Goal: Information Seeking & Learning: Obtain resource

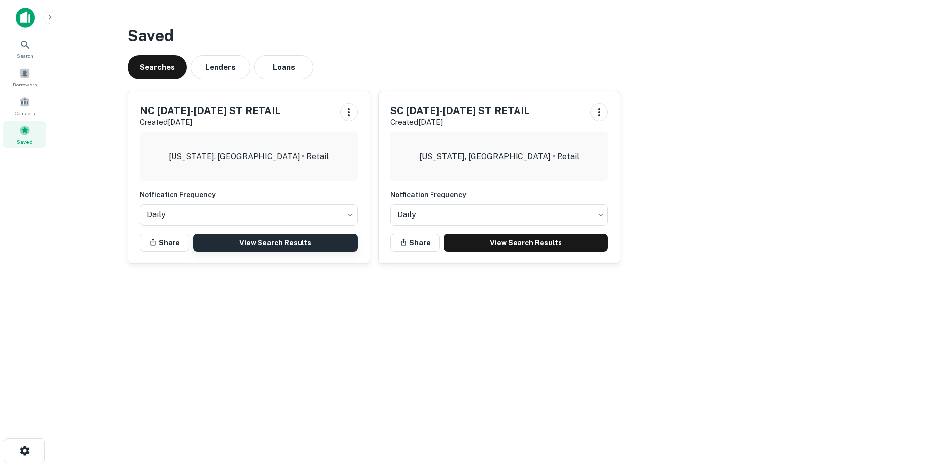
click at [275, 242] on link "View Search Results" at bounding box center [275, 243] width 165 height 18
click at [31, 51] on div "Search" at bounding box center [24, 48] width 43 height 27
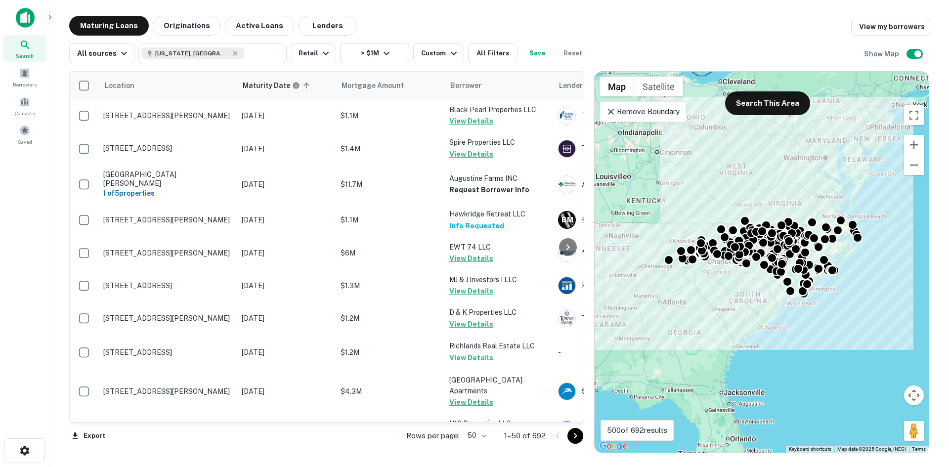
click at [653, 121] on div "Remove Boundary" at bounding box center [642, 111] width 86 height 21
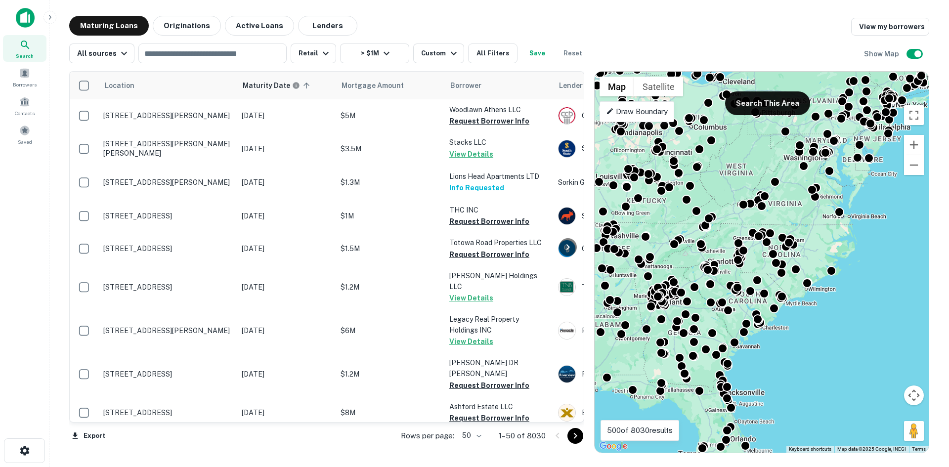
click at [657, 116] on p "Draw Boundary" at bounding box center [637, 112] width 62 height 12
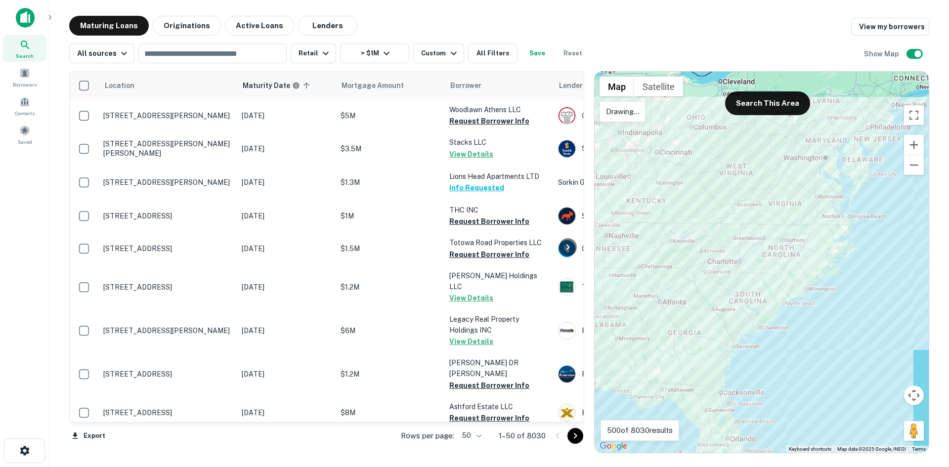
drag, startPoint x: 894, startPoint y: 187, endPoint x: 890, endPoint y: 183, distance: 6.0
click at [890, 183] on div at bounding box center [761, 262] width 334 height 381
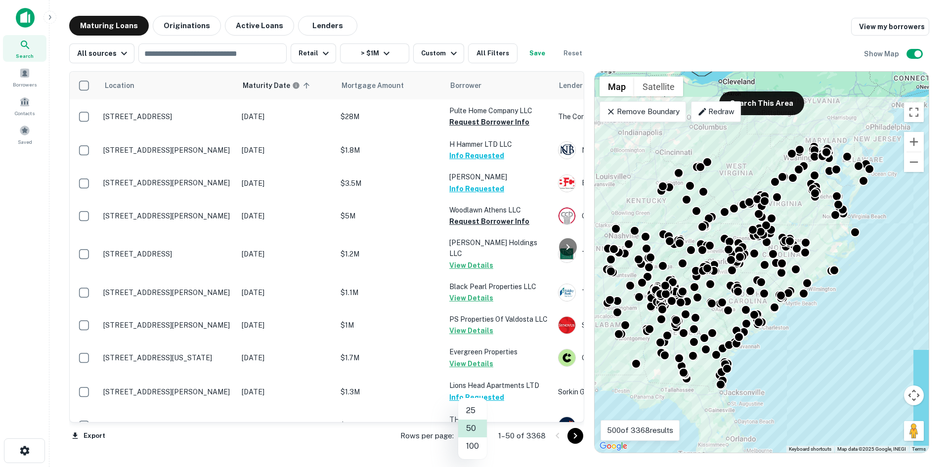
click at [462, 438] on body "Search Borrowers Contacts Saved Maturing Loans Originations Active Loans Lender…" at bounding box center [474, 233] width 949 height 467
click at [465, 443] on li "100" at bounding box center [472, 446] width 29 height 18
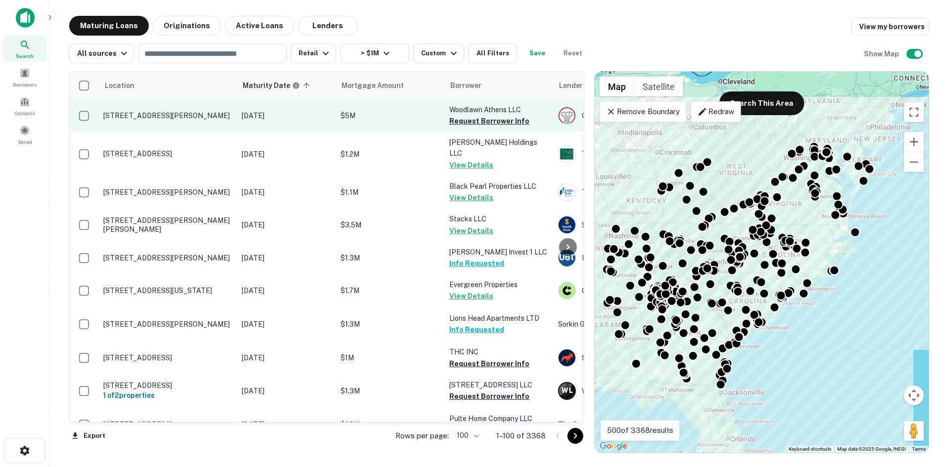
click at [192, 120] on p "[STREET_ADDRESS][PERSON_NAME]" at bounding box center [167, 115] width 128 height 9
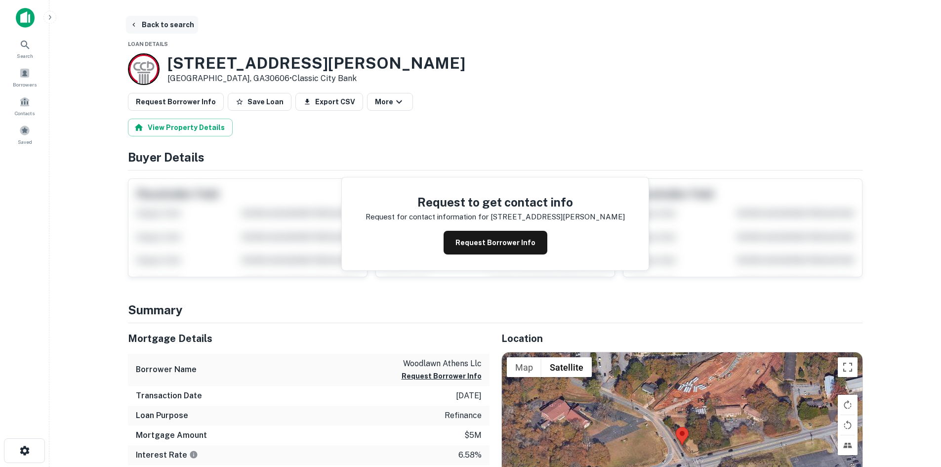
click at [165, 29] on button "Back to search" at bounding box center [162, 25] width 72 height 18
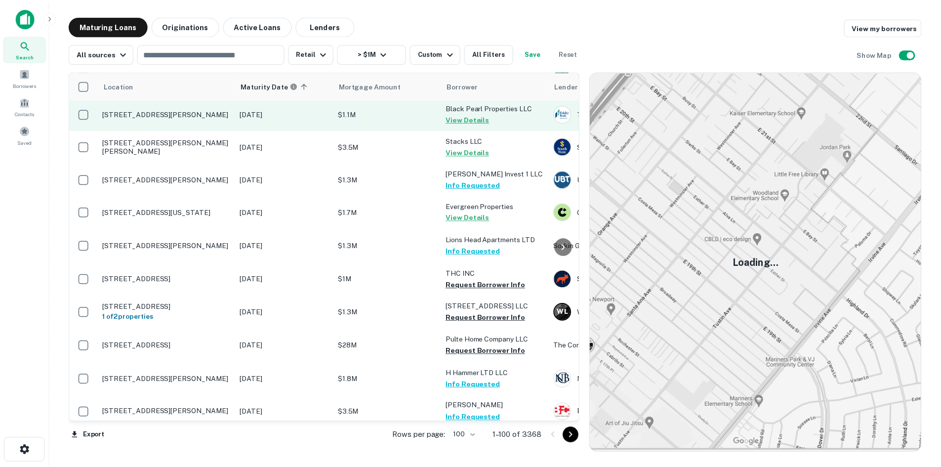
scroll to position [99, 0]
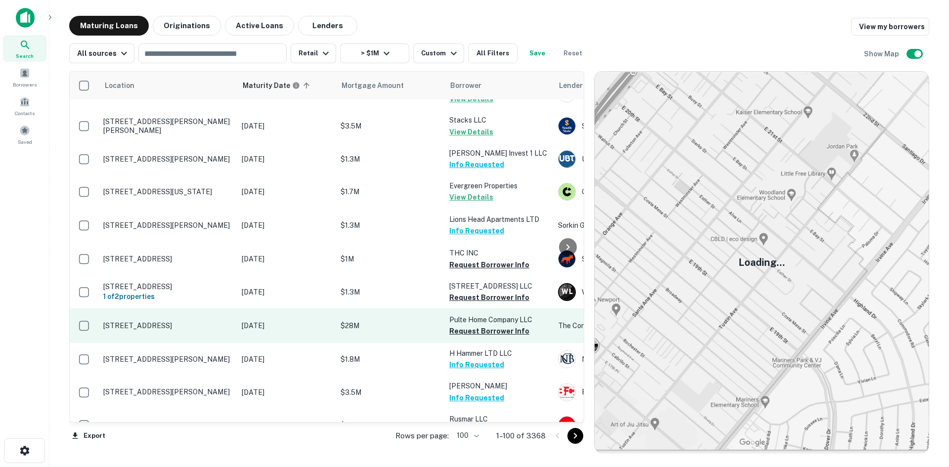
click at [192, 321] on p "[STREET_ADDRESS]" at bounding box center [167, 325] width 128 height 9
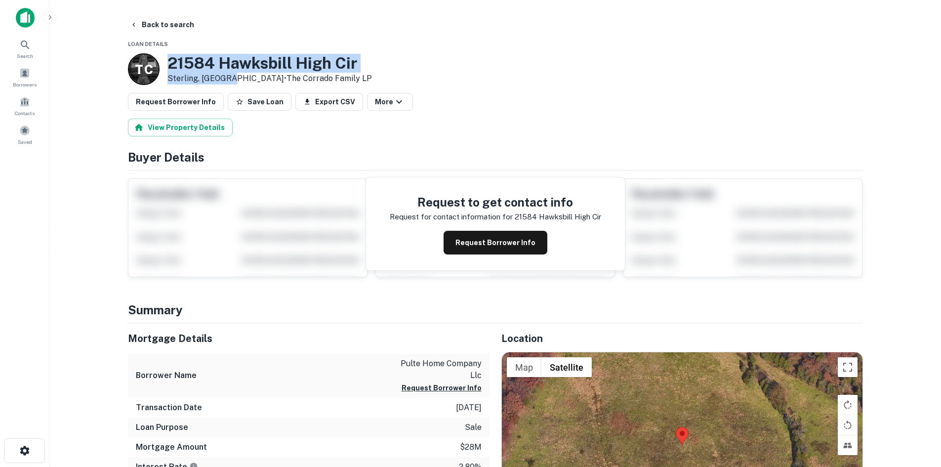
drag, startPoint x: 170, startPoint y: 58, endPoint x: 231, endPoint y: 73, distance: 63.6
click at [231, 73] on div "21584 Hawksbill High Cir Sterling, VA20164 • The Corrado Family LP" at bounding box center [270, 69] width 205 height 31
copy div "[STREET_ADDRESS]"
click at [163, 22] on button "Back to search" at bounding box center [162, 25] width 72 height 18
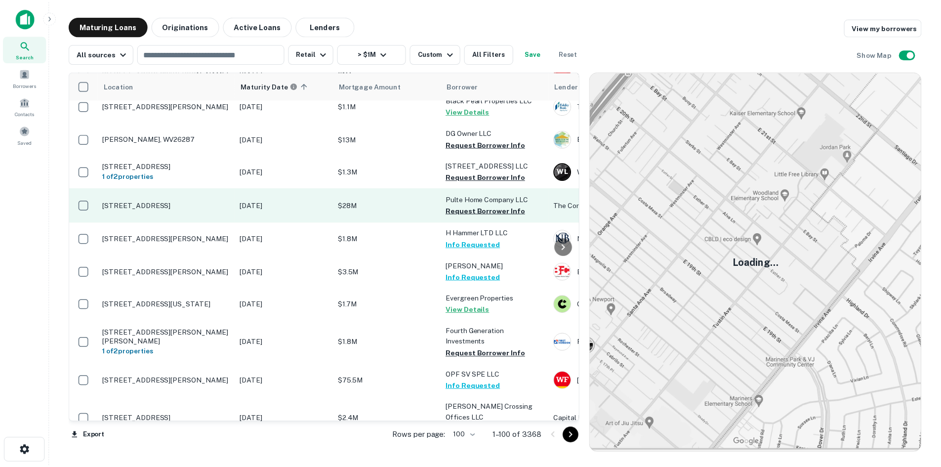
scroll to position [395, 0]
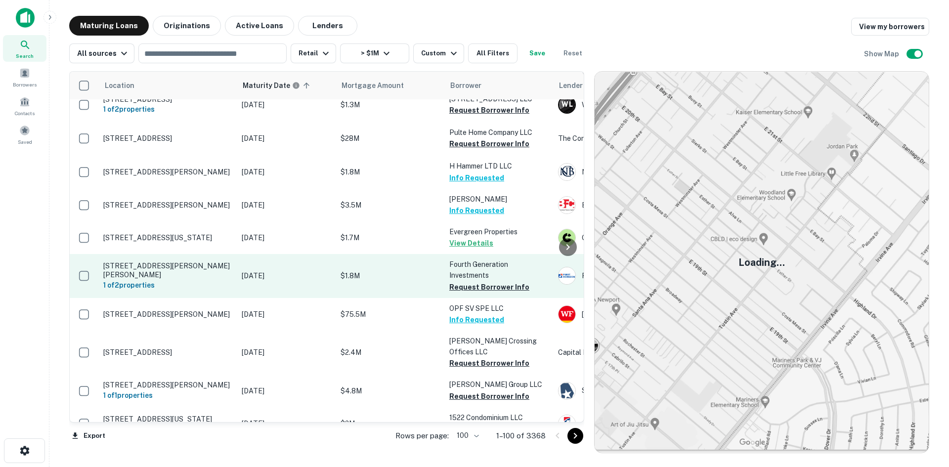
click at [137, 261] on p "[STREET_ADDRESS][PERSON_NAME][PERSON_NAME]" at bounding box center [167, 270] width 128 height 18
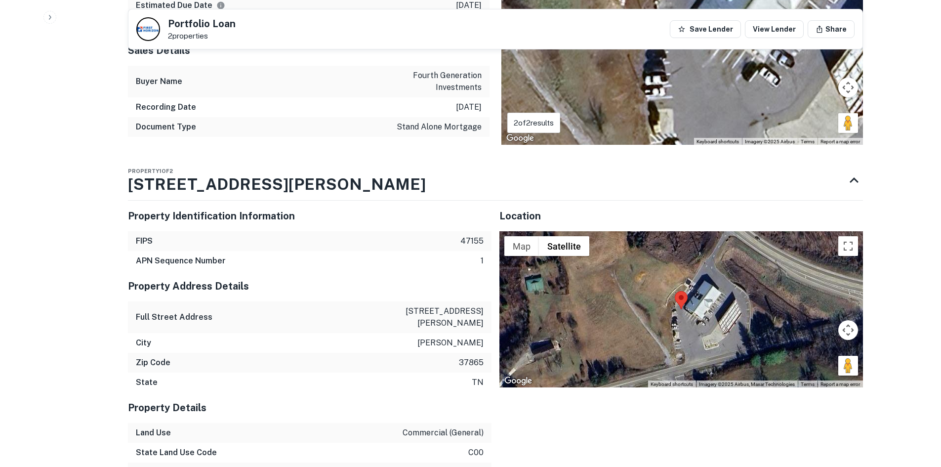
scroll to position [692, 0]
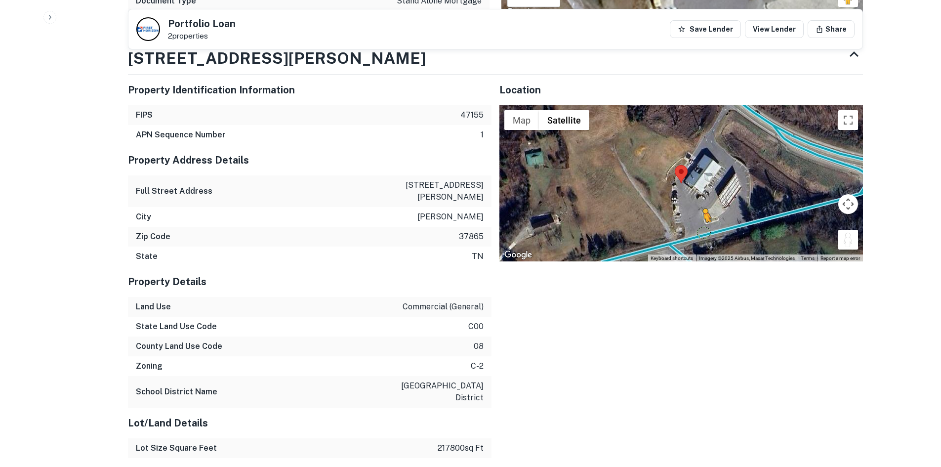
drag, startPoint x: 849, startPoint y: 247, endPoint x: 703, endPoint y: 232, distance: 146.5
click at [703, 232] on div "To activate drag with keyboard, press Alt + Enter. Once in keyboard drag state,…" at bounding box center [682, 183] width 364 height 156
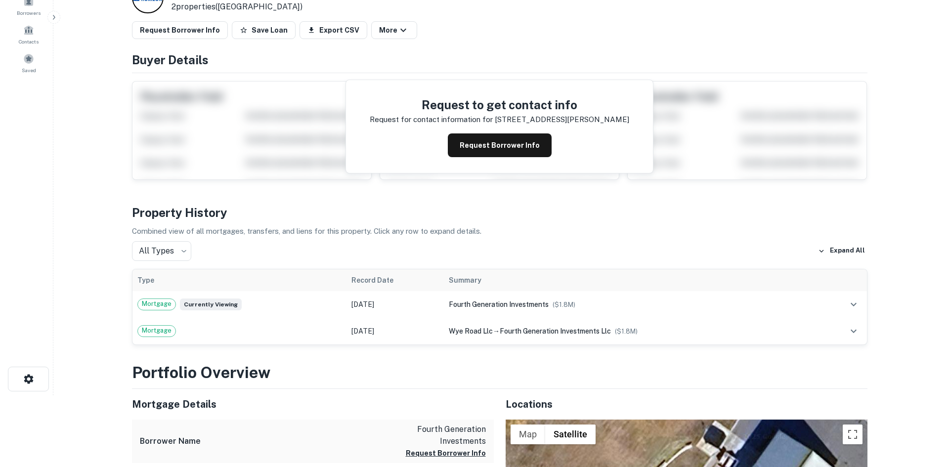
scroll to position [0, 0]
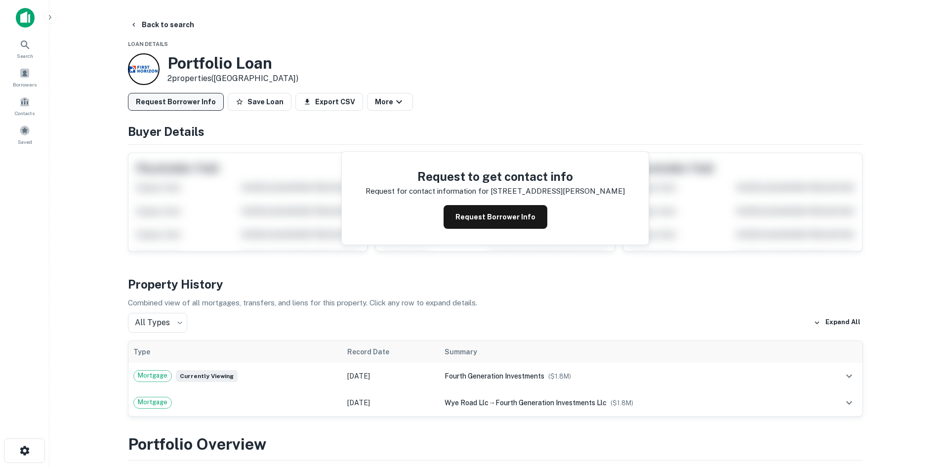
click at [165, 101] on button "Request Borrower Info" at bounding box center [176, 102] width 96 height 18
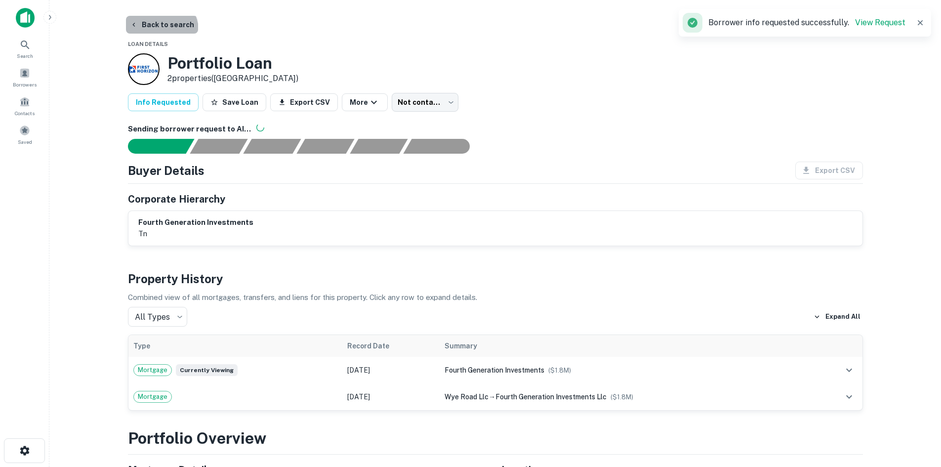
click at [160, 30] on button "Back to search" at bounding box center [162, 25] width 72 height 18
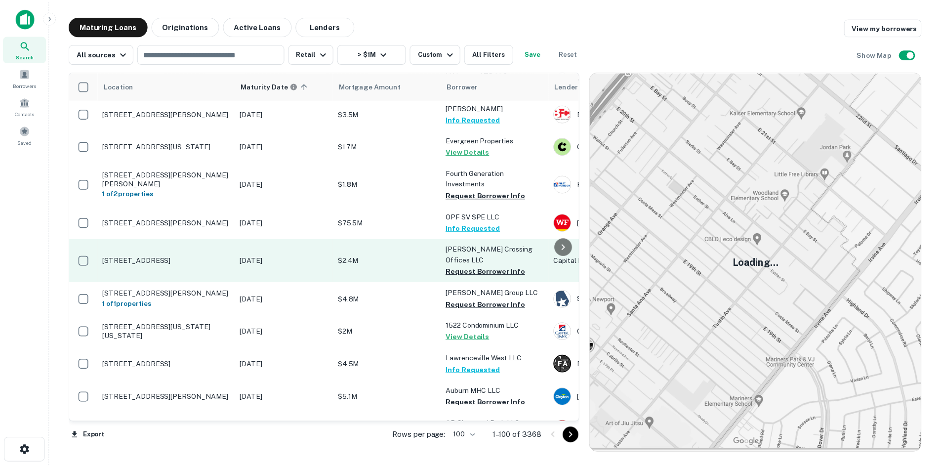
scroll to position [544, 0]
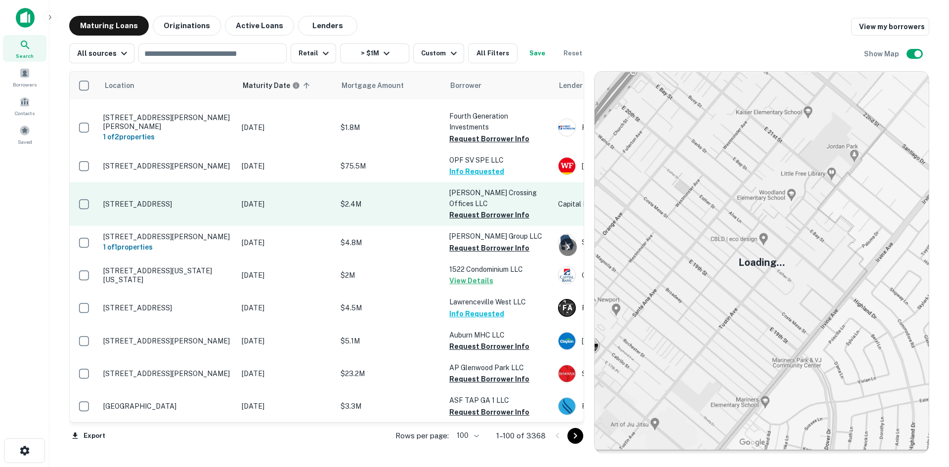
click at [161, 183] on td "[STREET_ADDRESS]" at bounding box center [167, 203] width 138 height 43
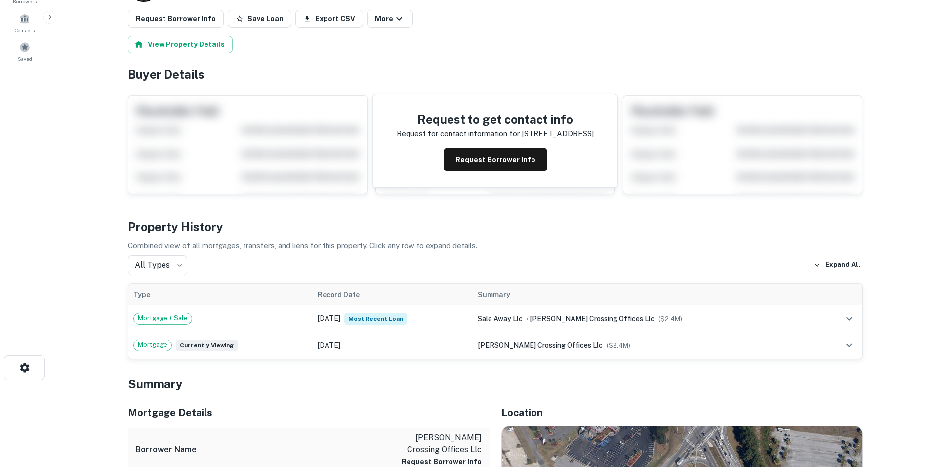
scroll to position [198, 0]
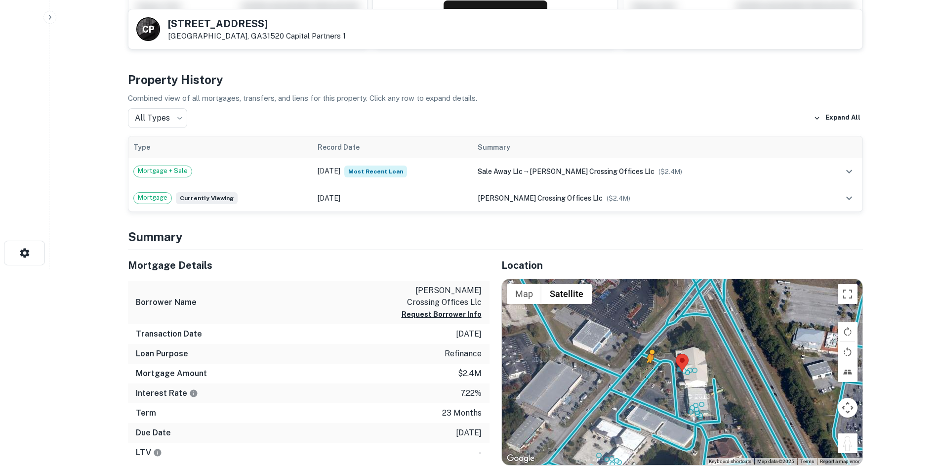
drag, startPoint x: 843, startPoint y: 446, endPoint x: 650, endPoint y: 368, distance: 207.3
click at [650, 368] on div "To activate drag with keyboard, press Alt + Enter. Once in keyboard drag state,…" at bounding box center [682, 372] width 361 height 186
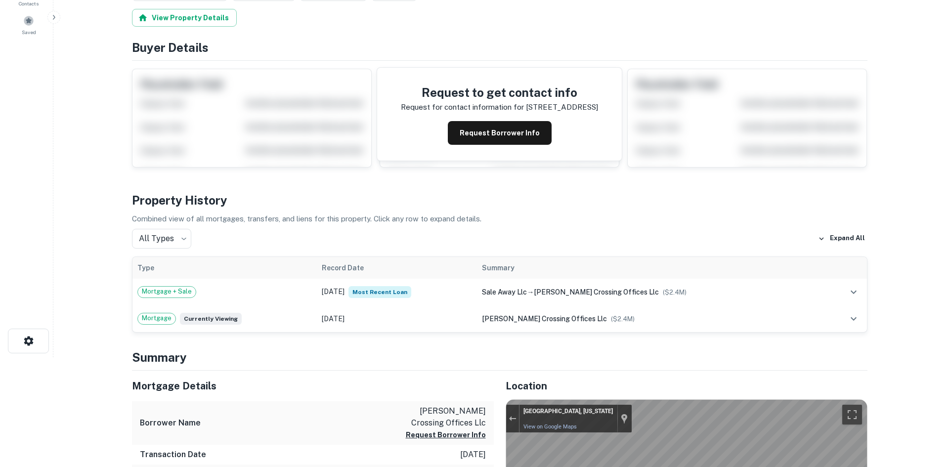
scroll to position [0, 0]
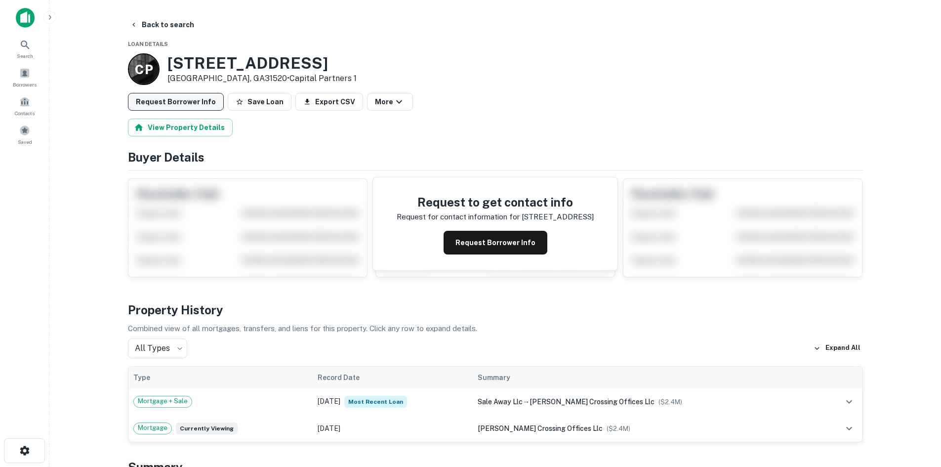
click at [187, 109] on button "Request Borrower Info" at bounding box center [176, 102] width 96 height 18
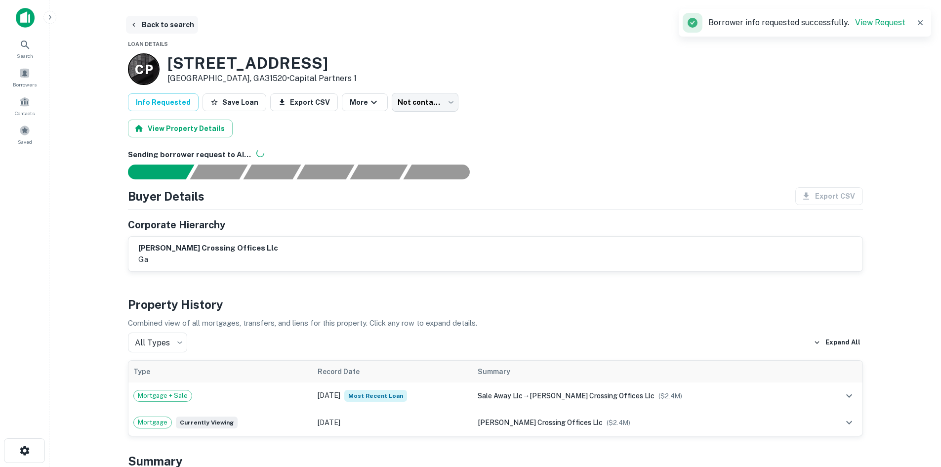
click at [163, 25] on button "Back to search" at bounding box center [162, 25] width 72 height 18
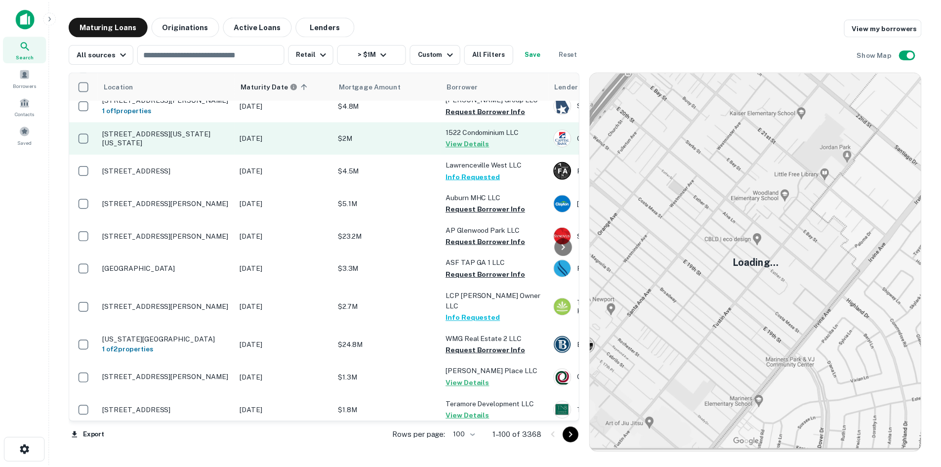
scroll to position [692, 0]
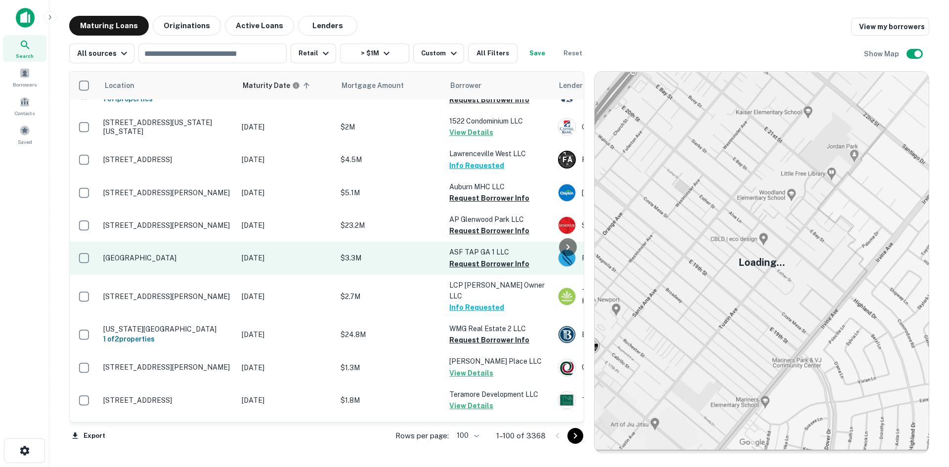
click at [167, 254] on p "[GEOGRAPHIC_DATA]" at bounding box center [167, 258] width 128 height 9
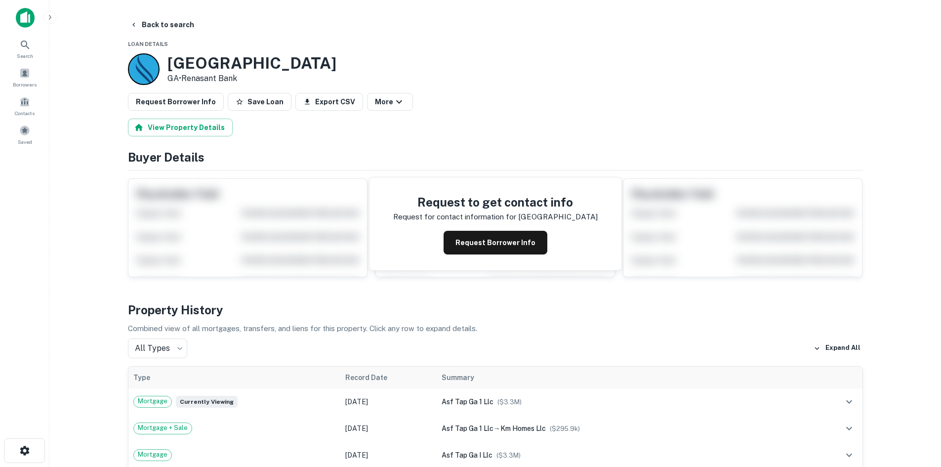
click at [176, 13] on main "Back to search Loan Details Newnan Crossing Blvd GA • Renasant Bank Request Bor…" at bounding box center [495, 233] width 892 height 467
click at [177, 30] on button "Back to search" at bounding box center [162, 25] width 72 height 18
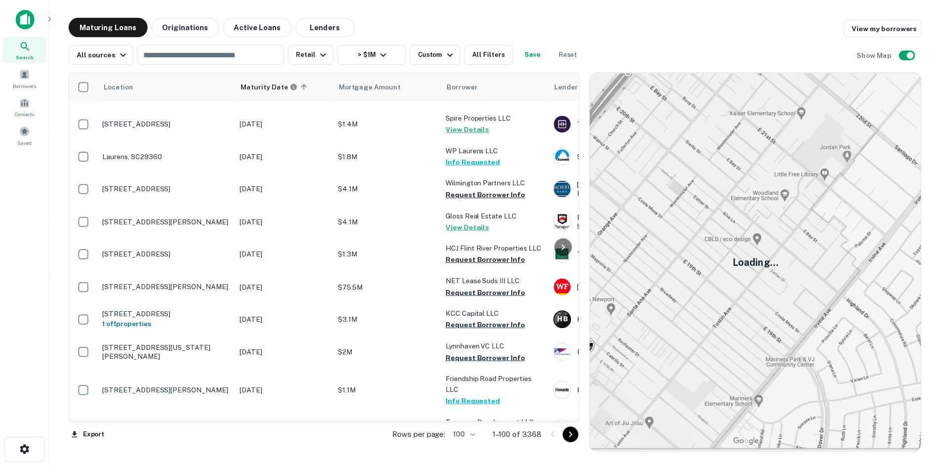
scroll to position [1087, 0]
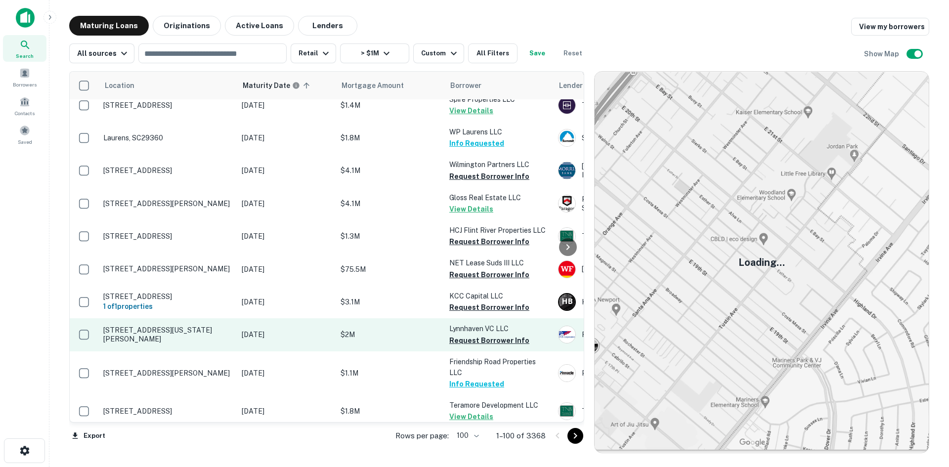
click at [170, 326] on p "[STREET_ADDRESS][US_STATE][PERSON_NAME]" at bounding box center [167, 335] width 128 height 18
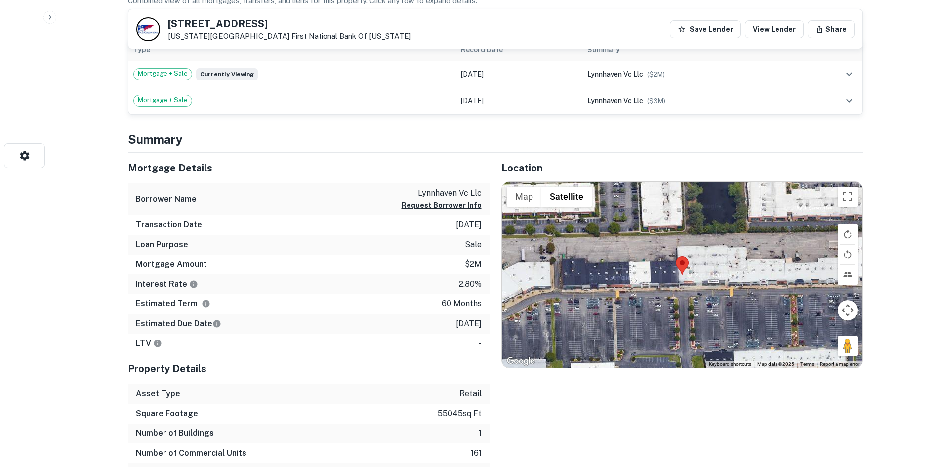
scroll to position [297, 0]
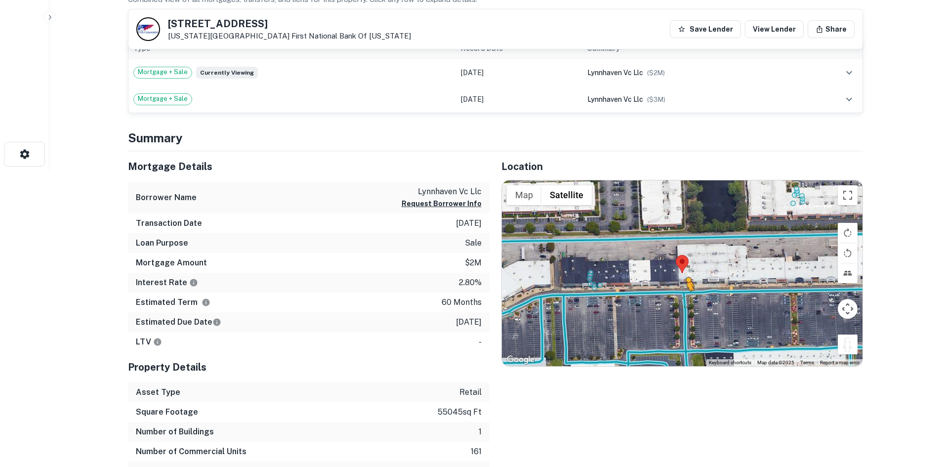
drag, startPoint x: 841, startPoint y: 345, endPoint x: 687, endPoint y: 300, distance: 160.0
click at [687, 300] on div "To activate drag with keyboard, press Alt + Enter. Once in keyboard drag state,…" at bounding box center [682, 273] width 361 height 186
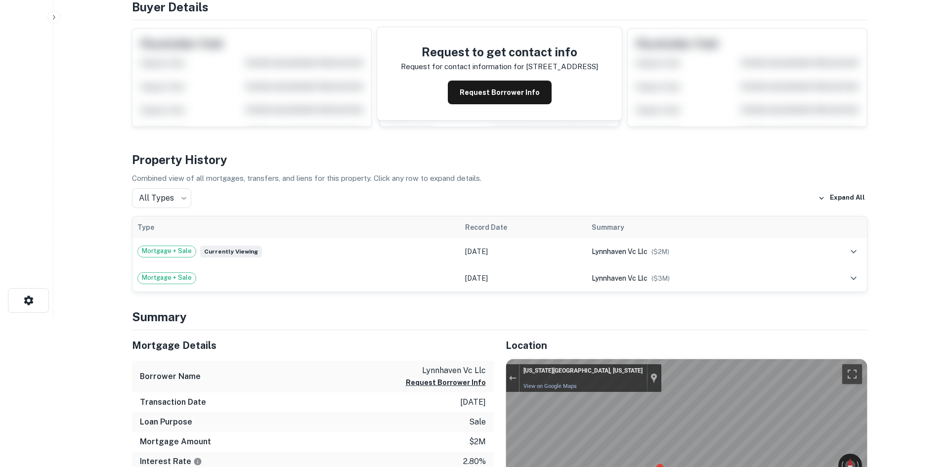
scroll to position [0, 0]
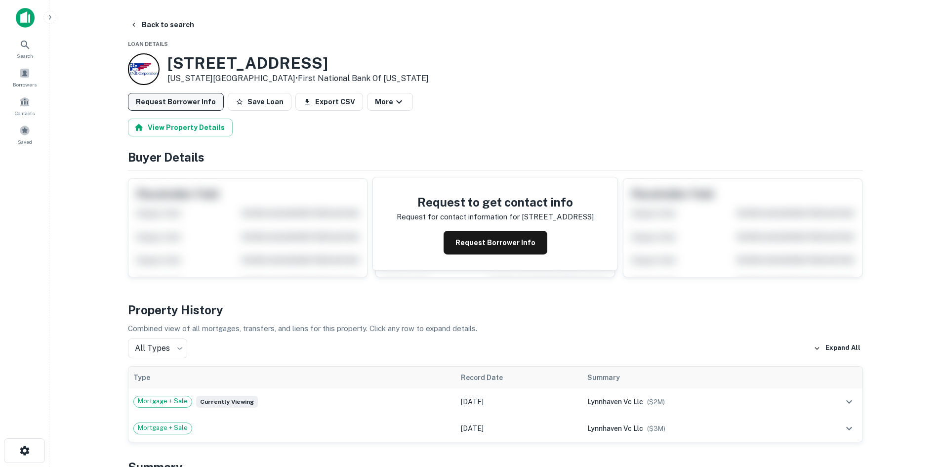
click at [190, 94] on button "Request Borrower Info" at bounding box center [176, 102] width 96 height 18
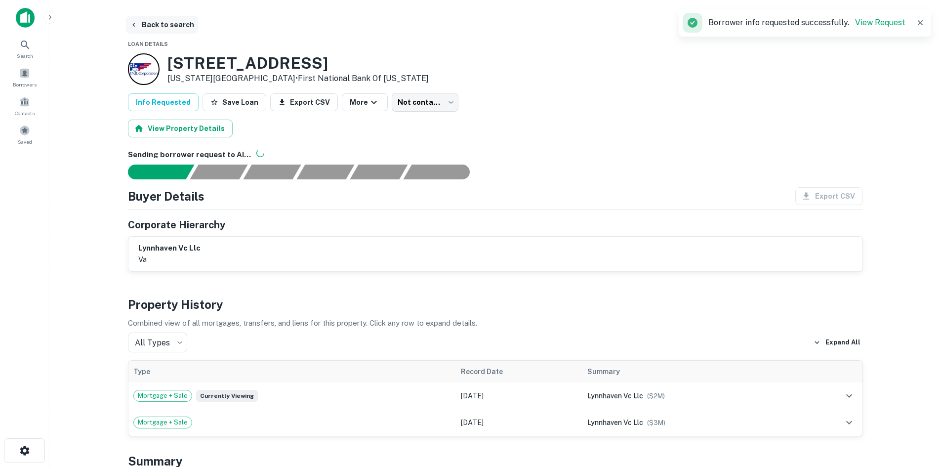
click at [165, 26] on button "Back to search" at bounding box center [162, 25] width 72 height 18
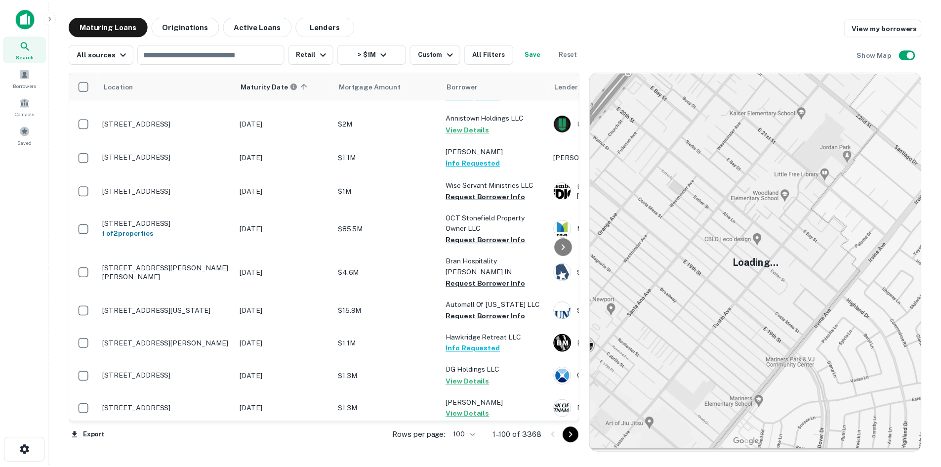
scroll to position [1908, 0]
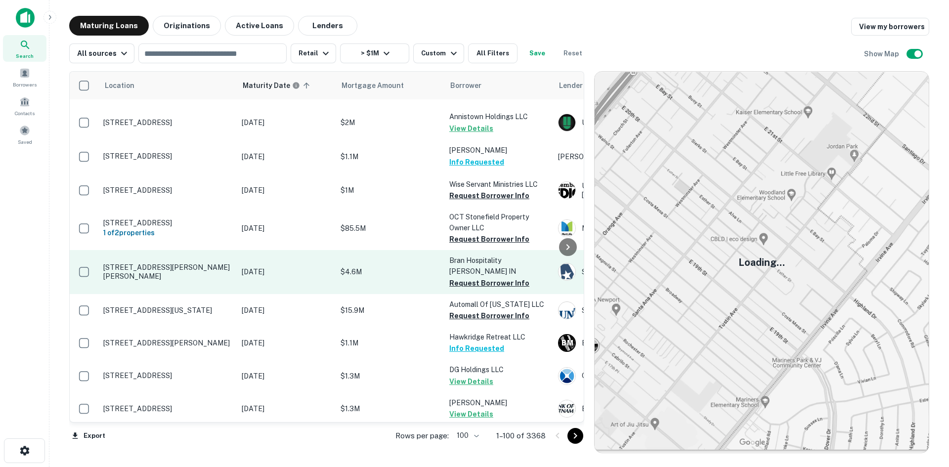
click at [148, 263] on p "[STREET_ADDRESS][PERSON_NAME][PERSON_NAME]" at bounding box center [167, 272] width 128 height 18
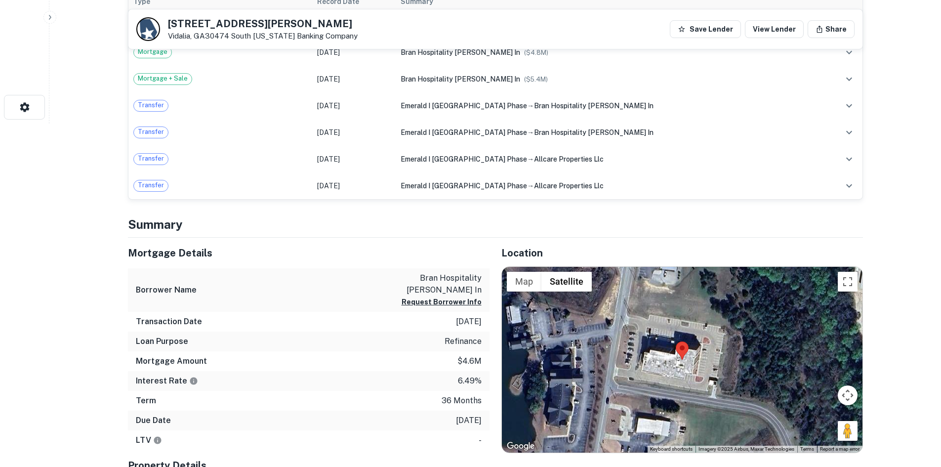
scroll to position [346, 0]
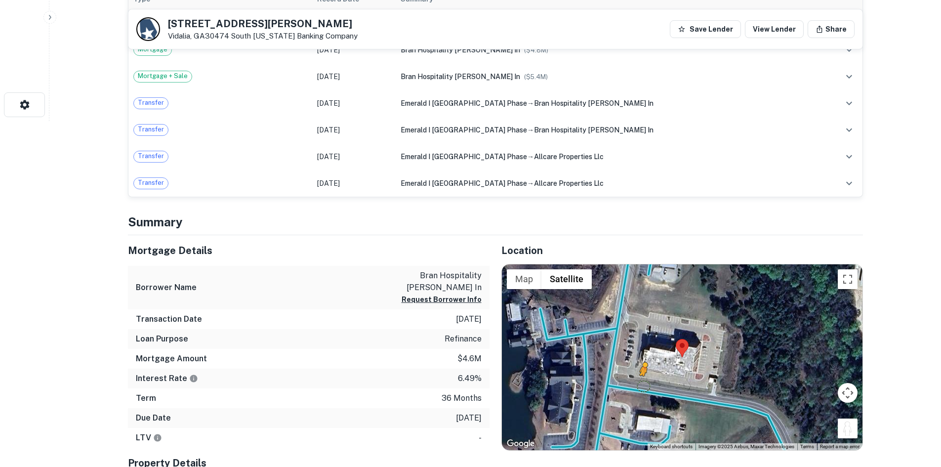
drag, startPoint x: 847, startPoint y: 425, endPoint x: 646, endPoint y: 385, distance: 205.0
click at [646, 385] on div "To activate drag with keyboard, press Alt + Enter. Once in keyboard drag state,…" at bounding box center [682, 357] width 361 height 186
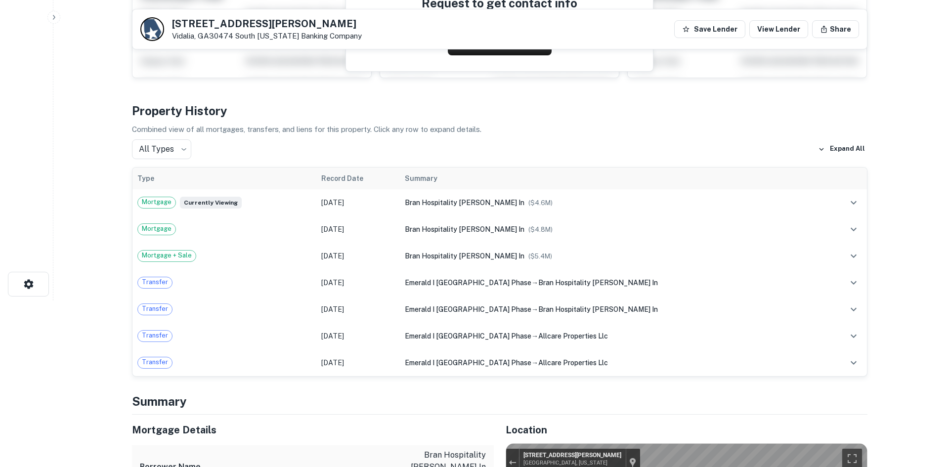
scroll to position [0, 0]
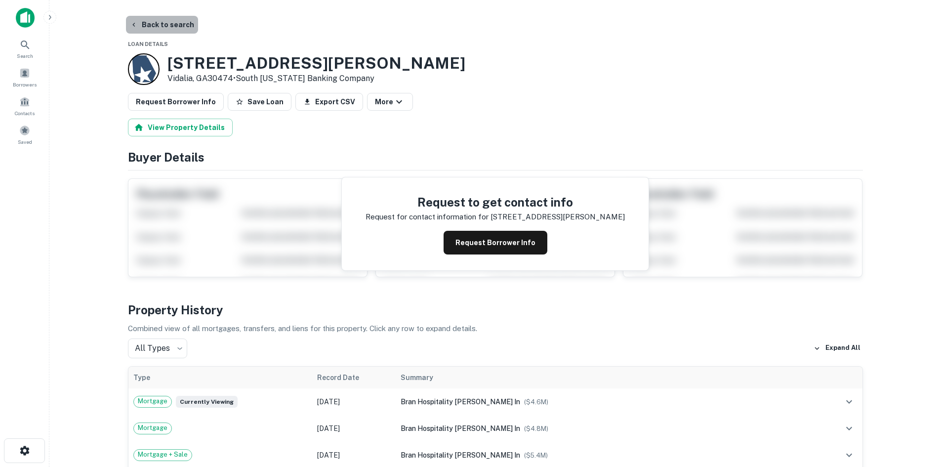
click at [165, 21] on button "Back to search" at bounding box center [162, 25] width 72 height 18
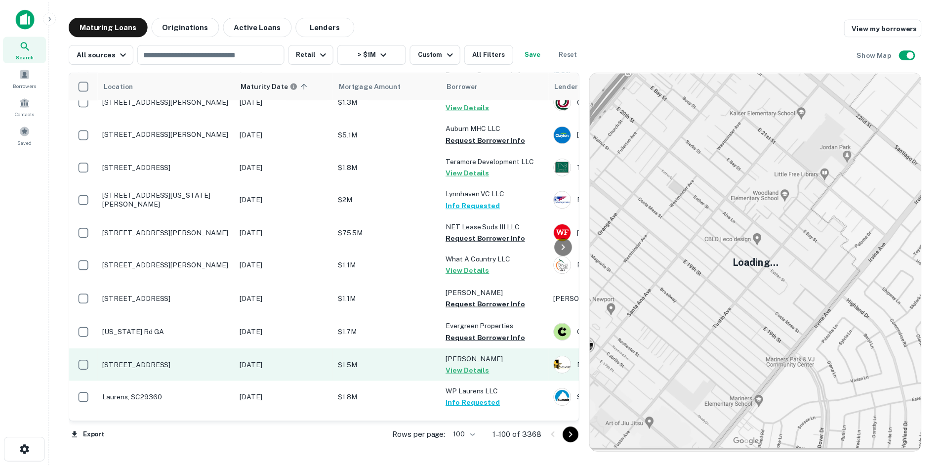
scroll to position [1038, 0]
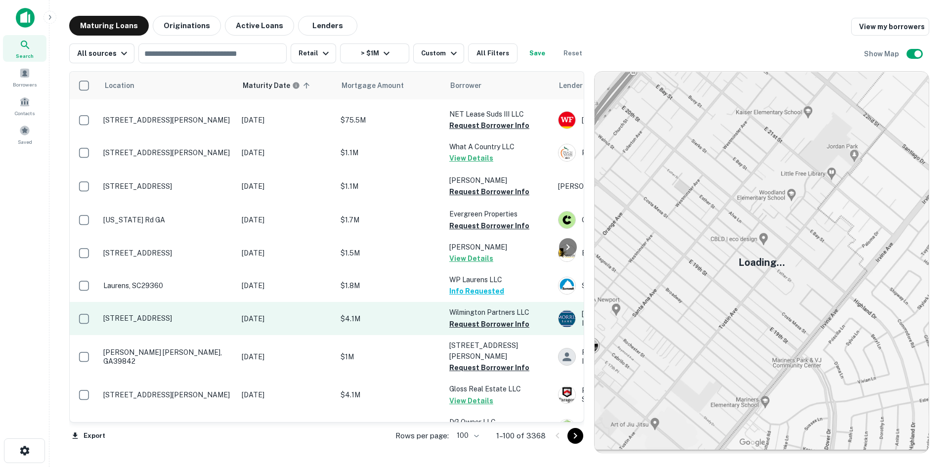
click at [165, 314] on p "[STREET_ADDRESS]" at bounding box center [167, 318] width 128 height 9
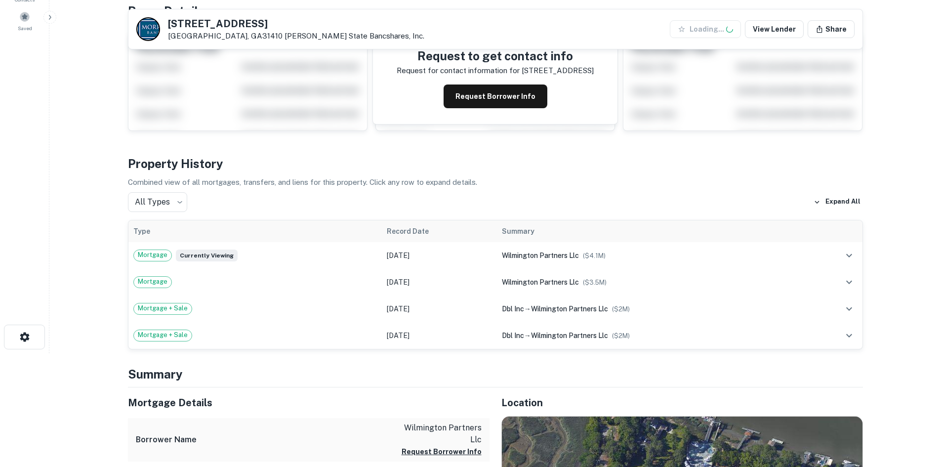
scroll to position [346, 0]
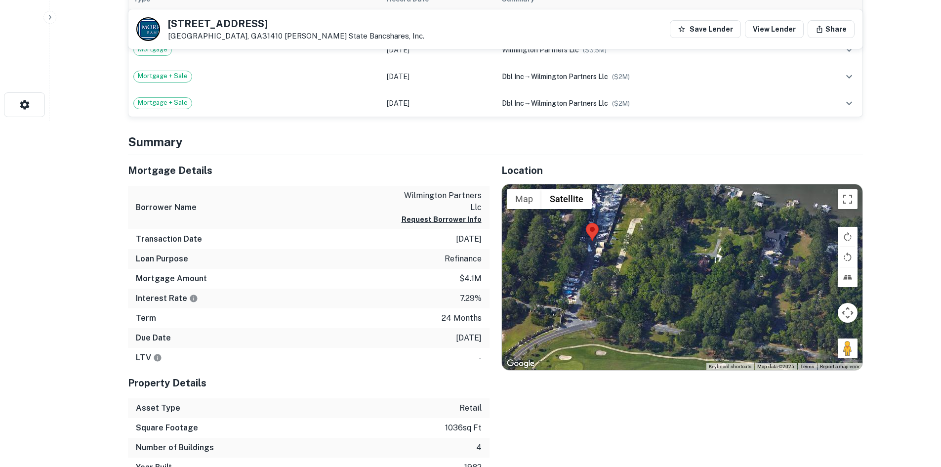
drag, startPoint x: 858, startPoint y: 347, endPoint x: 833, endPoint y: 350, distance: 25.4
click at [833, 350] on div at bounding box center [682, 277] width 361 height 186
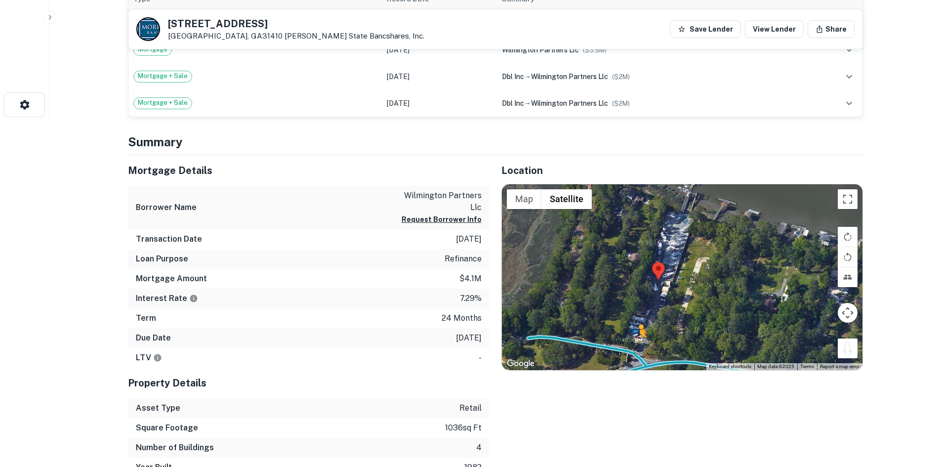
drag, startPoint x: 850, startPoint y: 355, endPoint x: 633, endPoint y: 342, distance: 217.8
click at [633, 342] on div "To activate drag with keyboard, press Alt + Enter. Once in keyboard drag state,…" at bounding box center [682, 277] width 361 height 186
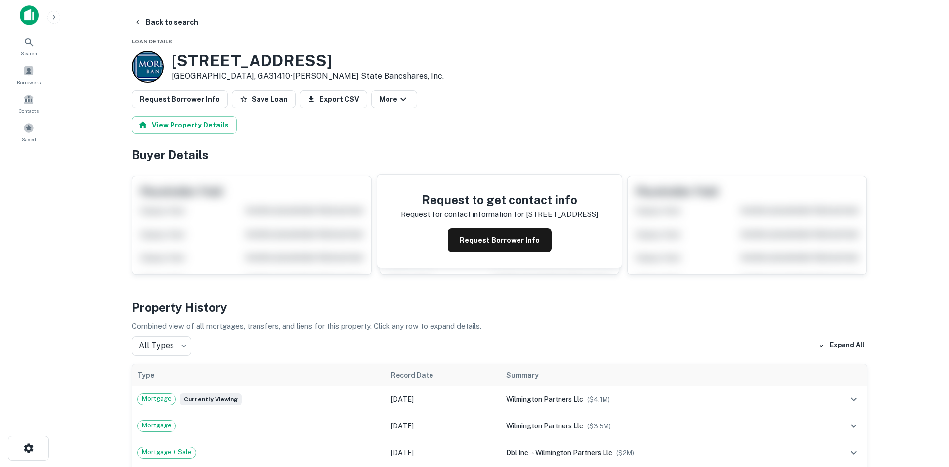
scroll to position [0, 0]
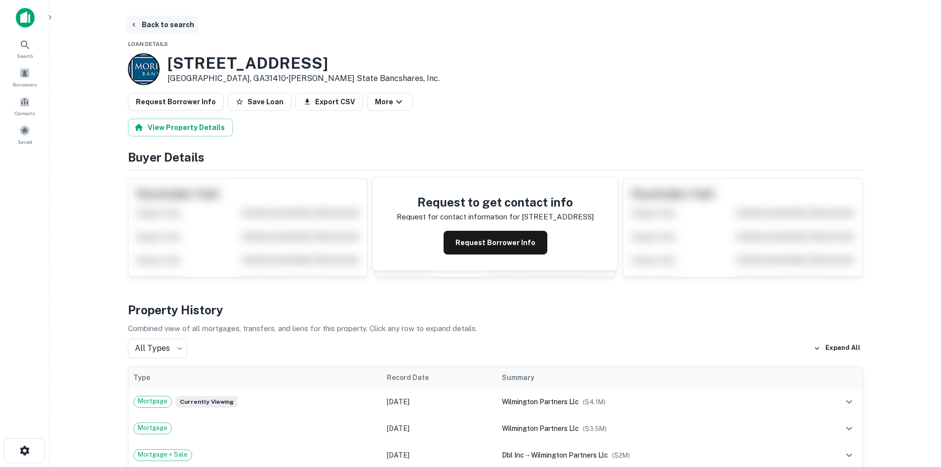
click at [173, 30] on button "Back to search" at bounding box center [162, 25] width 72 height 18
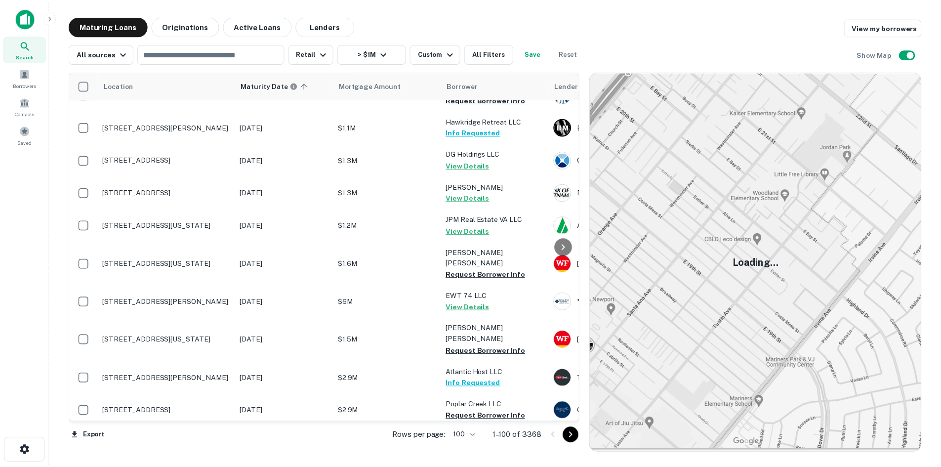
scroll to position [2125, 0]
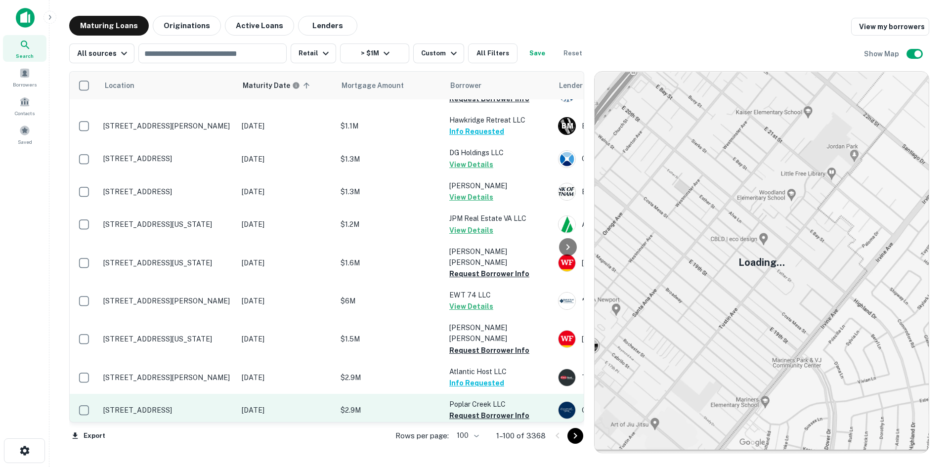
click at [174, 406] on p "[STREET_ADDRESS]" at bounding box center [167, 410] width 128 height 9
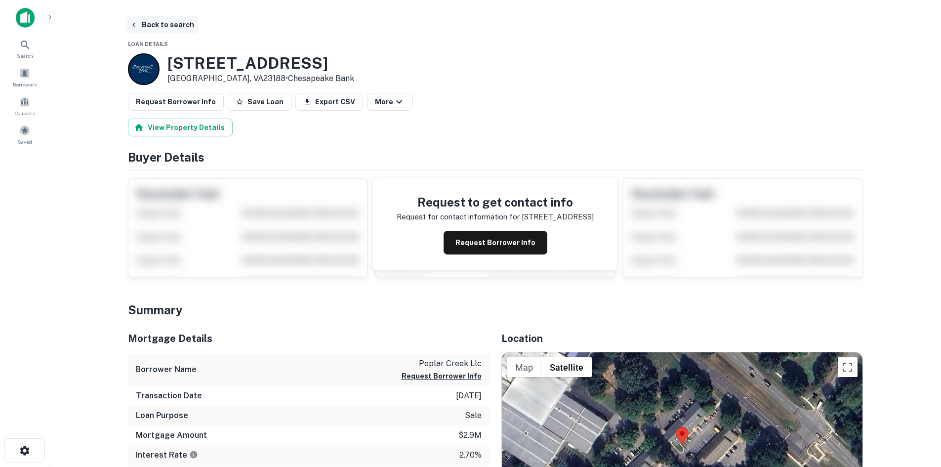
click at [168, 27] on button "Back to search" at bounding box center [162, 25] width 72 height 18
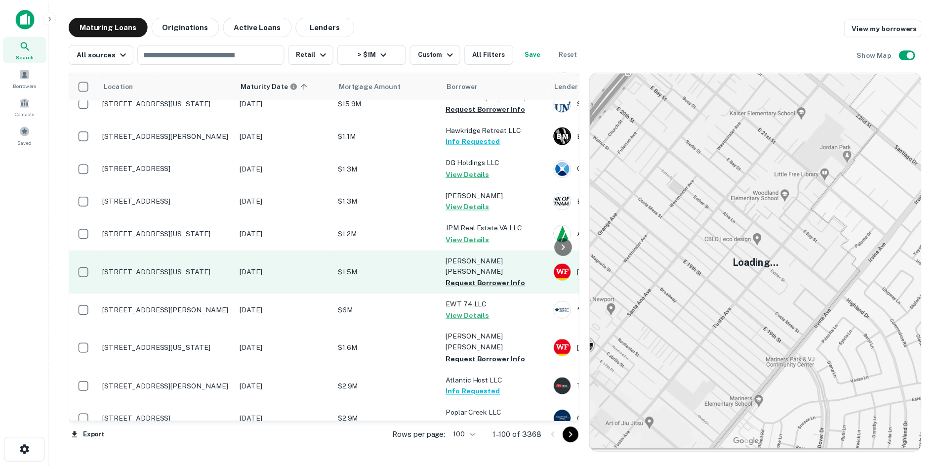
scroll to position [2125, 0]
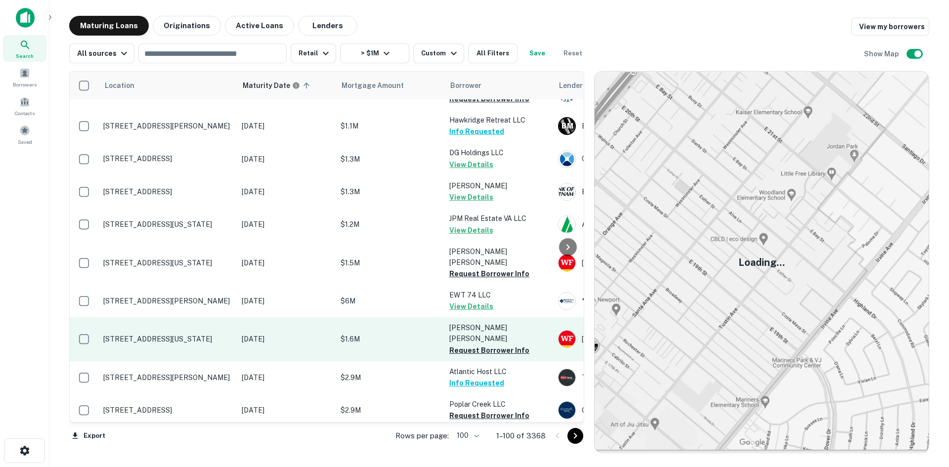
click at [199, 335] on p "[STREET_ADDRESS][US_STATE]" at bounding box center [167, 339] width 128 height 9
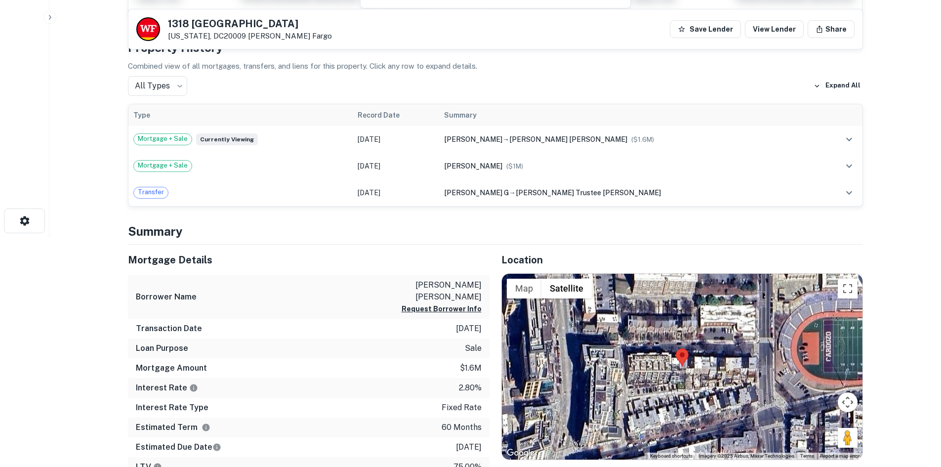
scroll to position [247, 0]
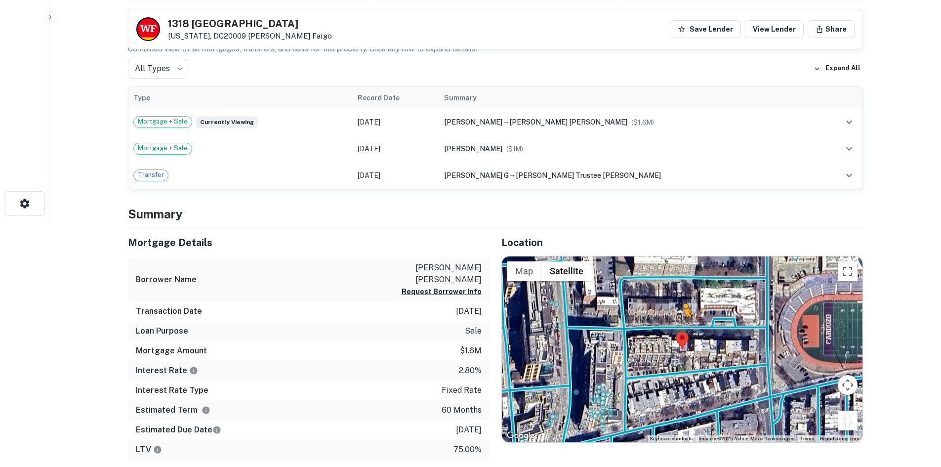
drag, startPoint x: 846, startPoint y: 418, endPoint x: 684, endPoint y: 327, distance: 184.7
click at [684, 327] on div "To activate drag with keyboard, press Alt + Enter. Once in keyboard drag state,…" at bounding box center [682, 349] width 361 height 186
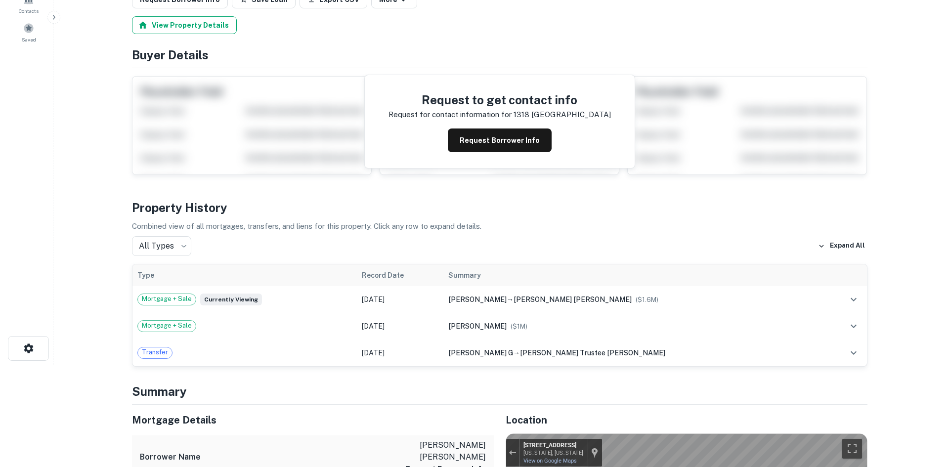
scroll to position [0, 0]
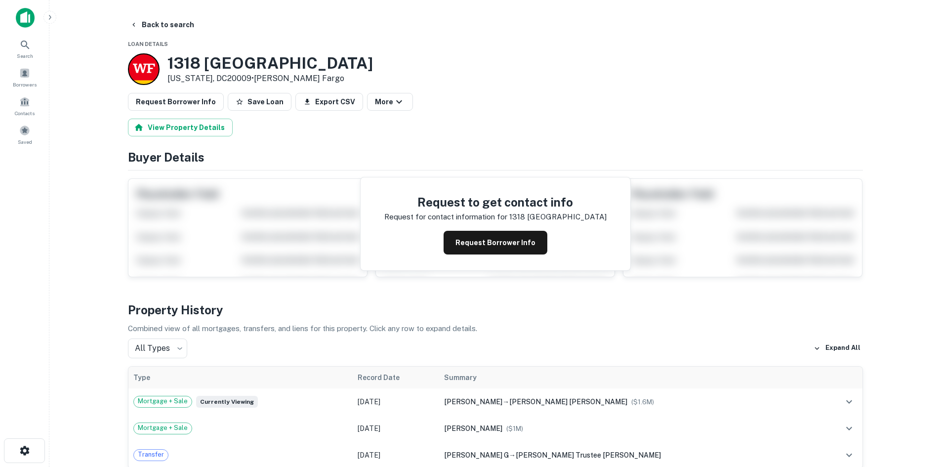
click at [168, 30] on button "Back to search" at bounding box center [162, 25] width 72 height 18
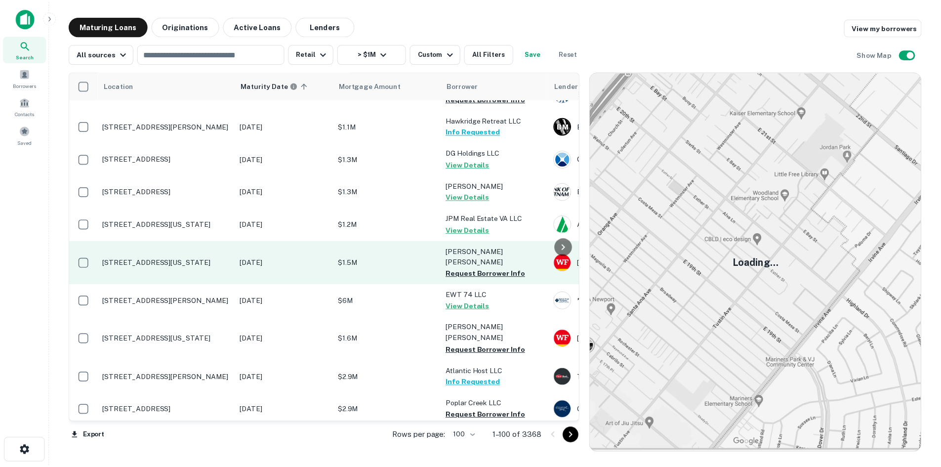
scroll to position [2224, 0]
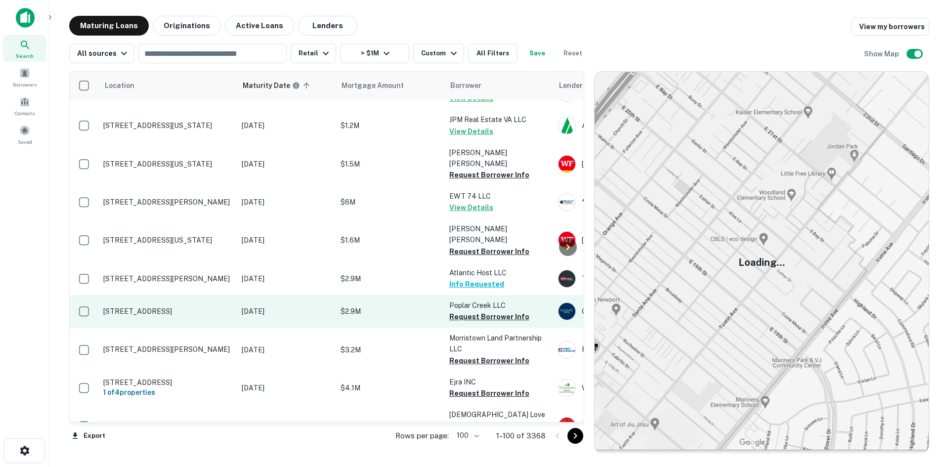
click at [153, 307] on p "[STREET_ADDRESS]" at bounding box center [167, 311] width 128 height 9
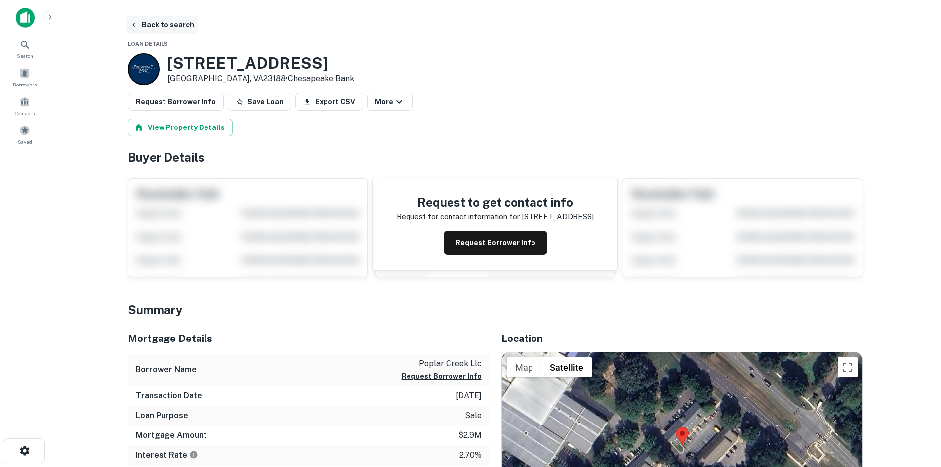
click at [158, 27] on button "Back to search" at bounding box center [162, 25] width 72 height 18
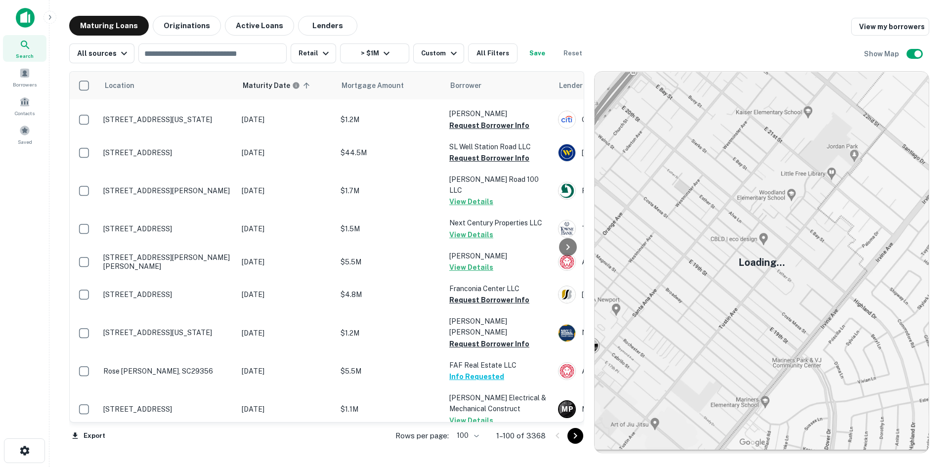
scroll to position [3129, 0]
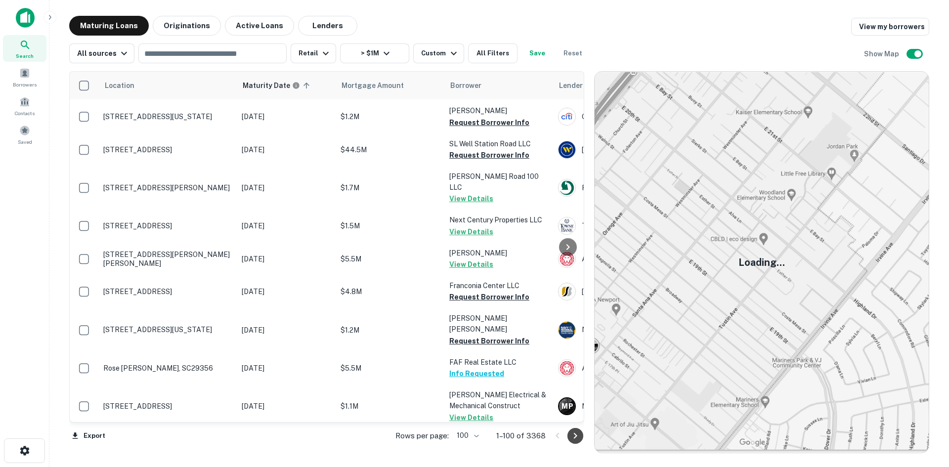
click at [572, 439] on icon "Go to next page" at bounding box center [575, 436] width 12 height 12
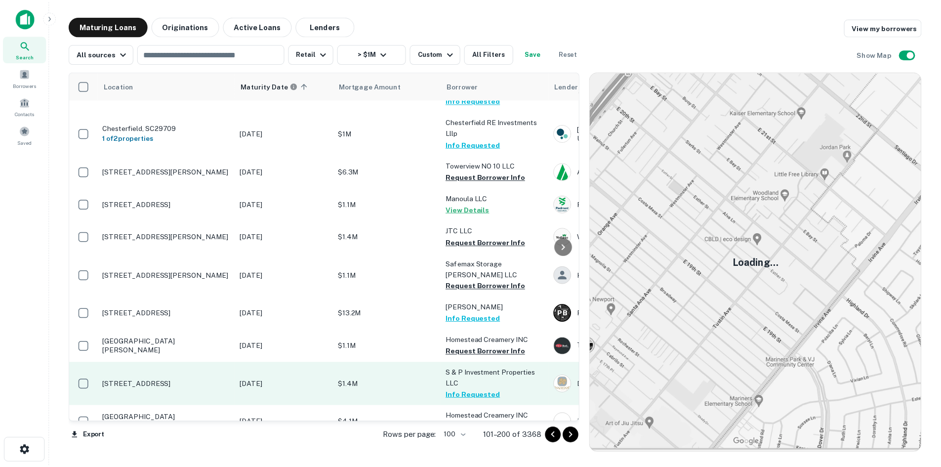
scroll to position [3245, 0]
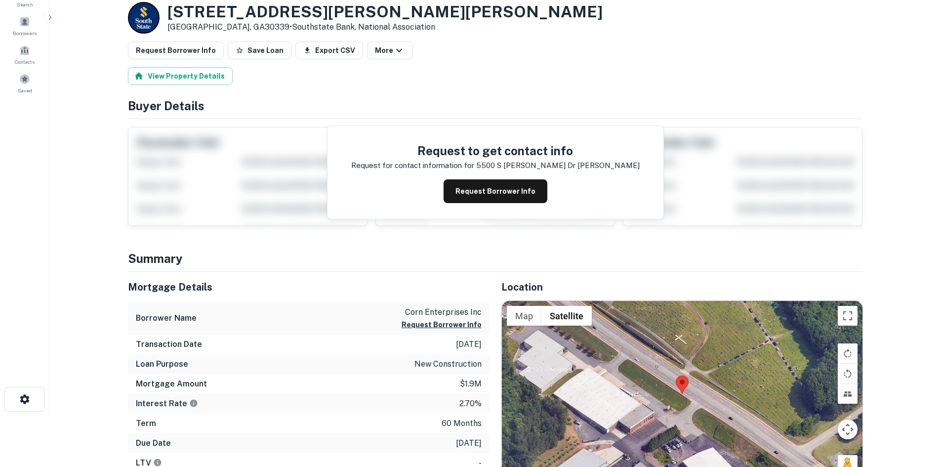
scroll to position [99, 0]
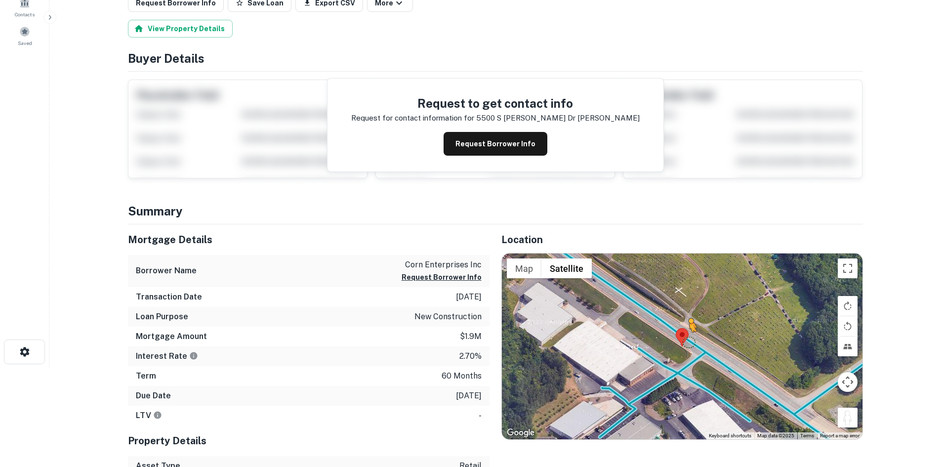
drag, startPoint x: 846, startPoint y: 424, endPoint x: 689, endPoint y: 339, distance: 178.4
click at [689, 339] on div "To activate drag with keyboard, press Alt + Enter. Once in keyboard drag state,…" at bounding box center [682, 347] width 361 height 186
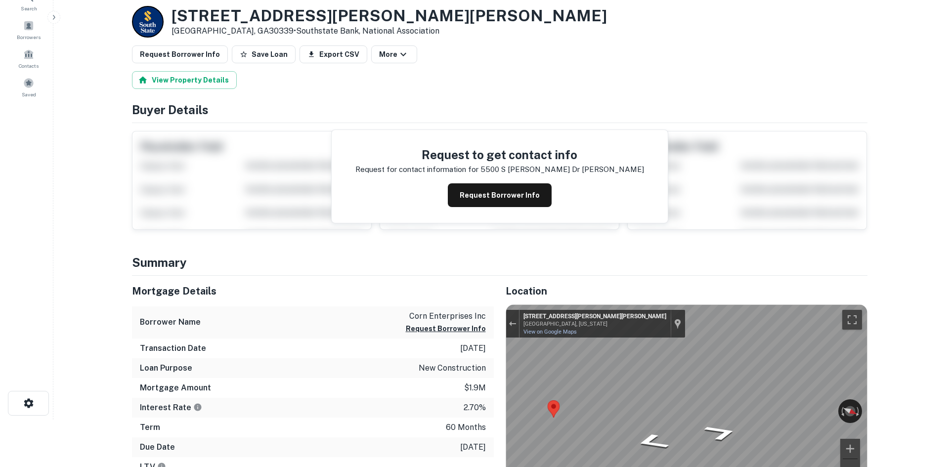
scroll to position [0, 0]
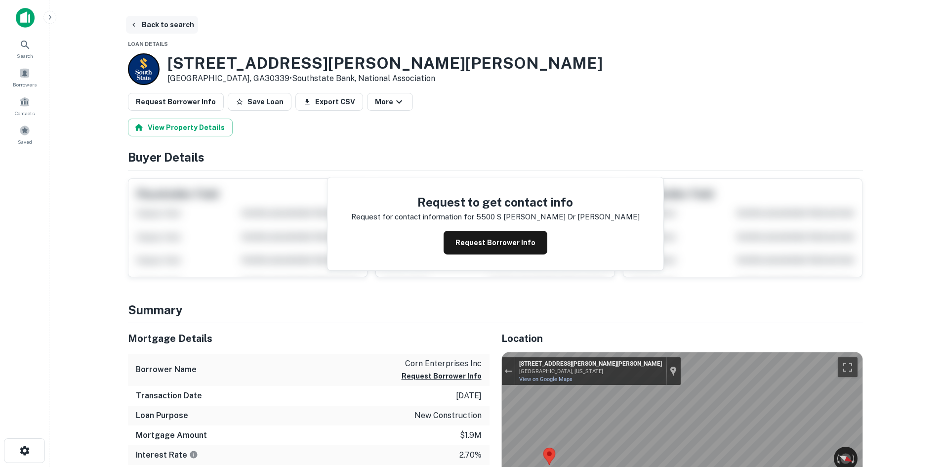
click at [159, 23] on button "Back to search" at bounding box center [162, 25] width 72 height 18
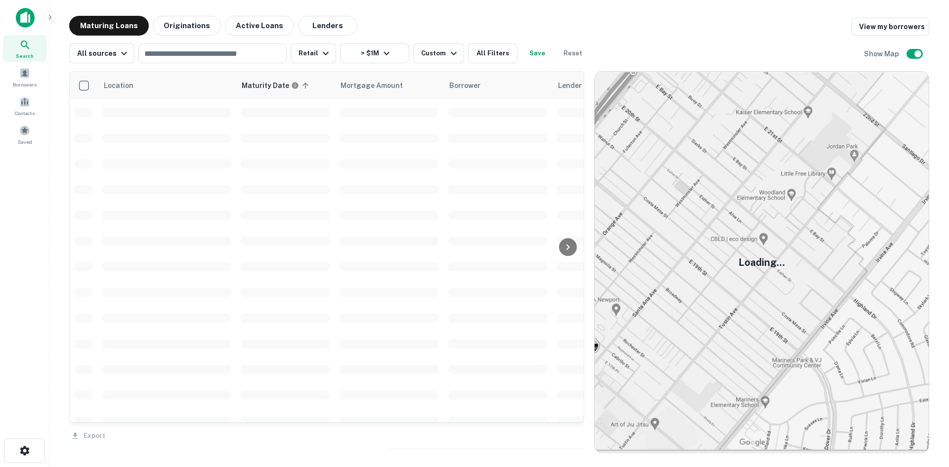
scroll to position [2254, 0]
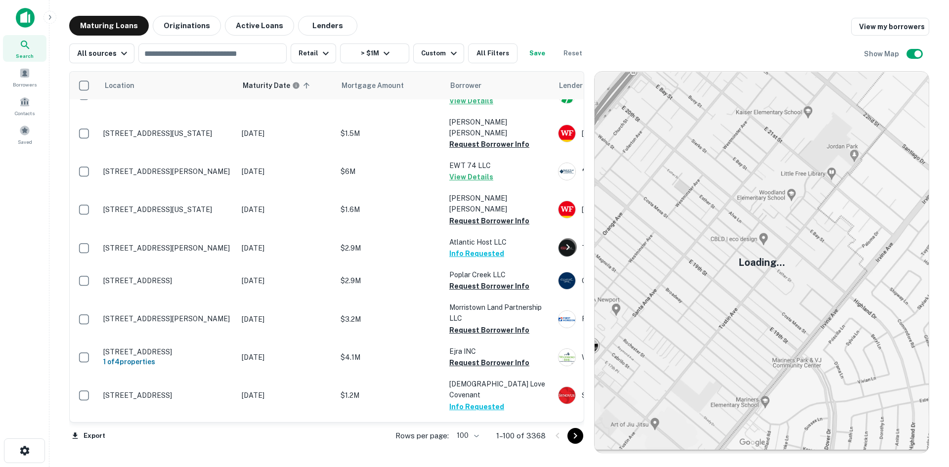
click at [577, 437] on icon "Go to next page" at bounding box center [575, 436] width 12 height 12
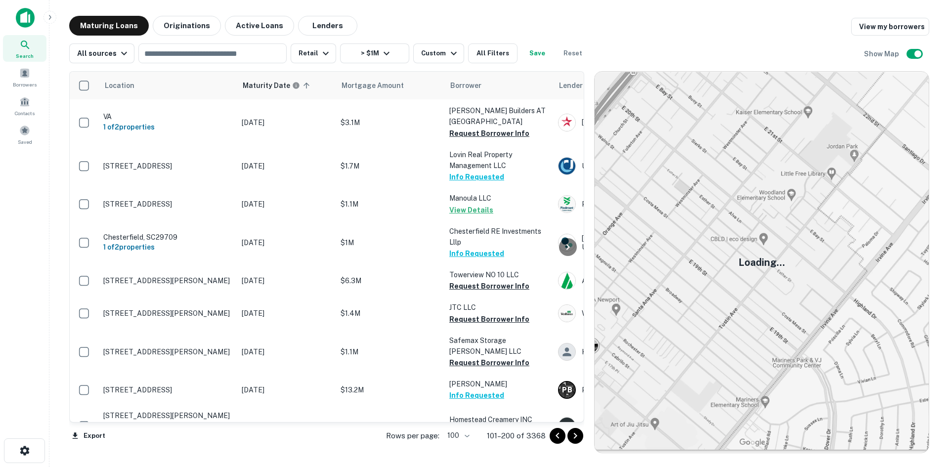
scroll to position [3245, 0]
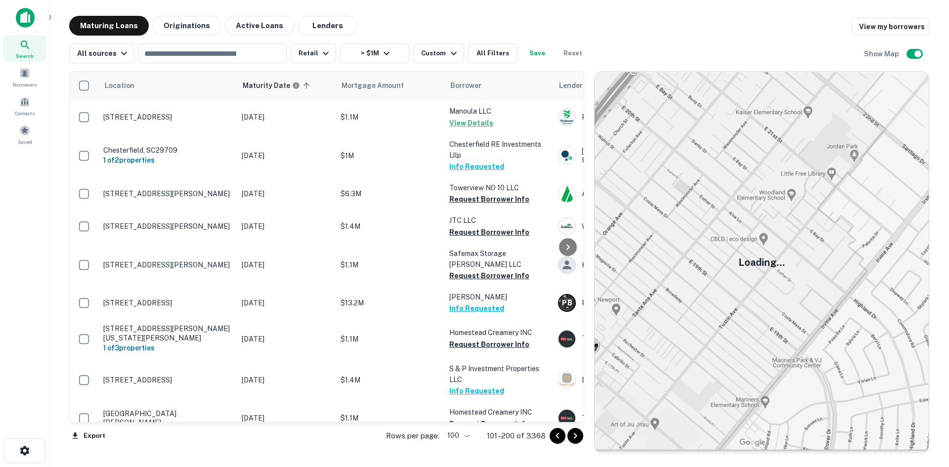
click at [573, 437] on icon "Go to next page" at bounding box center [575, 436] width 12 height 12
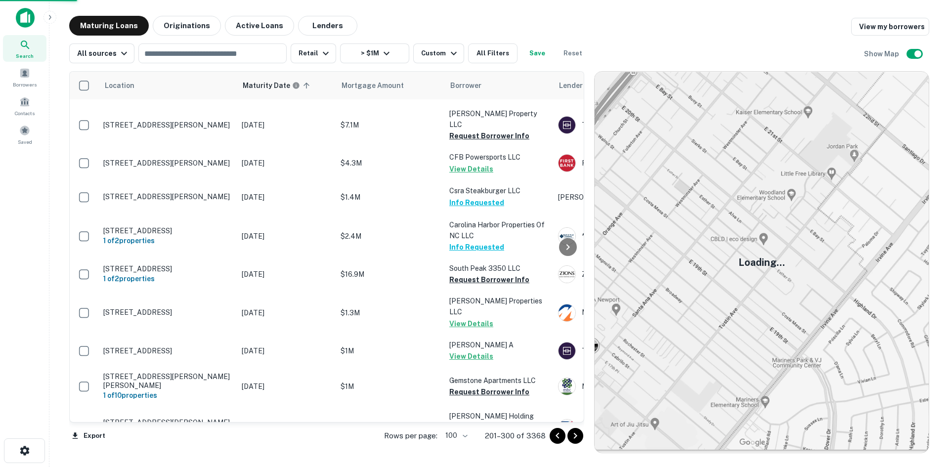
scroll to position [3099, 0]
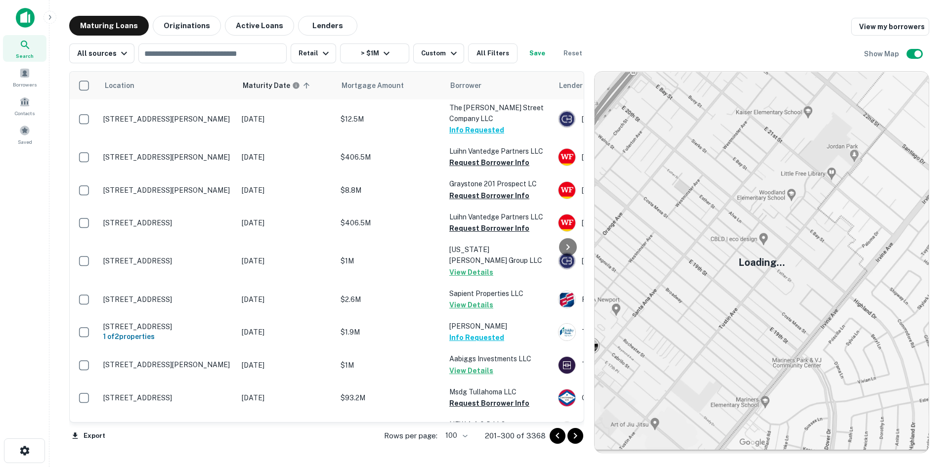
click at [571, 434] on icon "Go to next page" at bounding box center [575, 436] width 12 height 12
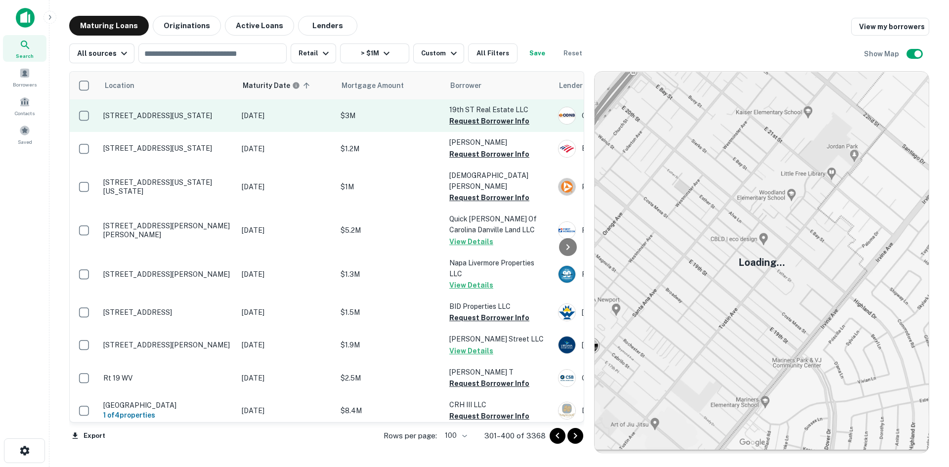
click at [206, 116] on p "1136 19th St Nw Washington, DC20036" at bounding box center [167, 115] width 128 height 9
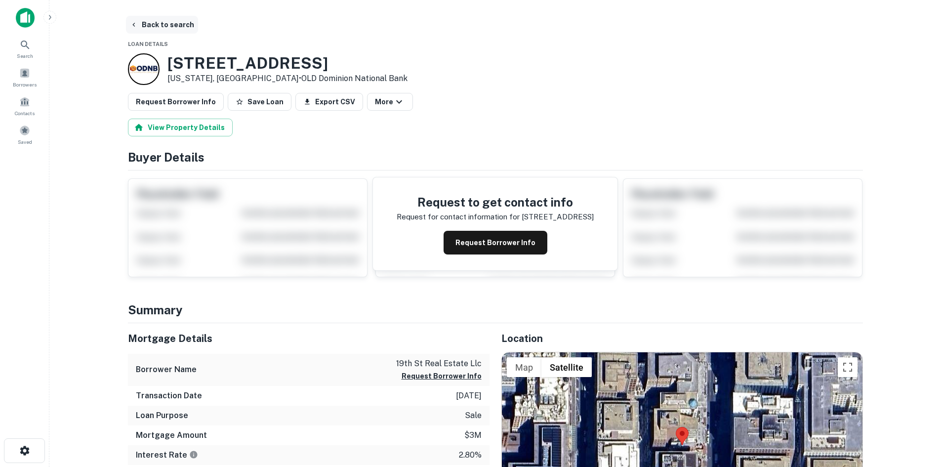
click at [167, 28] on button "Back to search" at bounding box center [162, 25] width 72 height 18
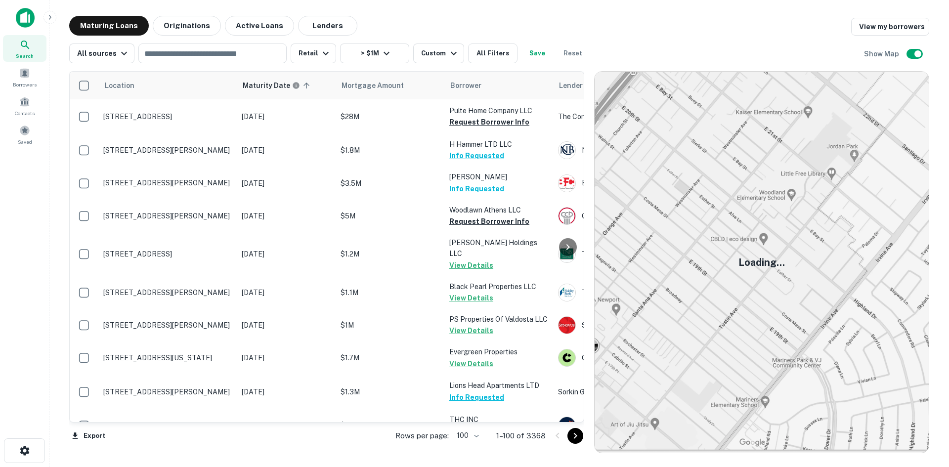
click at [577, 436] on icon "Go to next page" at bounding box center [575, 436] width 12 height 12
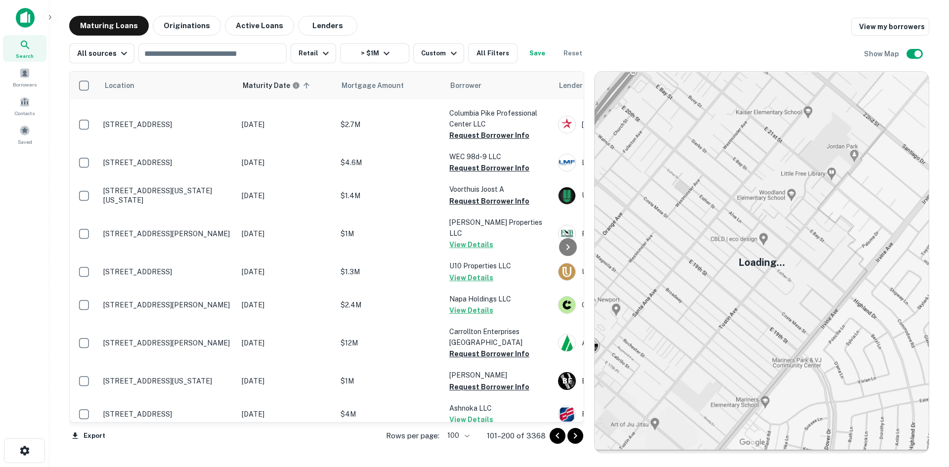
scroll to position [297, 0]
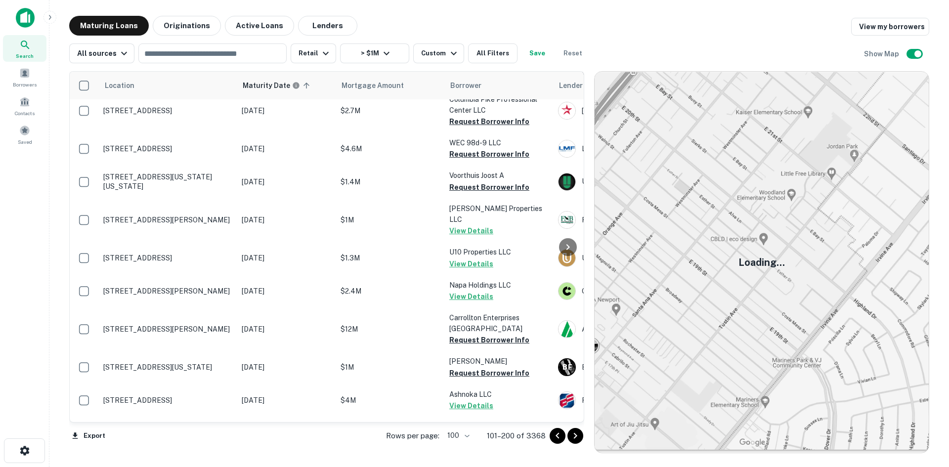
click at [581, 438] on icon "Go to next page" at bounding box center [575, 436] width 12 height 12
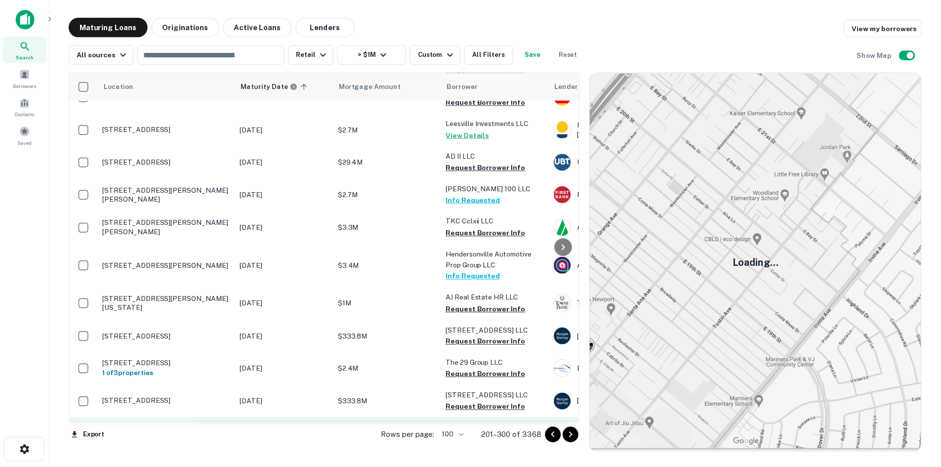
scroll to position [483, 0]
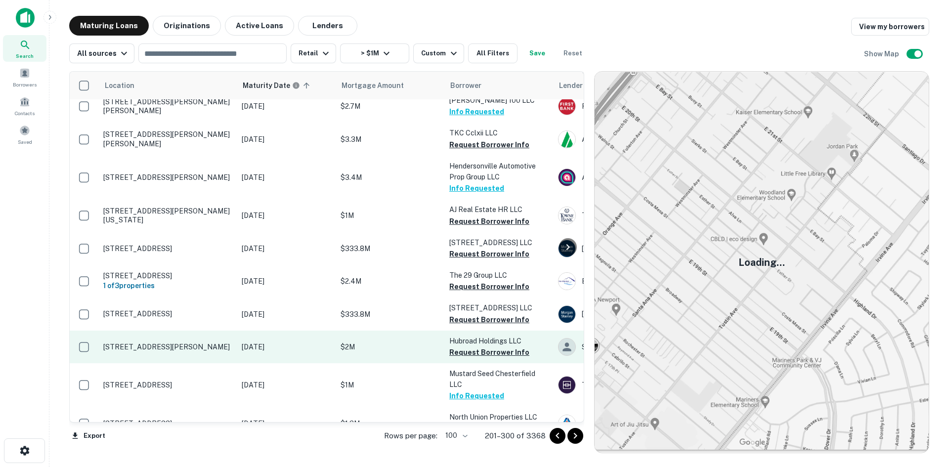
click at [136, 342] on p "3115 Hubbard Rd Hyattsville, MD20785" at bounding box center [167, 346] width 128 height 9
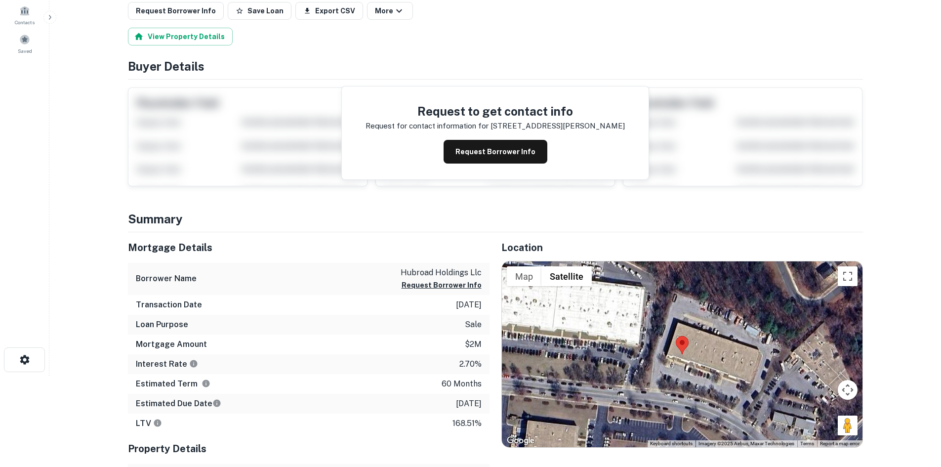
scroll to position [99, 0]
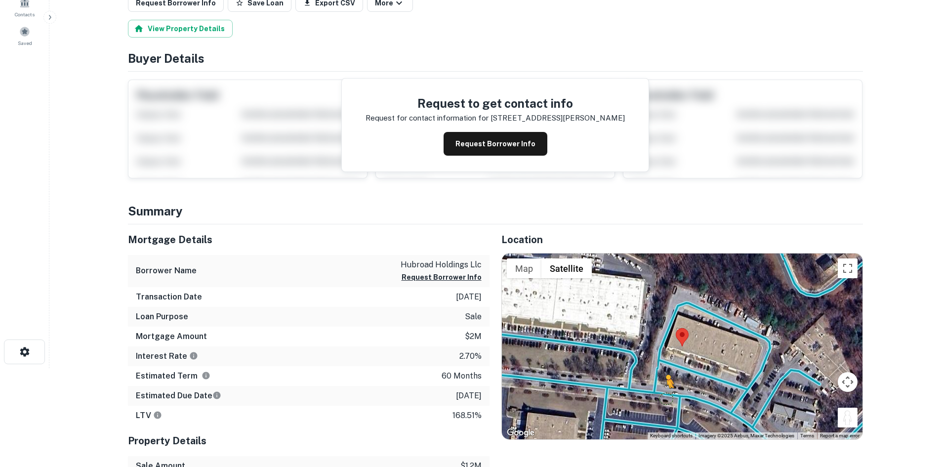
drag, startPoint x: 843, startPoint y: 416, endPoint x: 666, endPoint y: 397, distance: 177.9
click at [666, 397] on div "To activate drag with keyboard, press Alt + Enter. Once in keyboard drag state,…" at bounding box center [682, 347] width 361 height 186
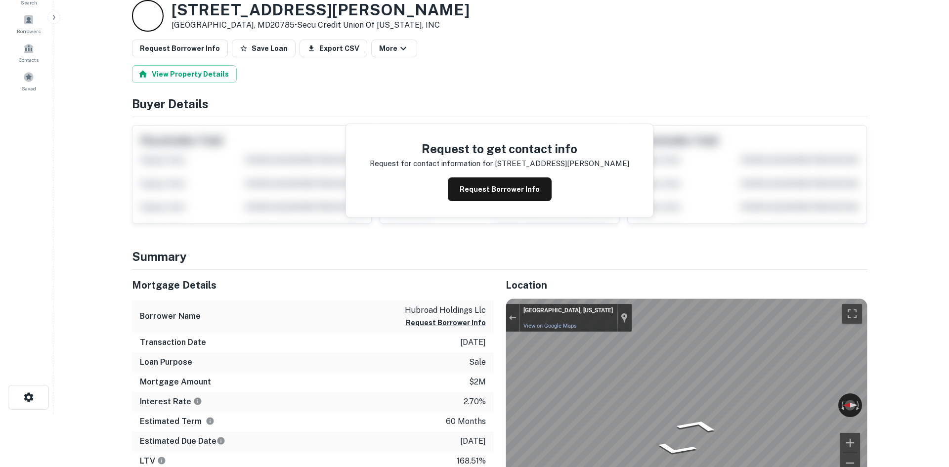
scroll to position [0, 0]
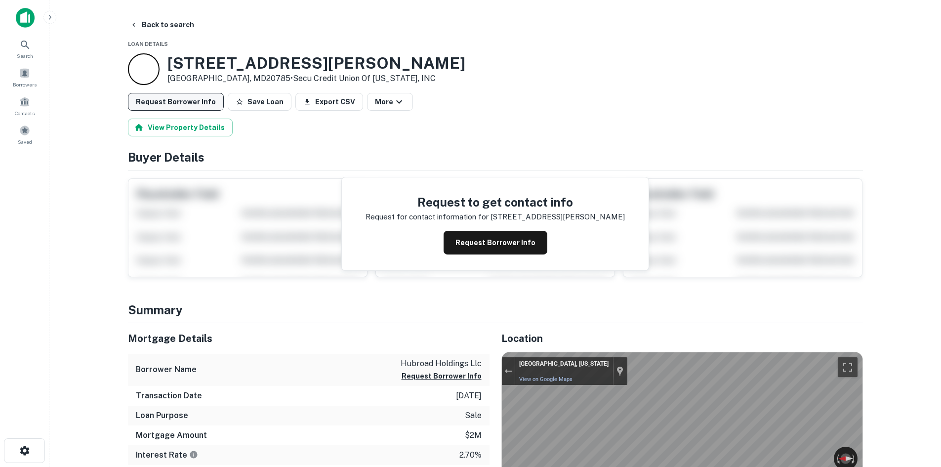
click at [171, 95] on button "Request Borrower Info" at bounding box center [176, 102] width 96 height 18
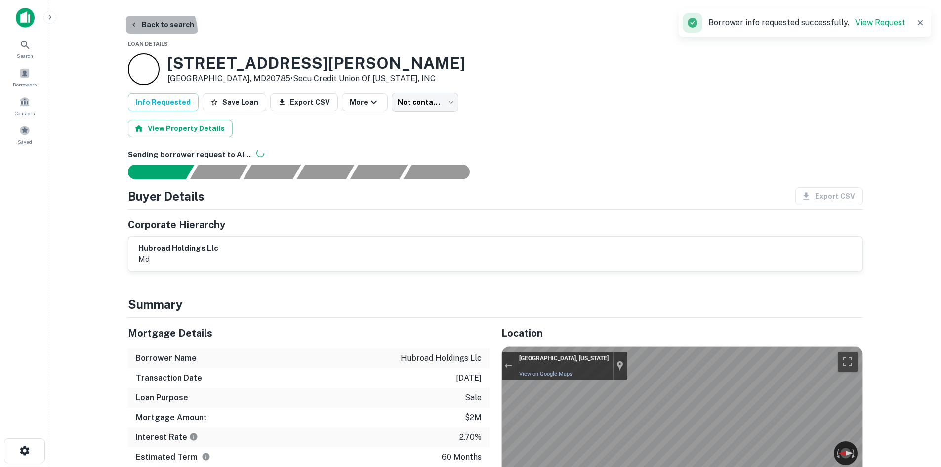
click at [153, 32] on button "Back to search" at bounding box center [162, 25] width 72 height 18
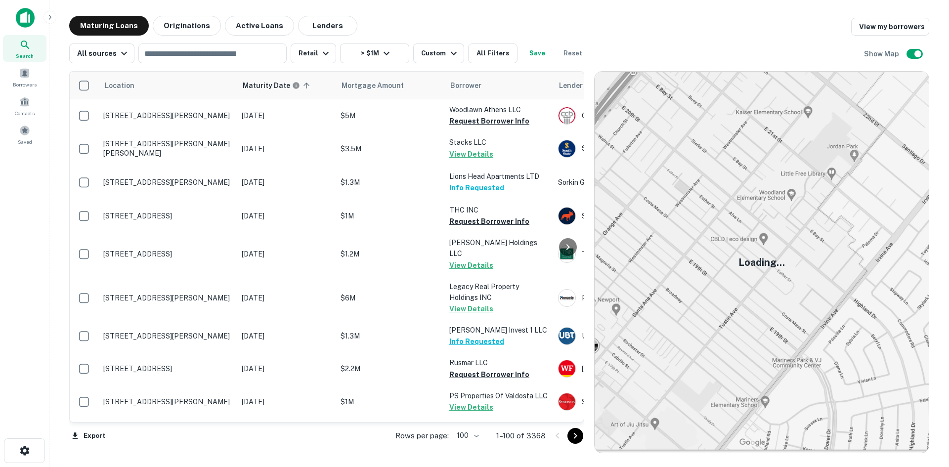
click at [580, 436] on icon "Go to next page" at bounding box center [575, 436] width 12 height 12
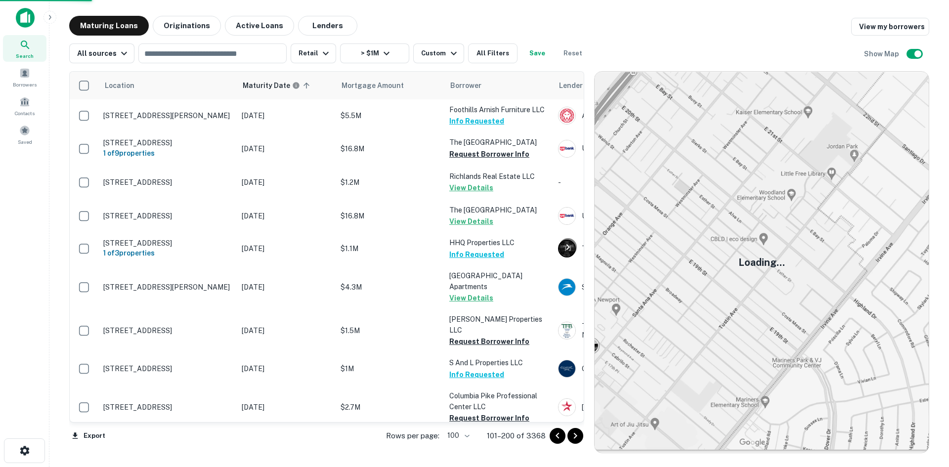
click at [579, 436] on icon "Go to next page" at bounding box center [575, 436] width 12 height 12
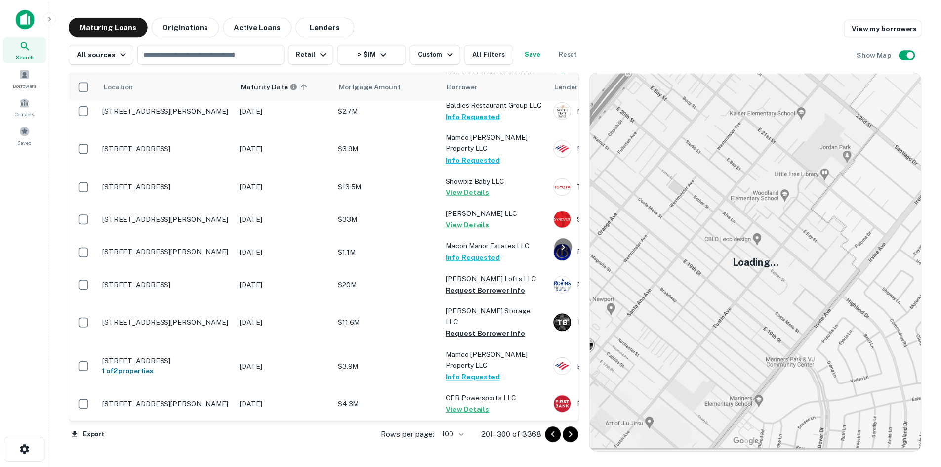
scroll to position [1730, 0]
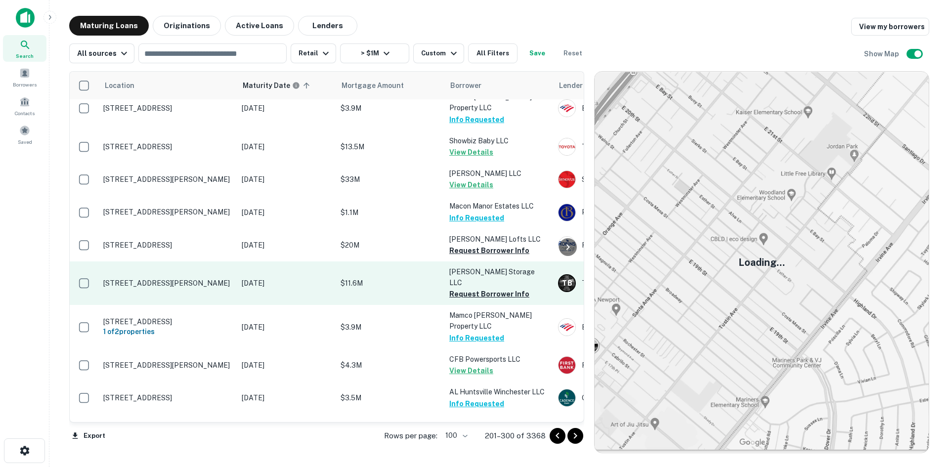
click at [157, 279] on p "1011 Koger Center Blvd North Chesterfield, VA23235" at bounding box center [167, 283] width 128 height 9
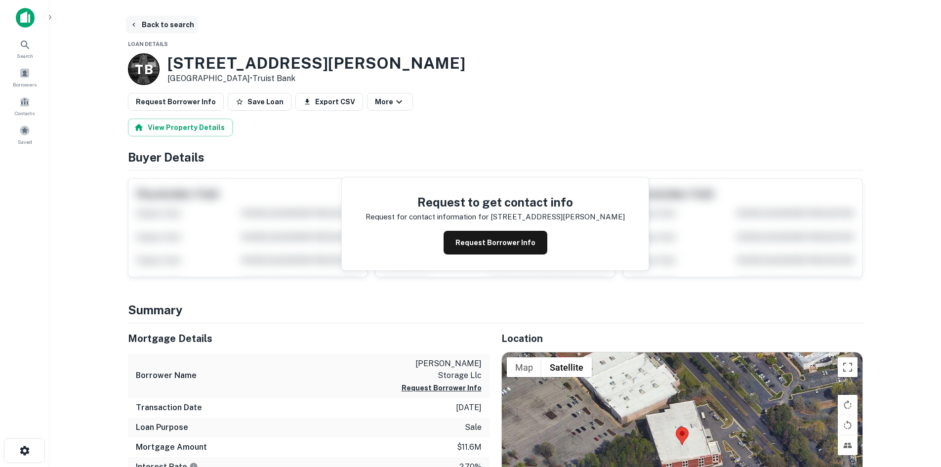
click at [146, 26] on button "Back to search" at bounding box center [162, 25] width 72 height 18
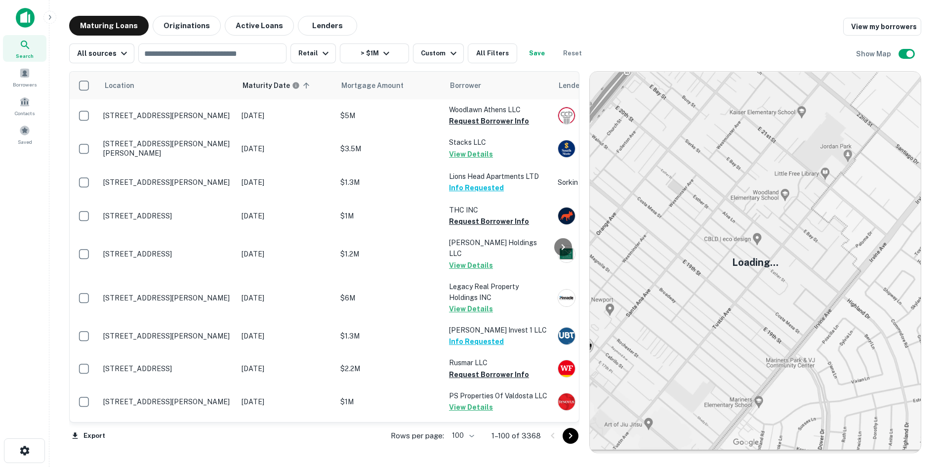
click at [577, 434] on icon "Go to next page" at bounding box center [571, 436] width 12 height 12
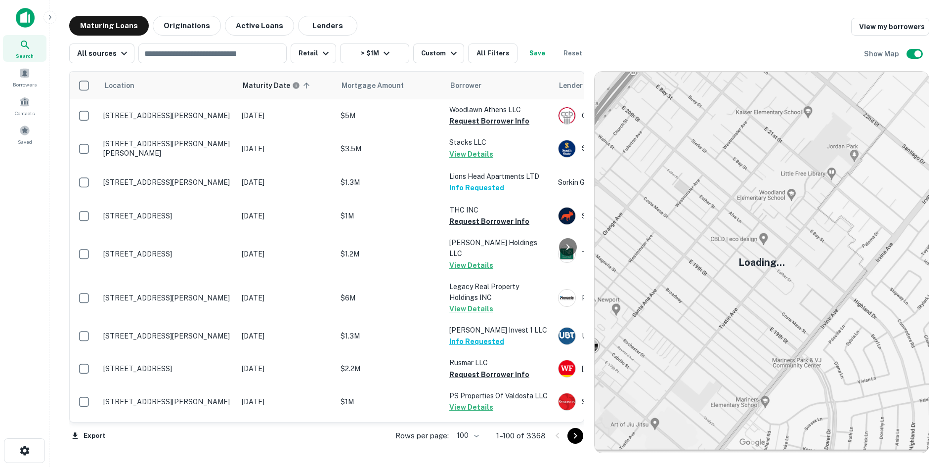
scroll to position [1730, 0]
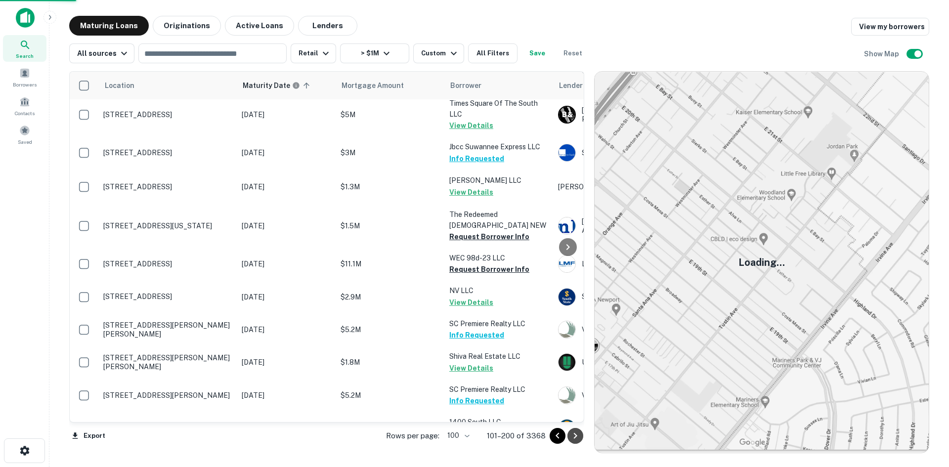
click at [577, 434] on icon "Go to next page" at bounding box center [575, 436] width 12 height 12
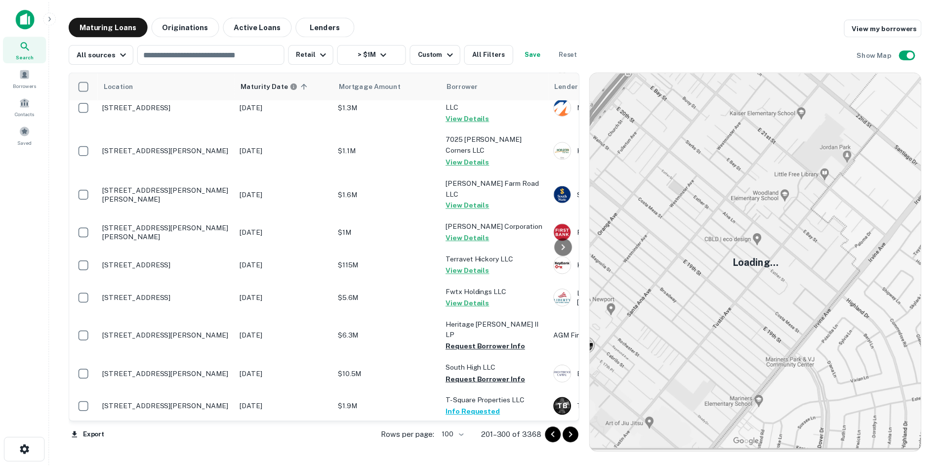
scroll to position [2669, 0]
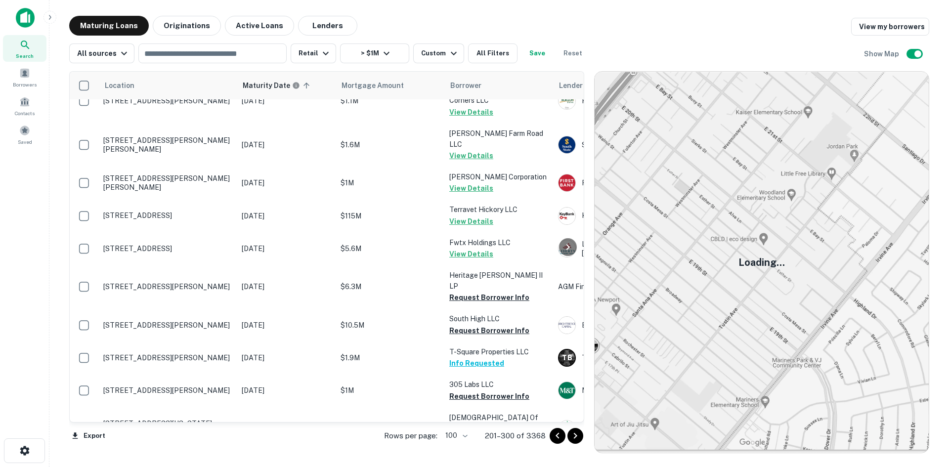
click at [170, 463] on p "[STREET_ADDRESS]" at bounding box center [167, 467] width 128 height 9
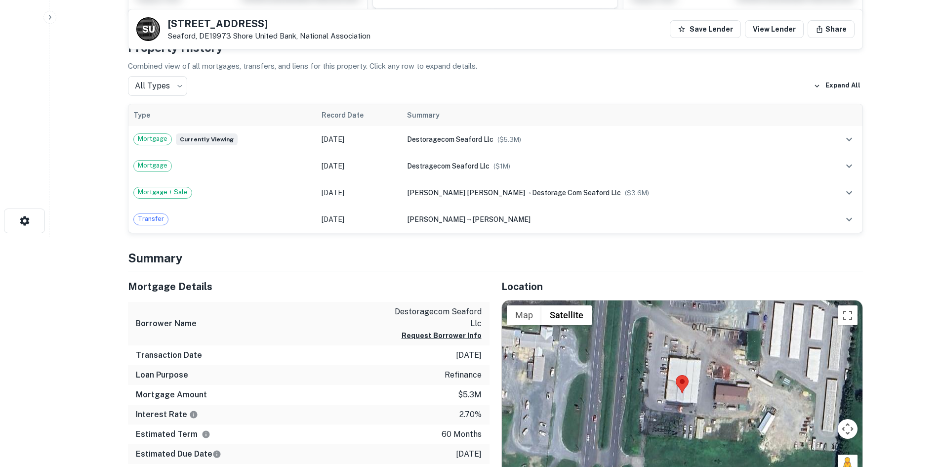
scroll to position [247, 0]
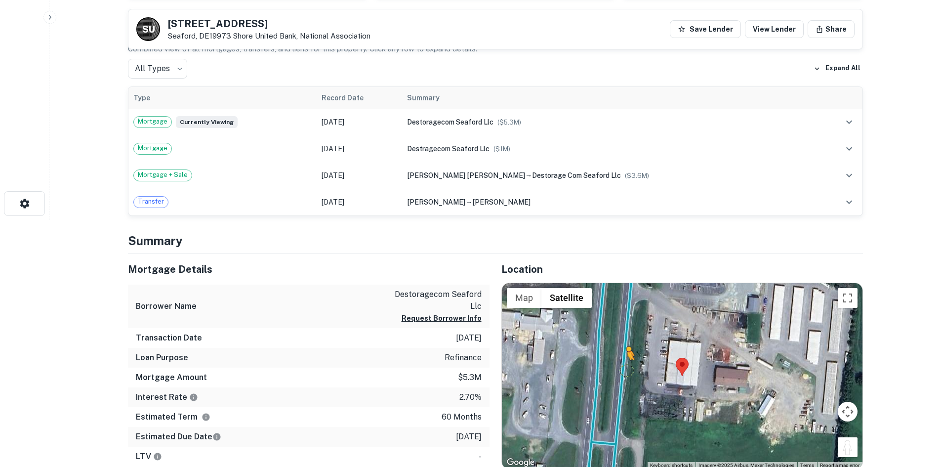
drag, startPoint x: 846, startPoint y: 448, endPoint x: 627, endPoint y: 363, distance: 234.2
click at [627, 363] on div "To activate drag with keyboard, press Alt + Enter. Once in keyboard drag state,…" at bounding box center [682, 376] width 361 height 186
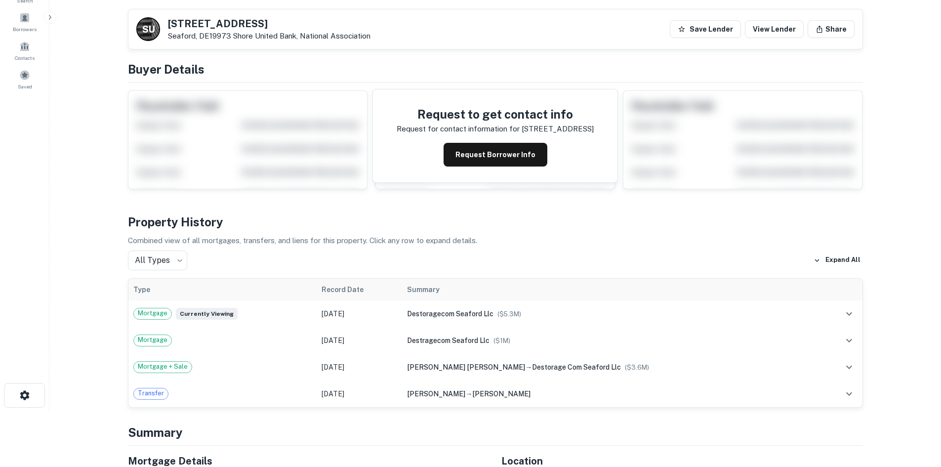
scroll to position [0, 0]
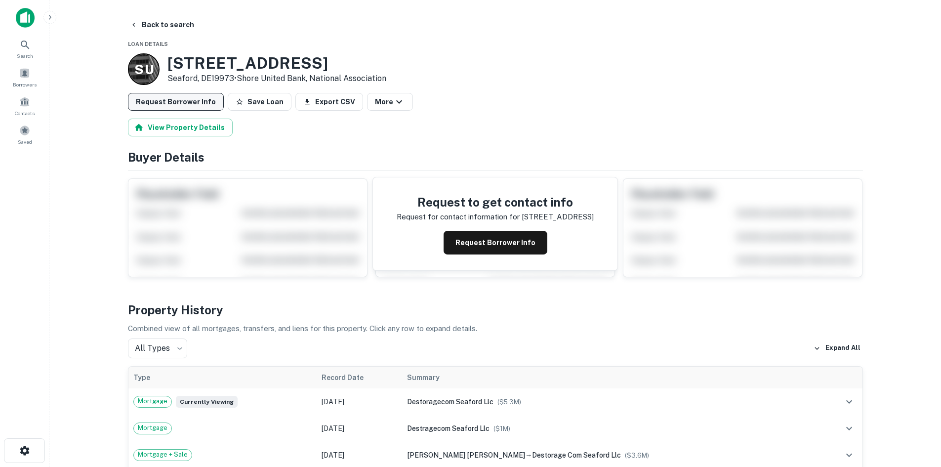
click at [209, 106] on button "Request Borrower Info" at bounding box center [176, 102] width 96 height 18
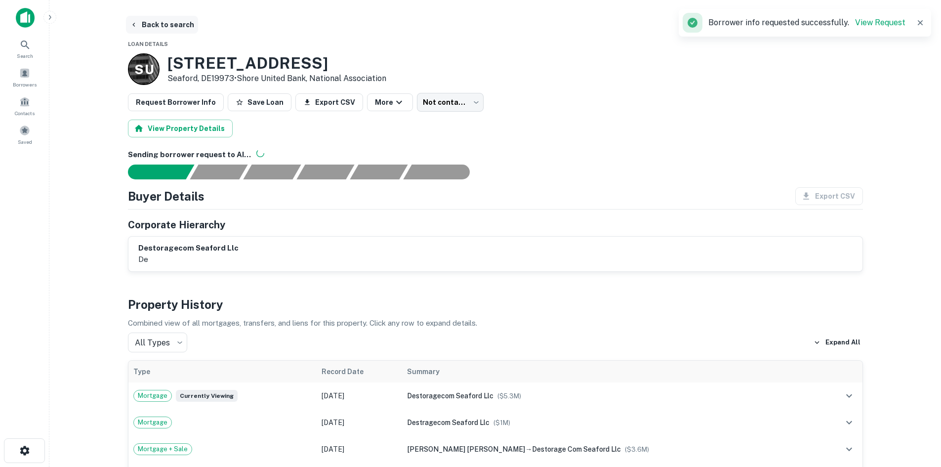
click at [180, 25] on button "Back to search" at bounding box center [162, 25] width 72 height 18
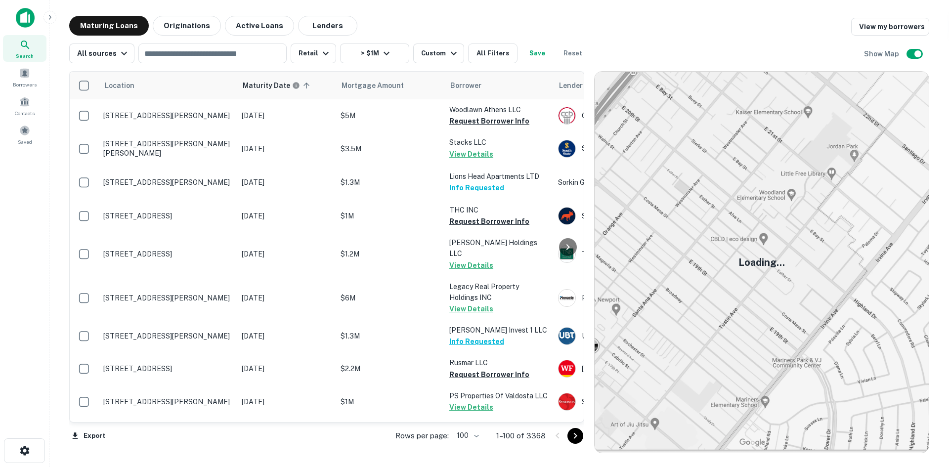
scroll to position [2669, 0]
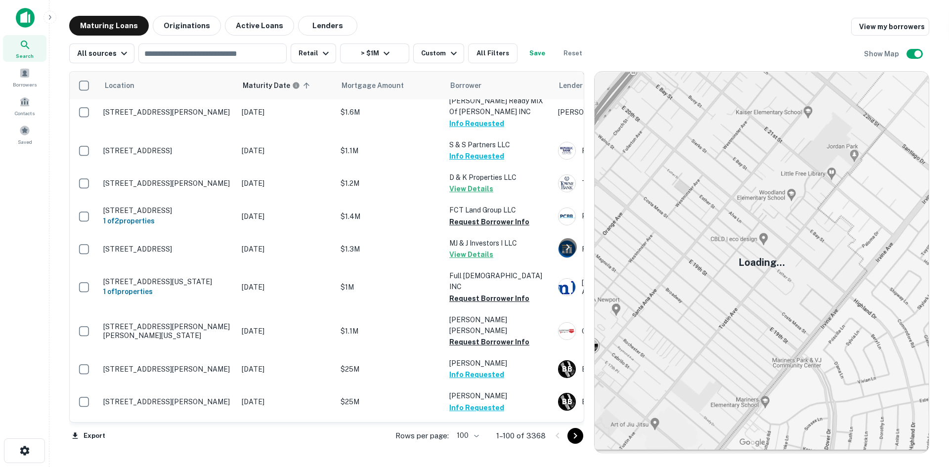
click at [576, 434] on icon "Go to next page" at bounding box center [575, 436] width 3 height 6
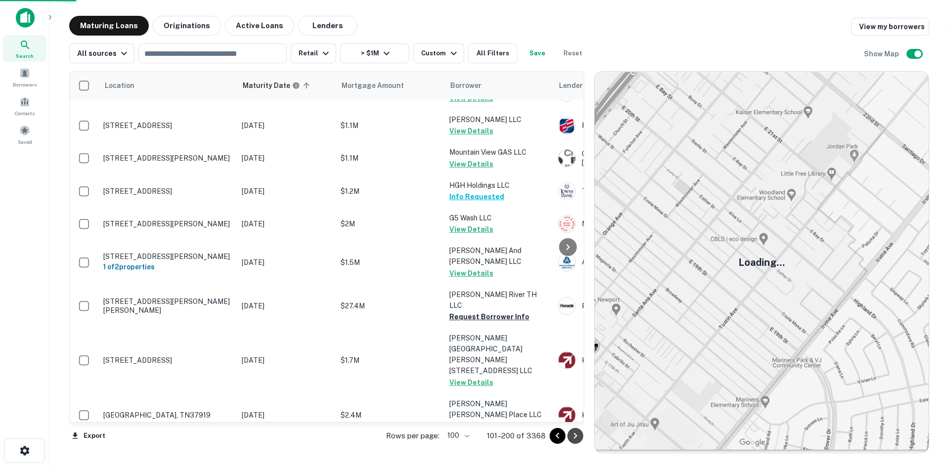
click at [576, 434] on icon "Go to next page" at bounding box center [575, 436] width 3 height 6
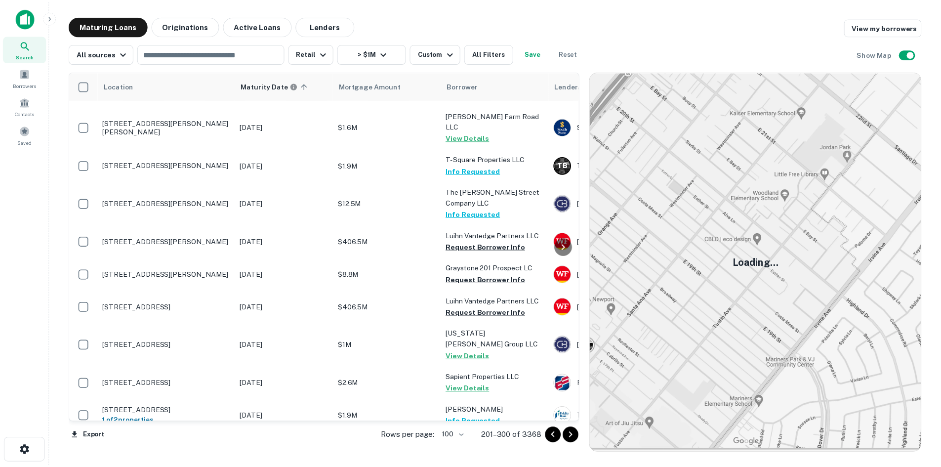
scroll to position [3099, 0]
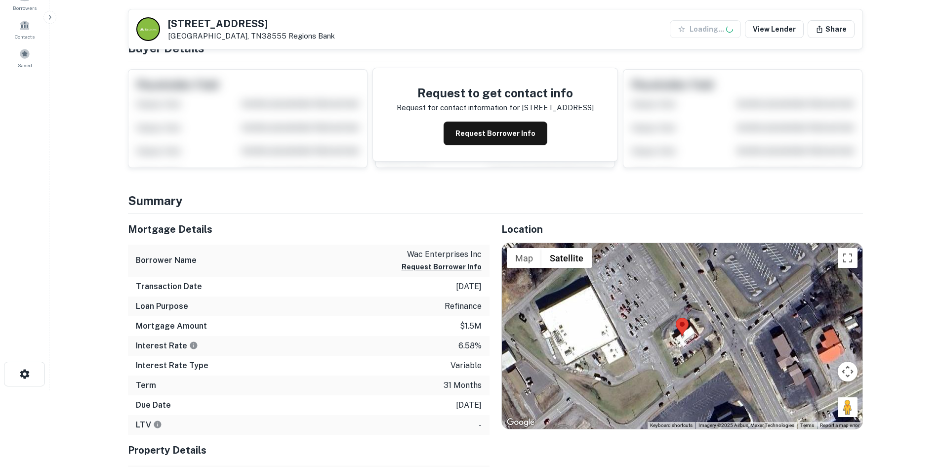
scroll to position [148, 0]
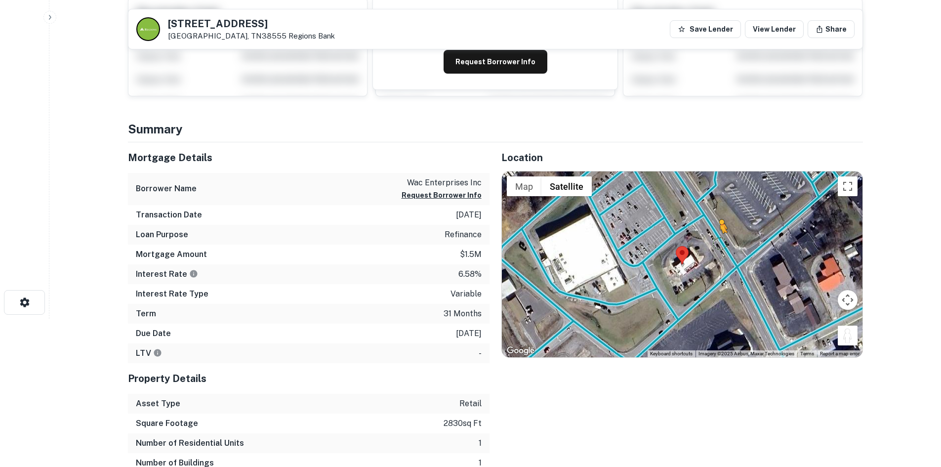
drag, startPoint x: 842, startPoint y: 338, endPoint x: 720, endPoint y: 237, distance: 158.4
click at [720, 237] on div "To activate drag with keyboard, press Alt + Enter. Once in keyboard drag state,…" at bounding box center [682, 264] width 361 height 186
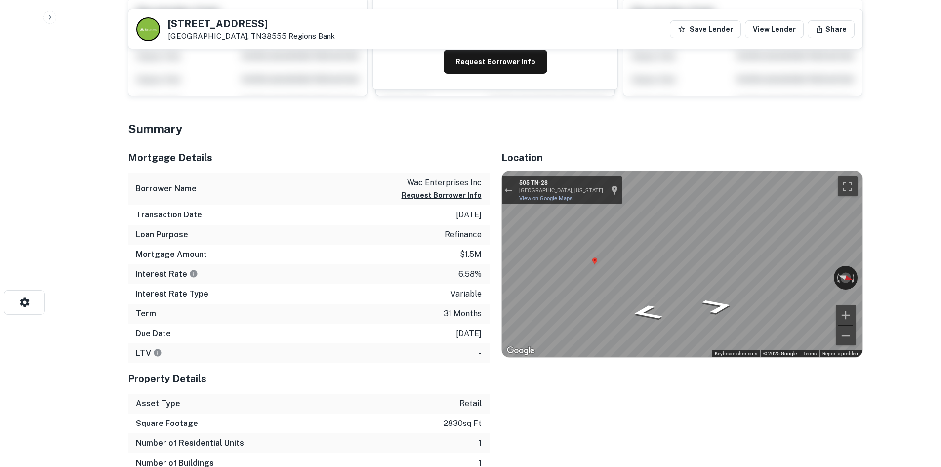
scroll to position [0, 0]
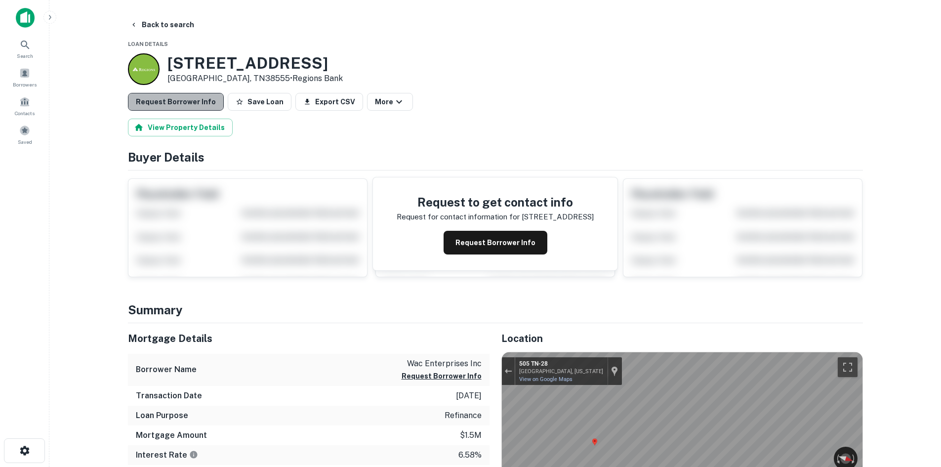
click at [195, 103] on button "Request Borrower Info" at bounding box center [176, 102] width 96 height 18
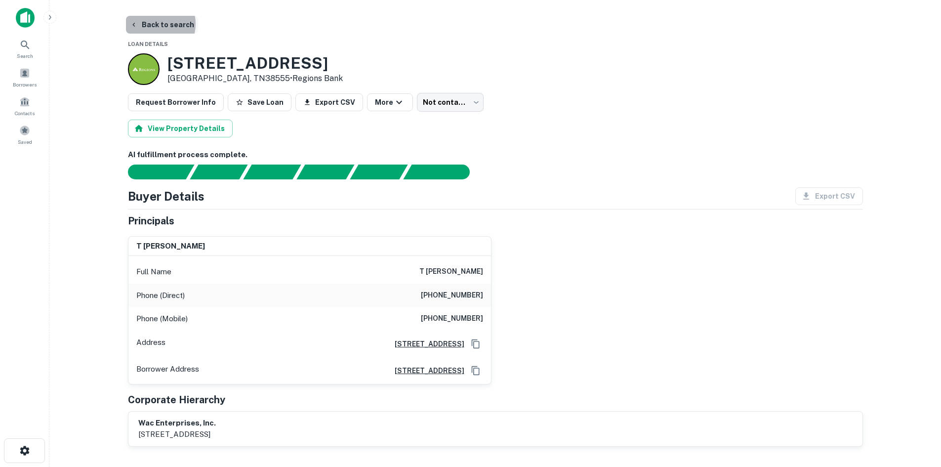
click at [153, 24] on button "Back to search" at bounding box center [162, 25] width 72 height 18
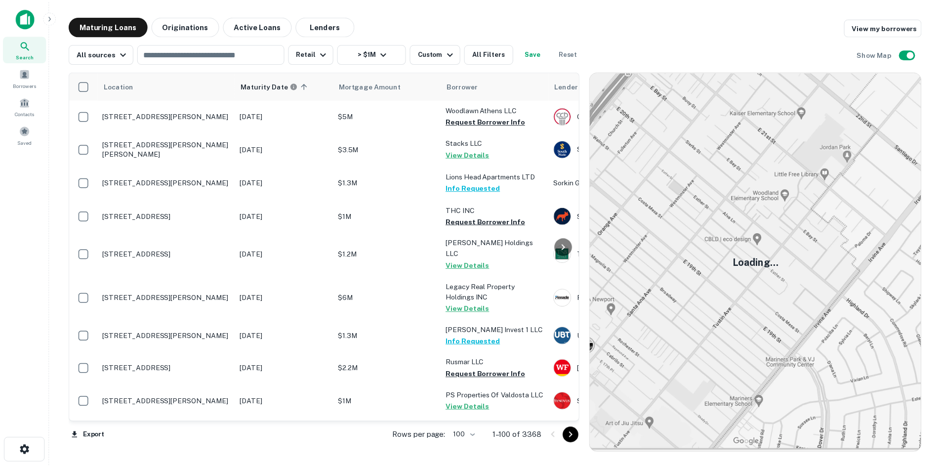
scroll to position [3099, 0]
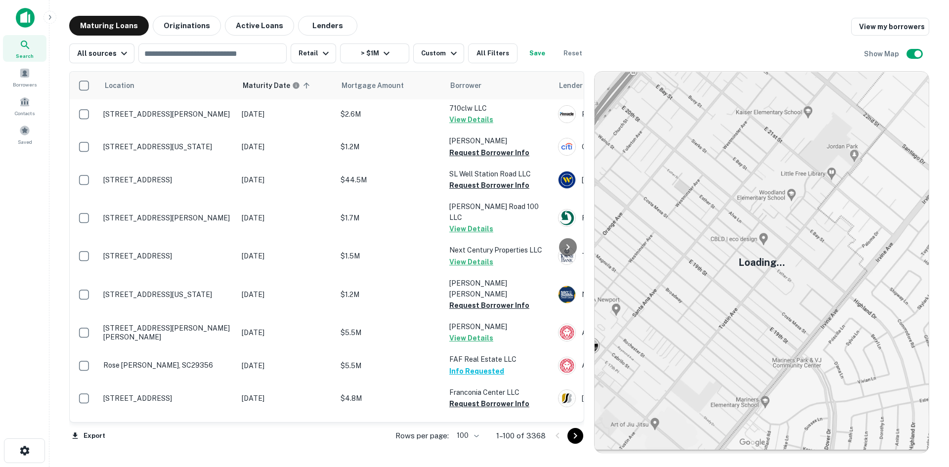
click at [575, 437] on icon "Go to next page" at bounding box center [575, 436] width 3 height 6
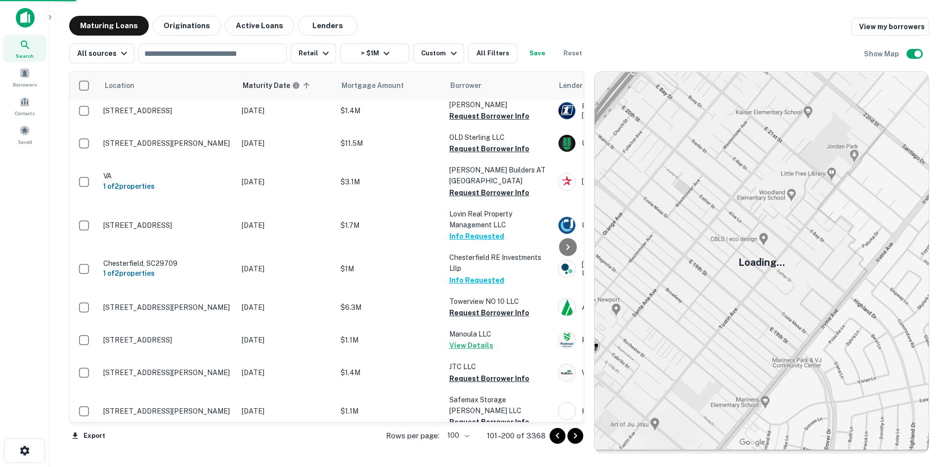
click at [575, 437] on icon "Go to next page" at bounding box center [575, 436] width 3 height 6
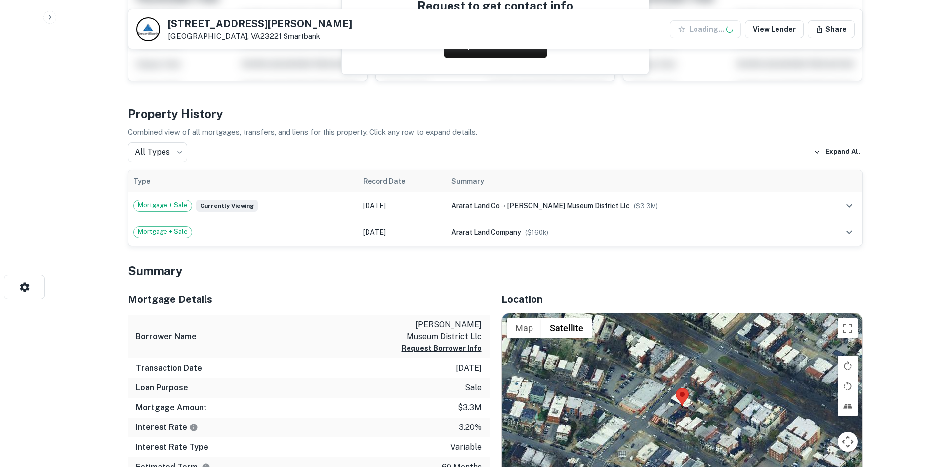
scroll to position [297, 0]
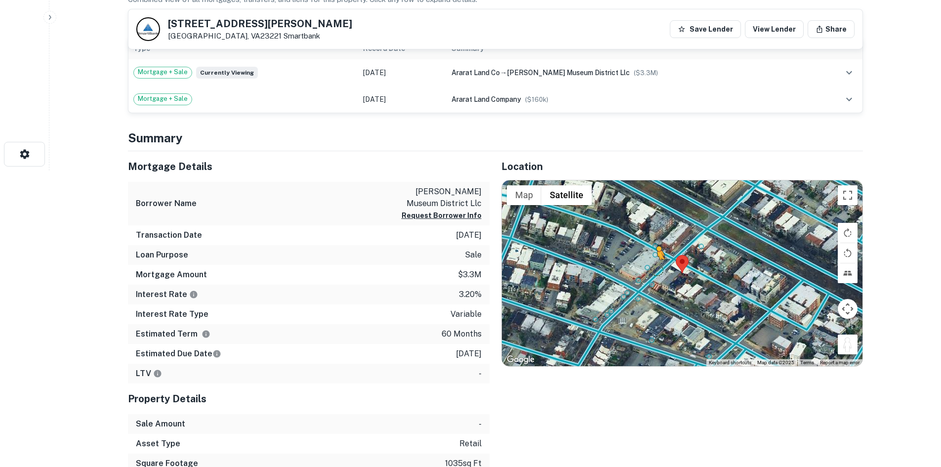
drag, startPoint x: 851, startPoint y: 345, endPoint x: 651, endPoint y: 267, distance: 214.8
click at [651, 267] on div "To activate drag with keyboard, press Alt + Enter. Once in keyboard drag state,…" at bounding box center [682, 273] width 361 height 186
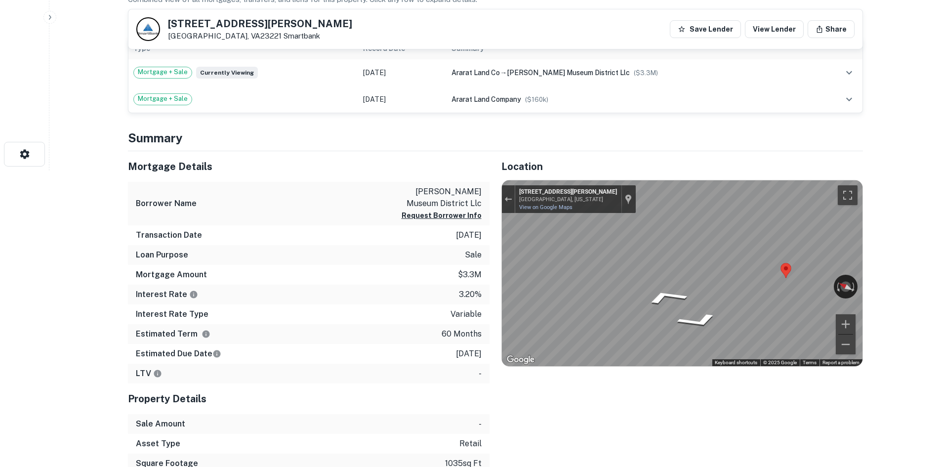
click at [436, 246] on div "Mortgage Details Borrower Name parsons museum district llc Request Borrower Inf…" at bounding box center [489, 322] width 747 height 342
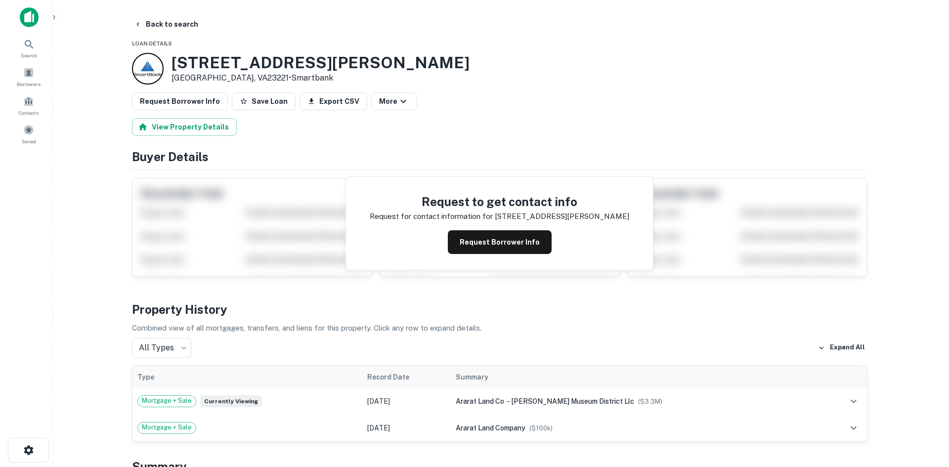
scroll to position [0, 0]
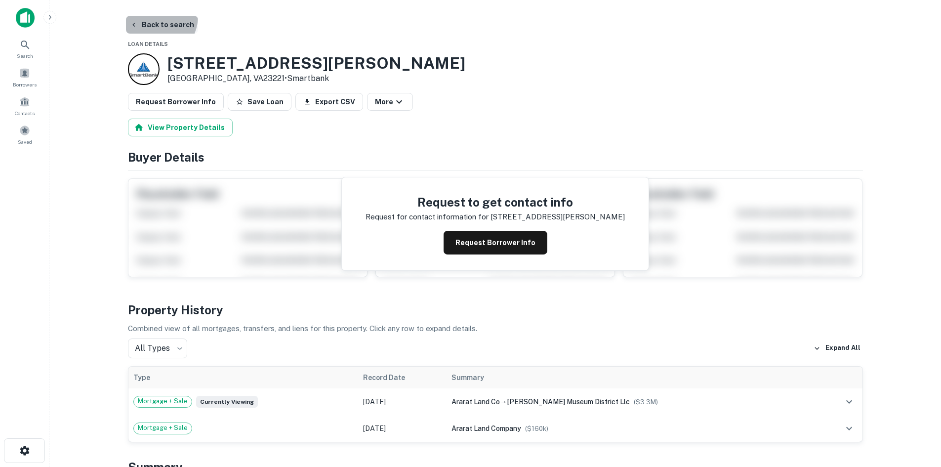
click at [153, 16] on button "Back to search" at bounding box center [162, 25] width 72 height 18
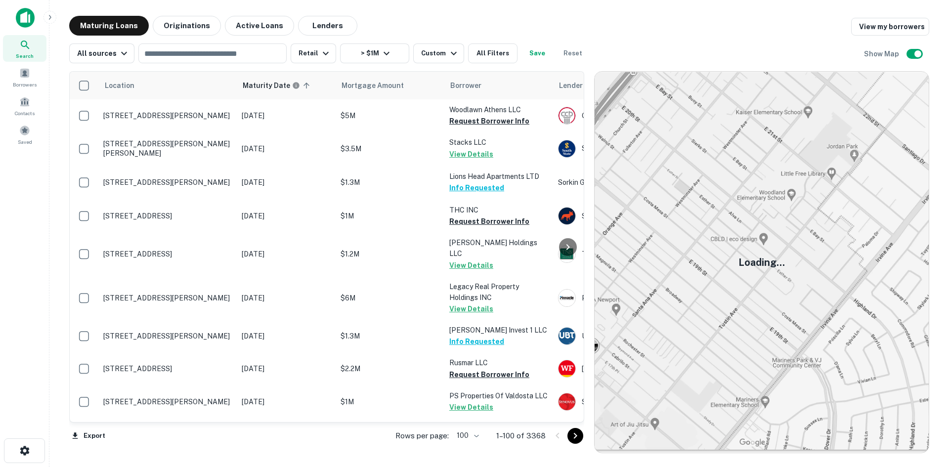
scroll to position [3099, 0]
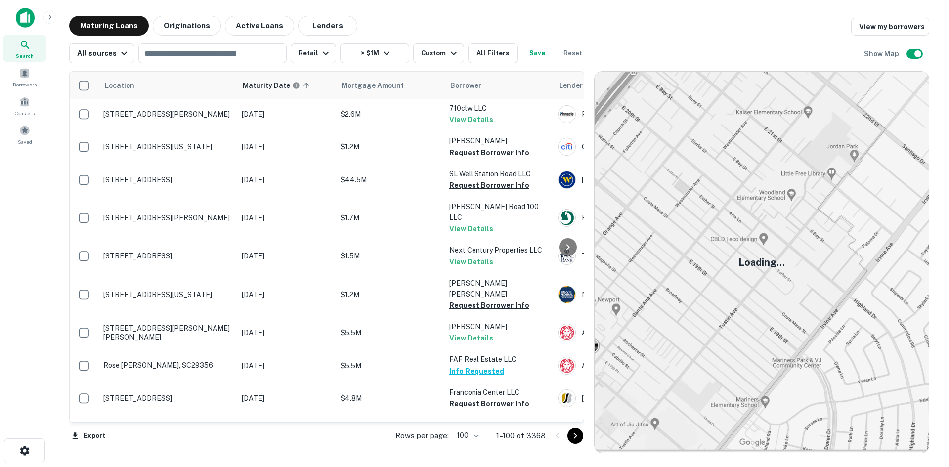
click at [573, 439] on icon "Go to next page" at bounding box center [575, 436] width 12 height 12
click at [576, 435] on icon "Go to next page" at bounding box center [575, 436] width 12 height 12
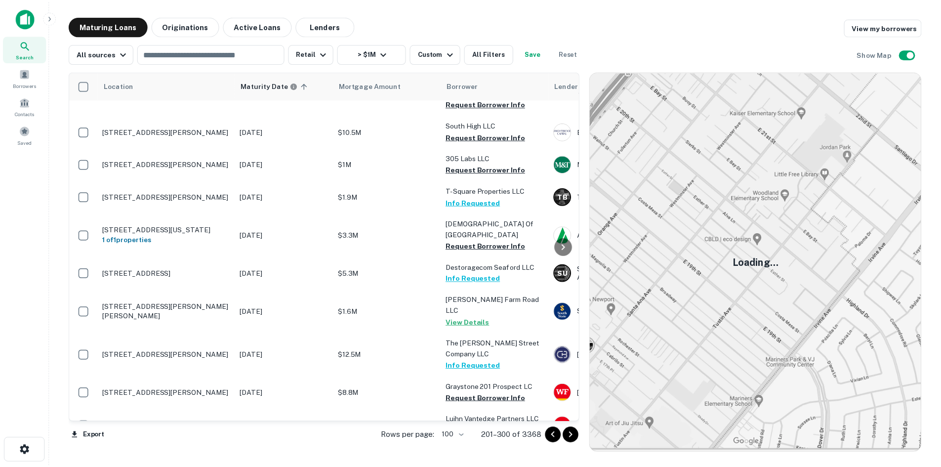
scroll to position [2851, 0]
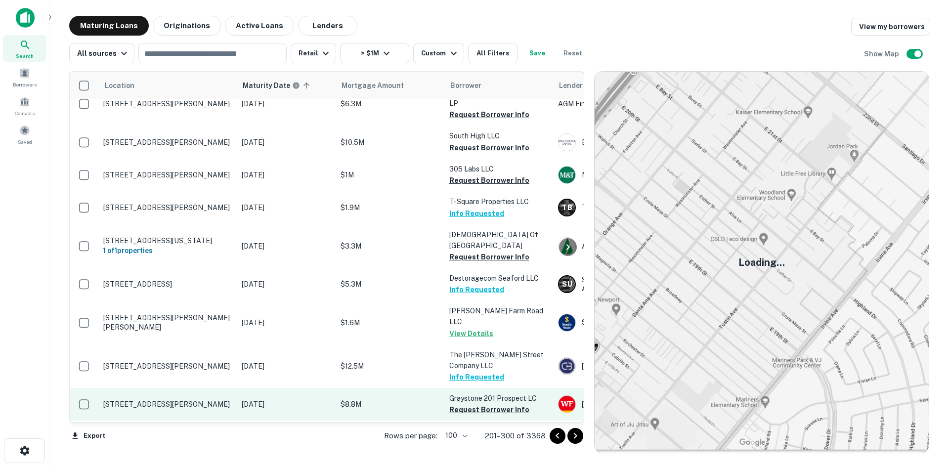
click at [204, 400] on p "[STREET_ADDRESS][PERSON_NAME]" at bounding box center [167, 404] width 128 height 9
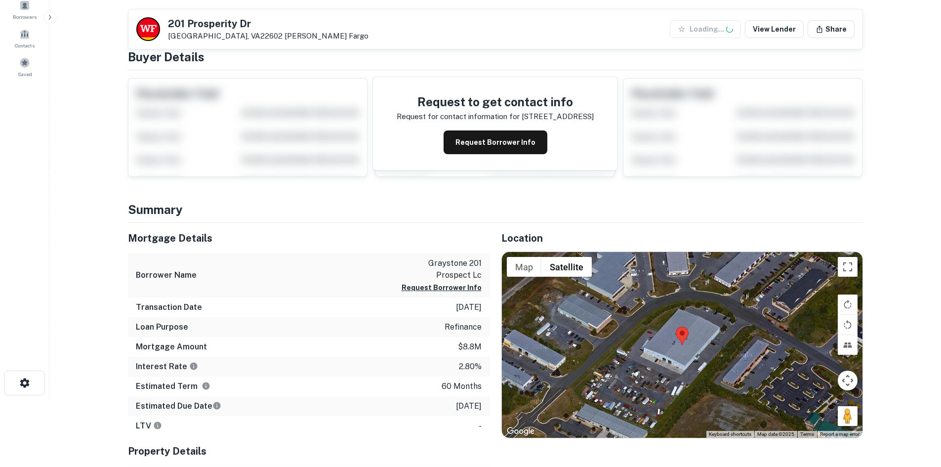
scroll to position [148, 0]
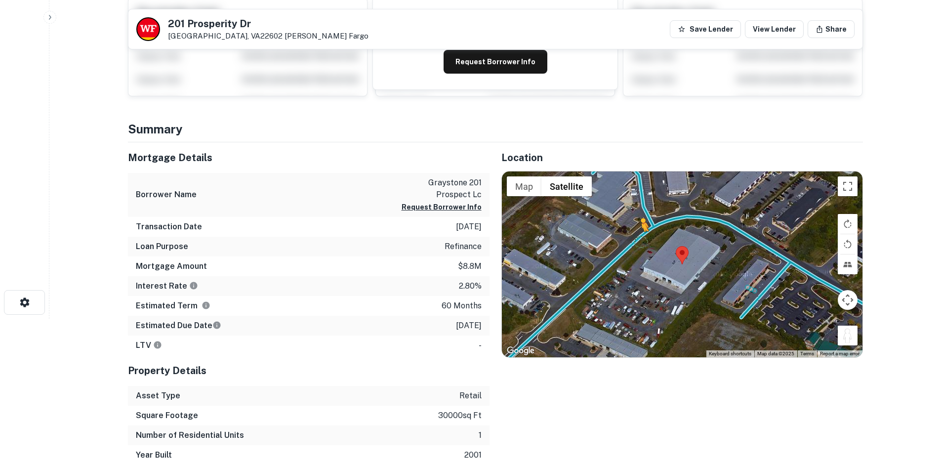
drag, startPoint x: 850, startPoint y: 339, endPoint x: 641, endPoint y: 241, distance: 230.8
click at [641, 241] on div "To activate drag with keyboard, press Alt + Enter. Once in keyboard drag state,…" at bounding box center [682, 264] width 361 height 186
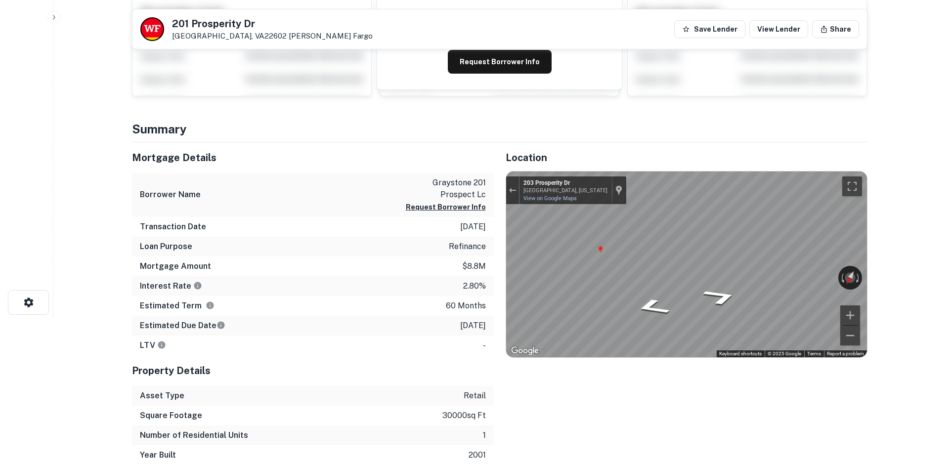
scroll to position [0, 0]
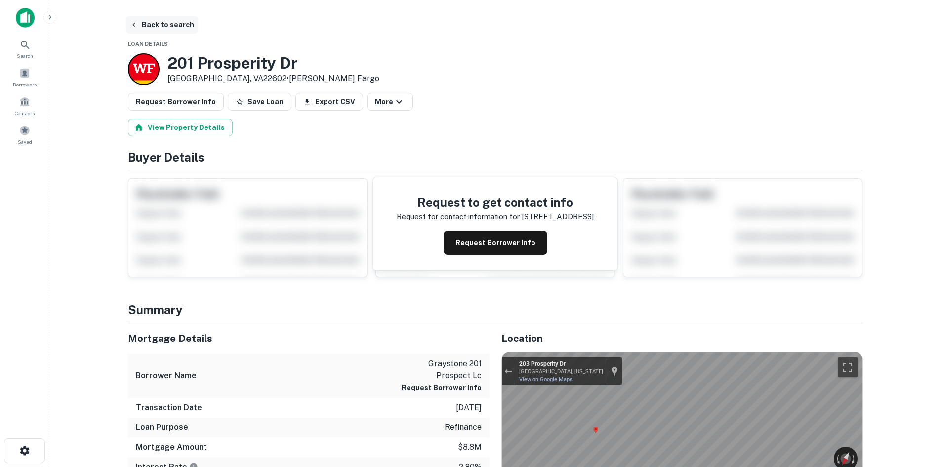
click at [154, 22] on button "Back to search" at bounding box center [162, 25] width 72 height 18
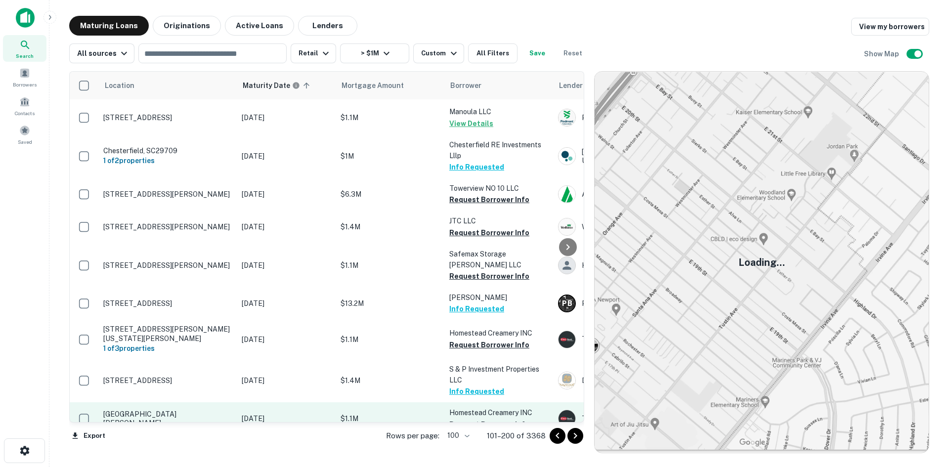
scroll to position [3245, 0]
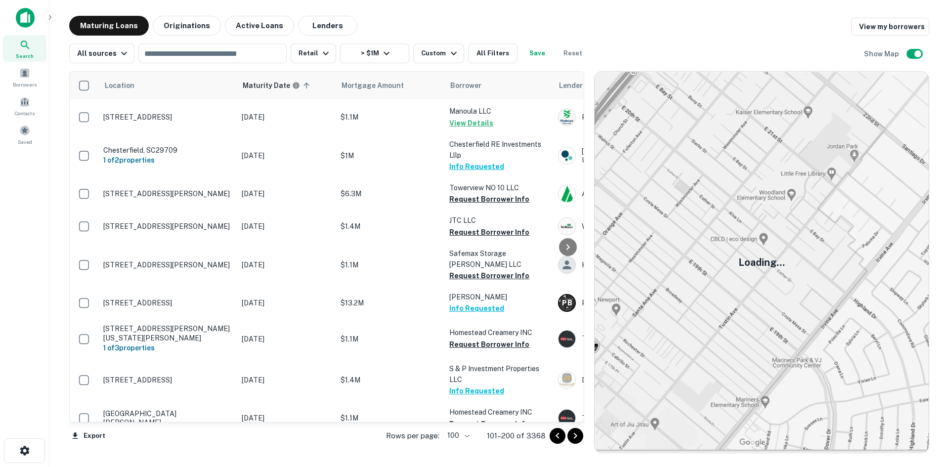
drag, startPoint x: 573, startPoint y: 437, endPoint x: 495, endPoint y: 417, distance: 80.5
click at [573, 437] on icon "Go to next page" at bounding box center [575, 436] width 12 height 12
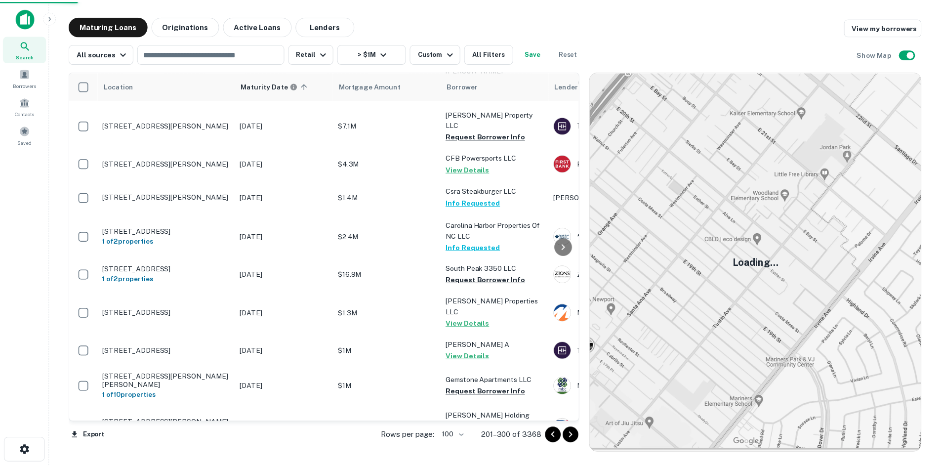
scroll to position [3099, 0]
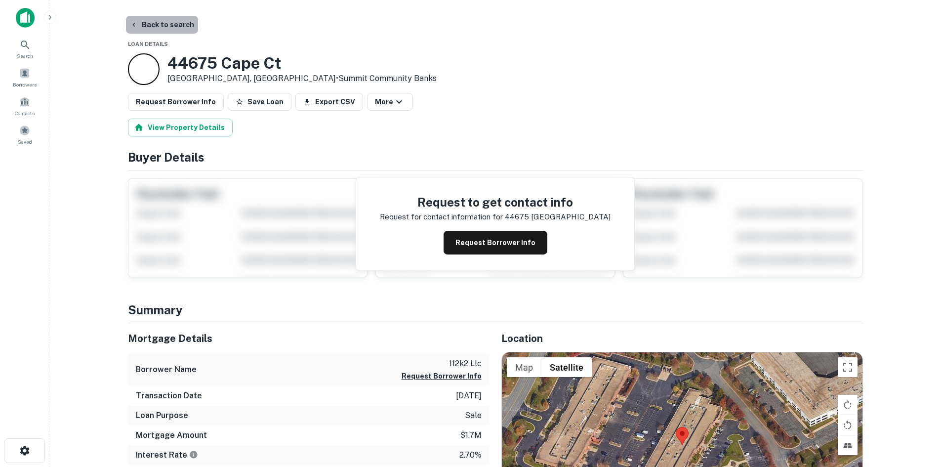
click at [177, 27] on button "Back to search" at bounding box center [162, 25] width 72 height 18
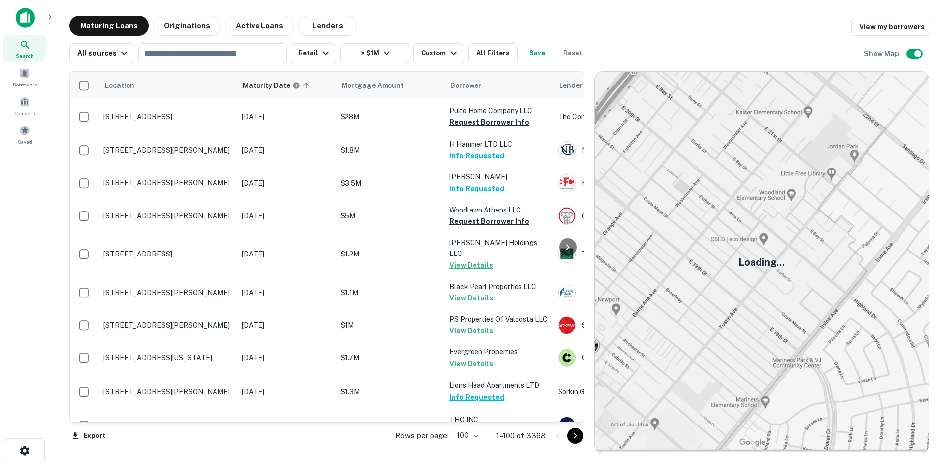
scroll to position [2502, 0]
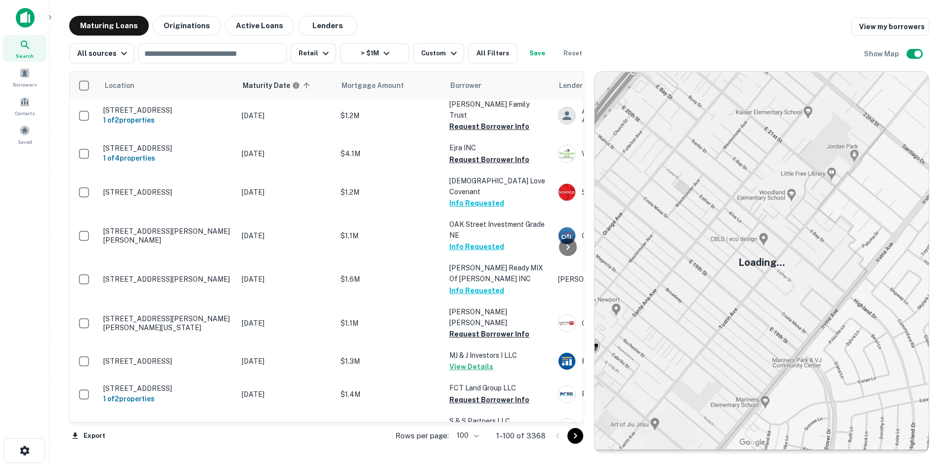
click at [573, 441] on icon "Go to next page" at bounding box center [575, 436] width 12 height 12
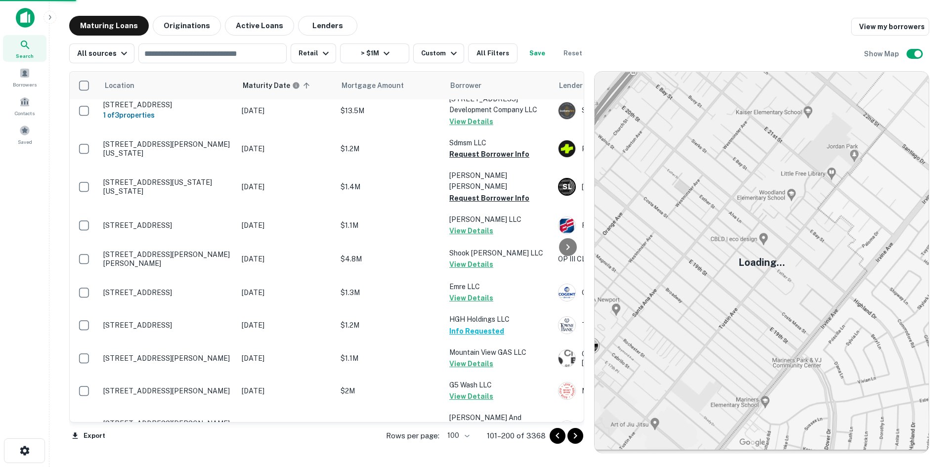
click at [571, 435] on icon "Go to next page" at bounding box center [575, 436] width 12 height 12
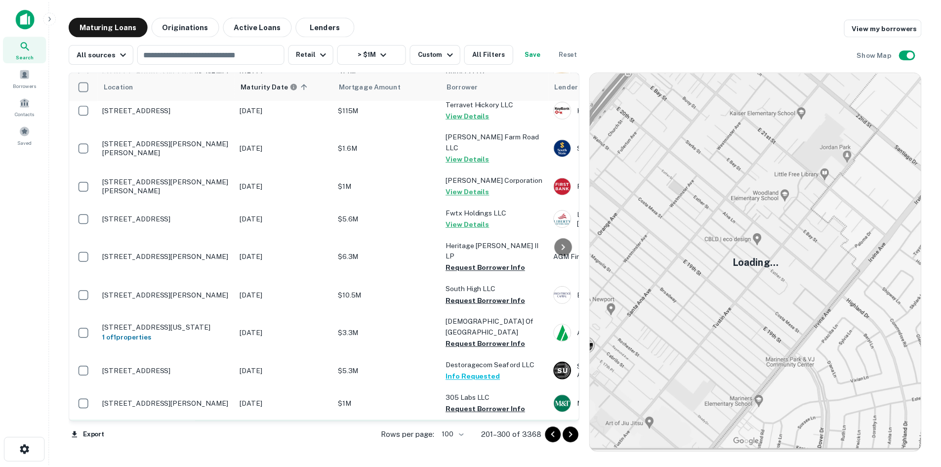
scroll to position [2699, 0]
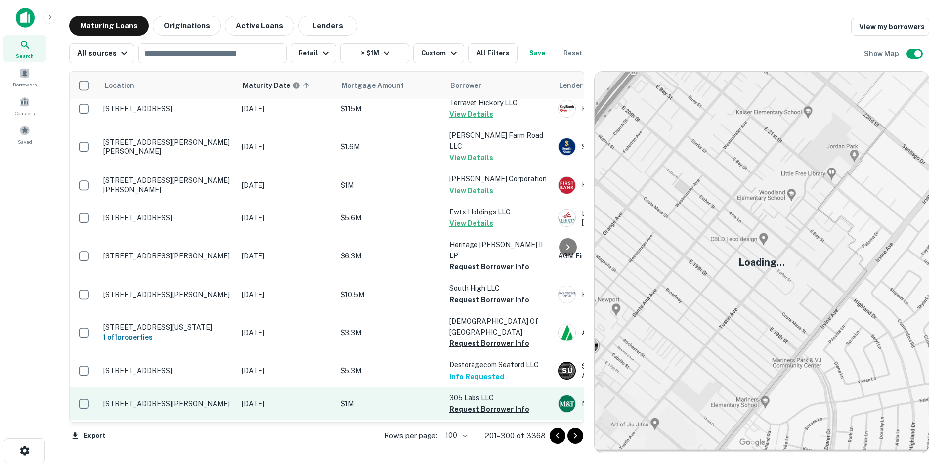
click at [170, 399] on p "[STREET_ADDRESS][PERSON_NAME]" at bounding box center [167, 403] width 128 height 9
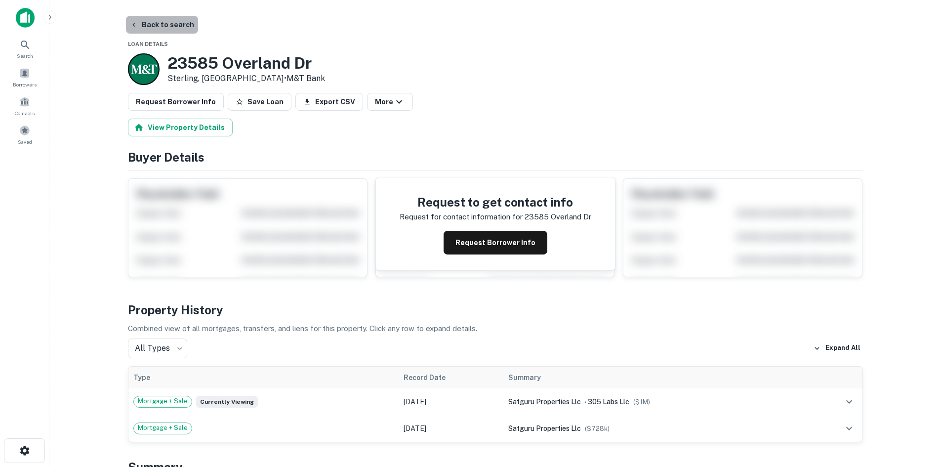
click at [174, 28] on button "Back to search" at bounding box center [162, 25] width 72 height 18
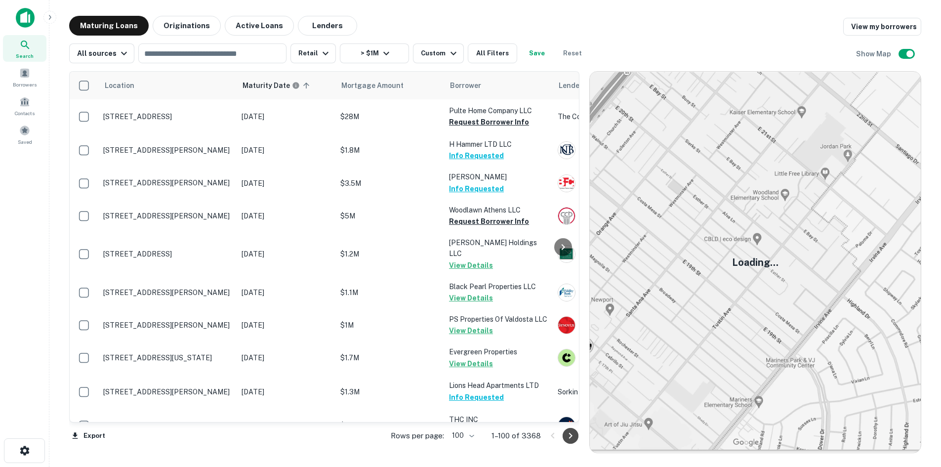
click at [577, 436] on icon "Go to next page" at bounding box center [571, 436] width 12 height 12
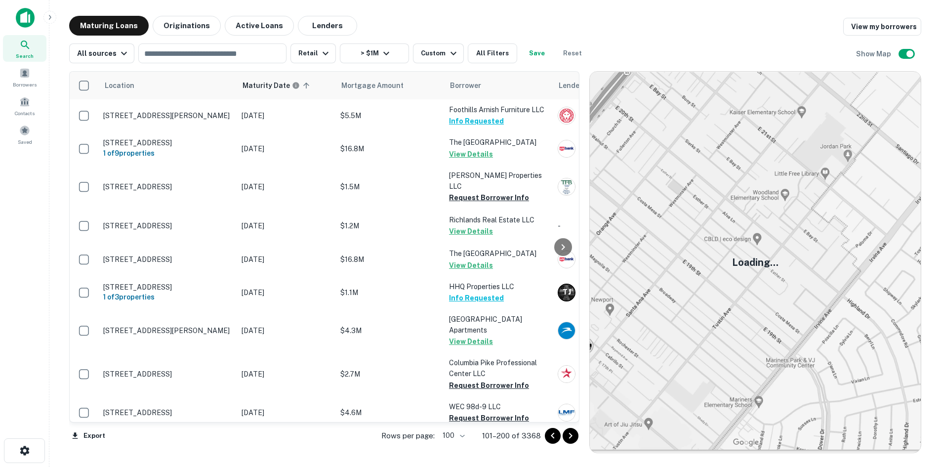
click at [573, 436] on icon "Go to next page" at bounding box center [570, 436] width 3 height 6
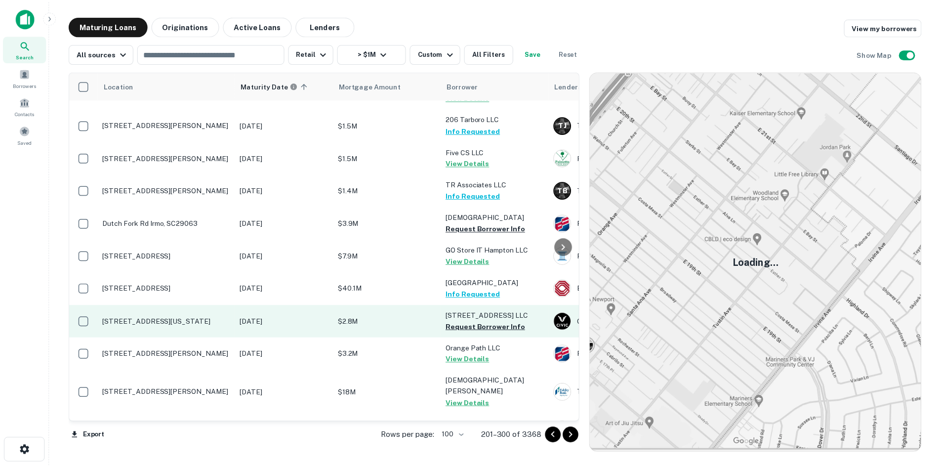
scroll to position [1270, 0]
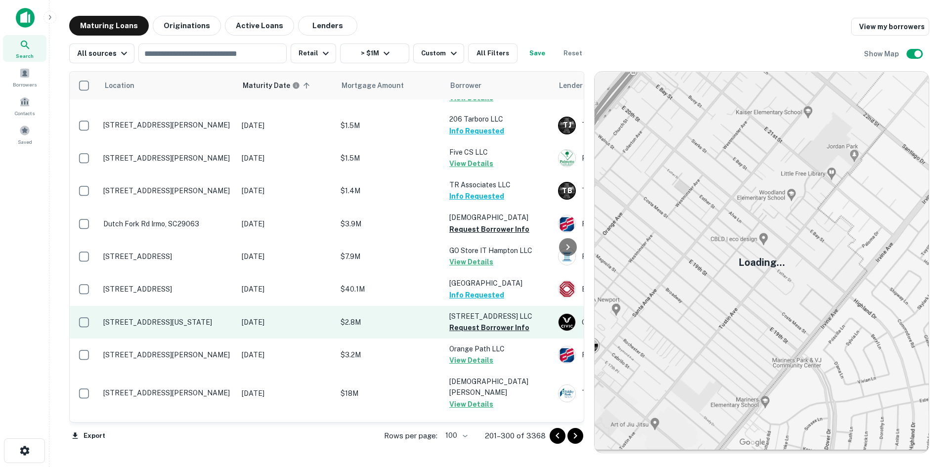
click at [172, 318] on p "[STREET_ADDRESS][US_STATE]" at bounding box center [167, 322] width 128 height 9
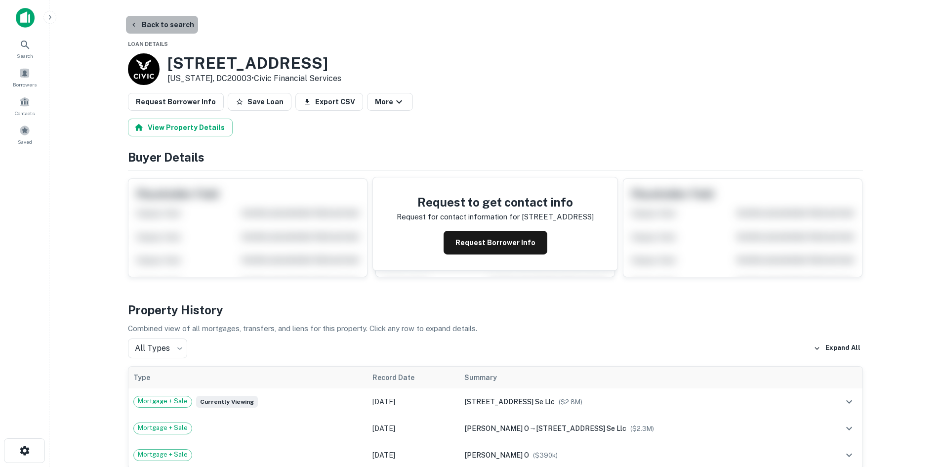
click at [180, 19] on button "Back to search" at bounding box center [162, 25] width 72 height 18
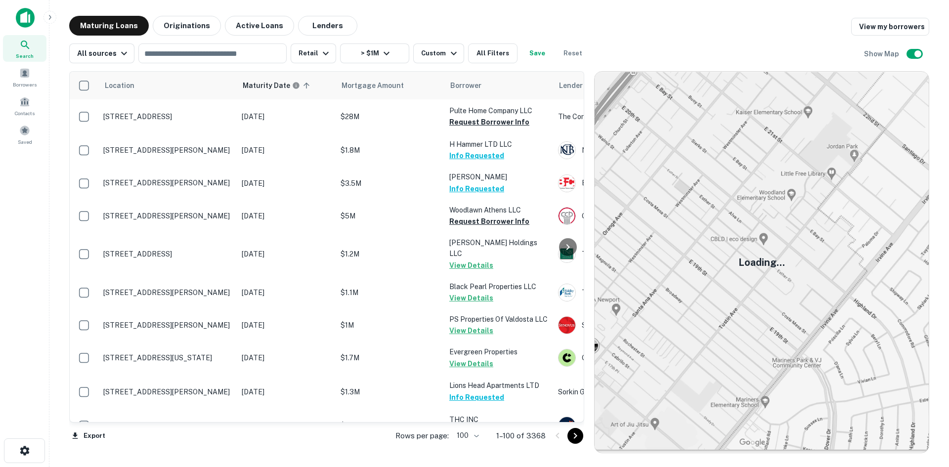
scroll to position [1270, 0]
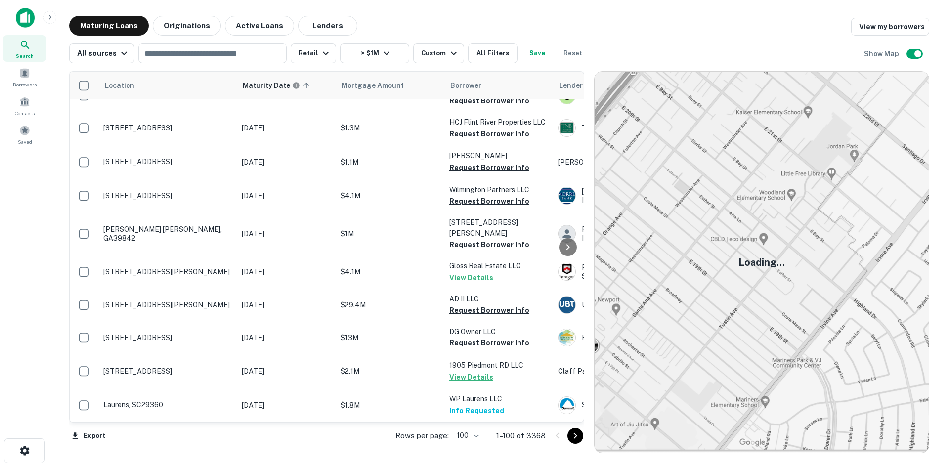
click at [579, 440] on icon "Go to next page" at bounding box center [575, 436] width 12 height 12
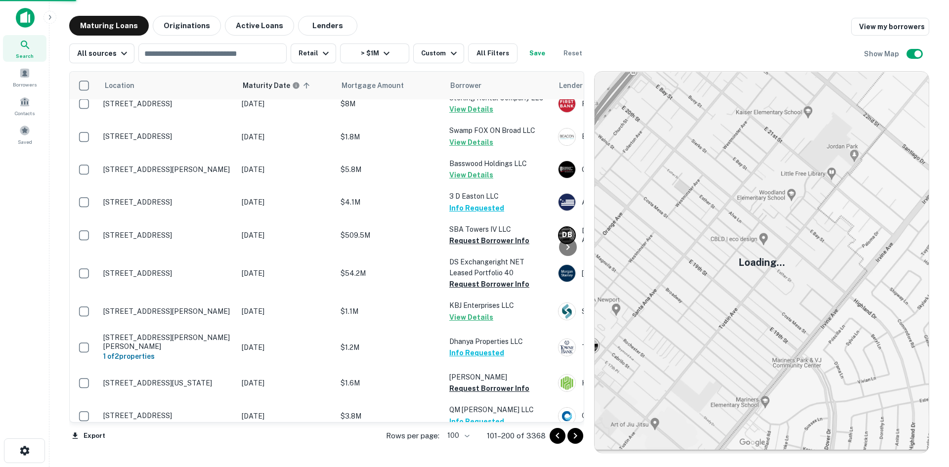
click at [575, 437] on icon "Go to next page" at bounding box center [575, 436] width 12 height 12
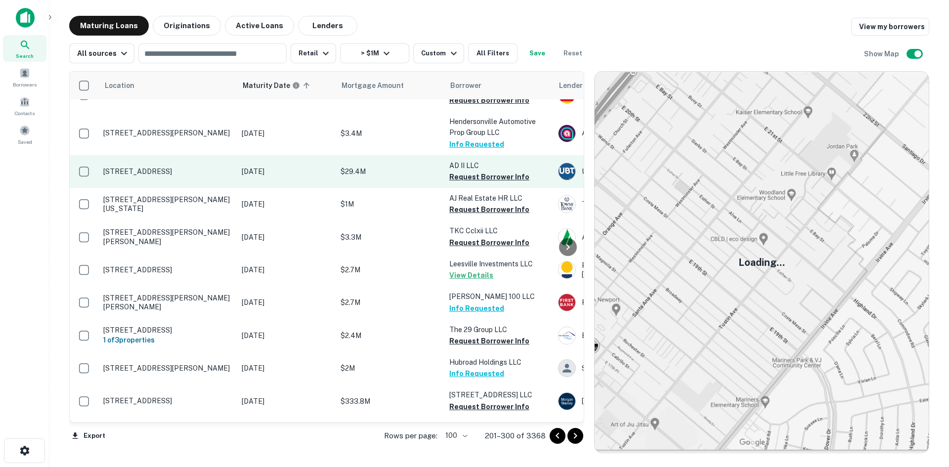
scroll to position [381, 0]
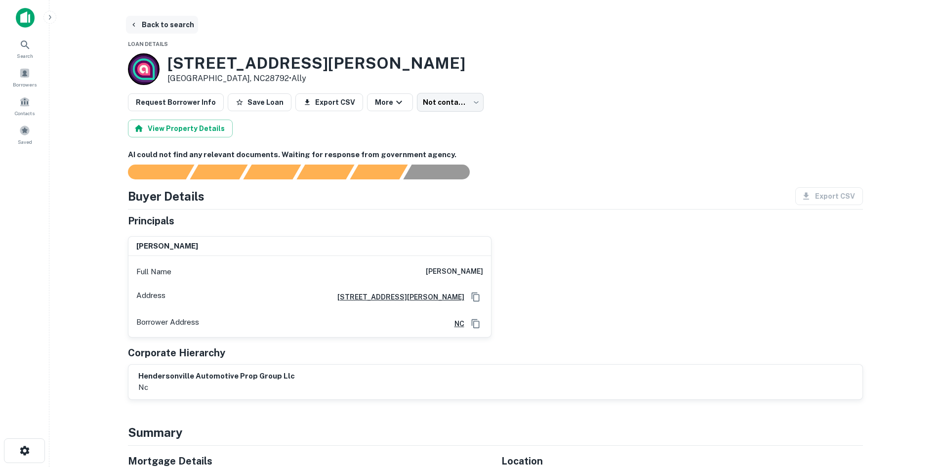
click at [179, 25] on button "Back to search" at bounding box center [162, 25] width 72 height 18
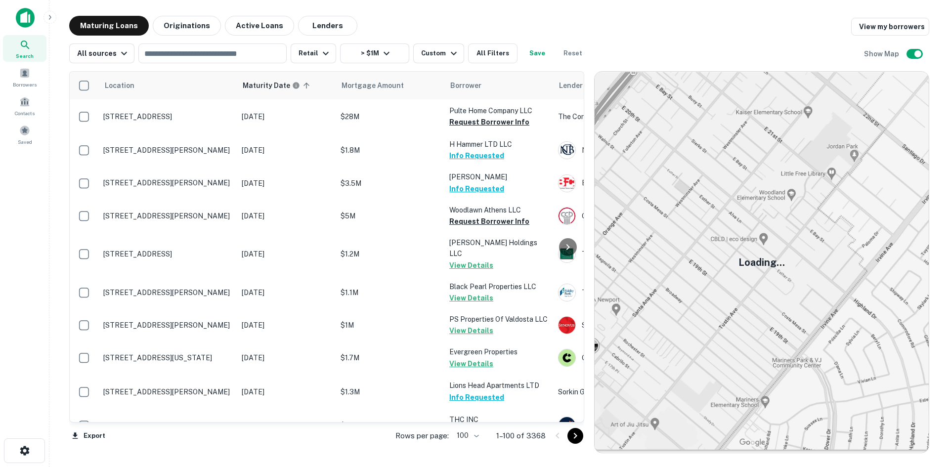
scroll to position [381, 0]
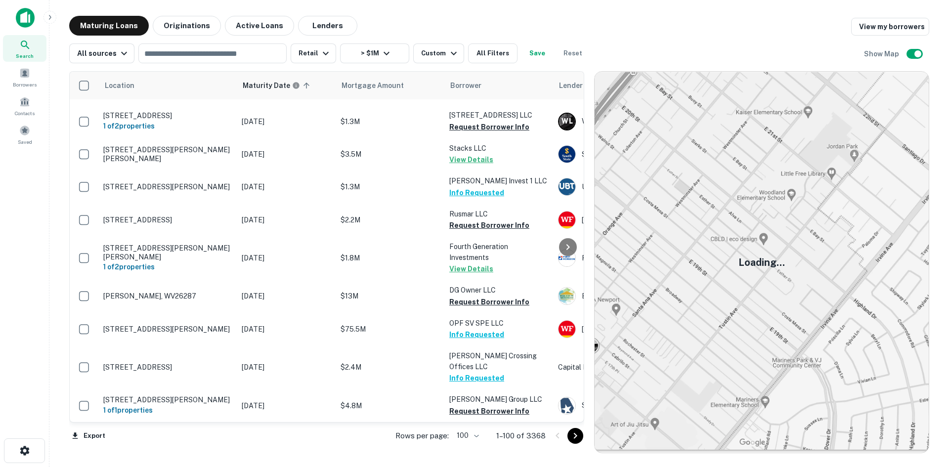
drag, startPoint x: 578, startPoint y: 435, endPoint x: 573, endPoint y: 436, distance: 5.0
click at [578, 435] on icon "Go to next page" at bounding box center [575, 436] width 12 height 12
click at [573, 436] on icon "Go to next page" at bounding box center [575, 436] width 12 height 12
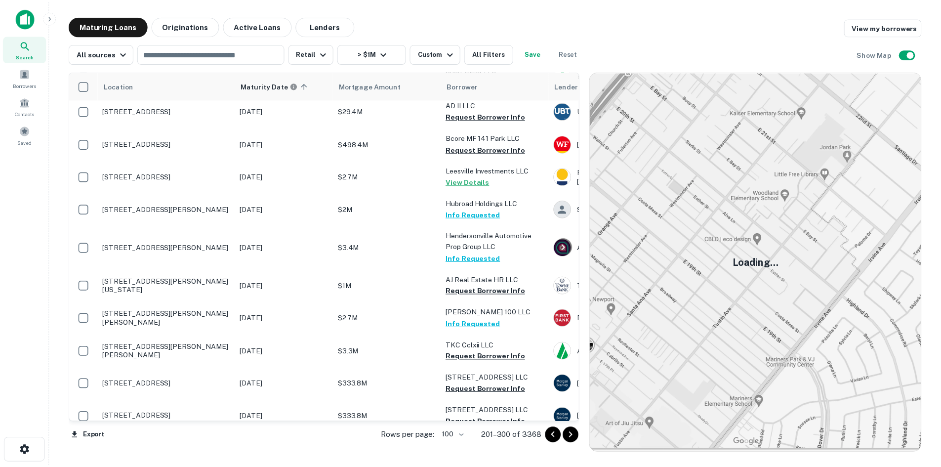
scroll to position [35, 0]
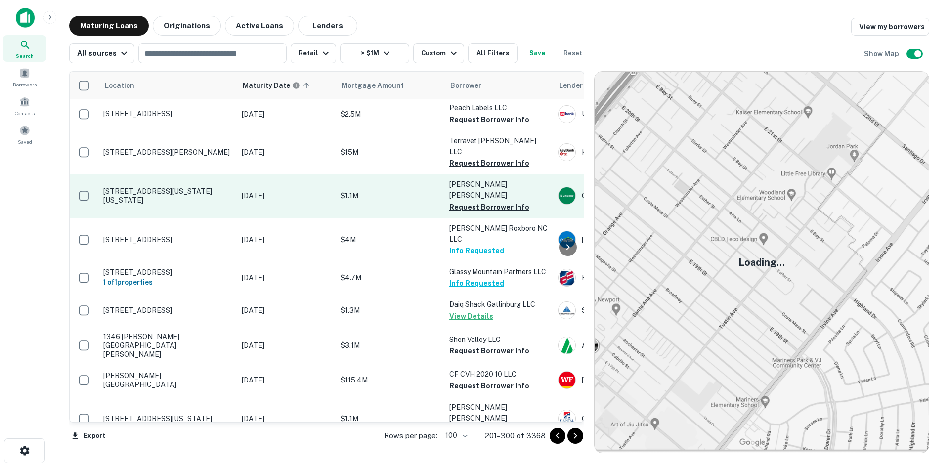
click at [179, 187] on p "[STREET_ADDRESS][US_STATE][US_STATE]" at bounding box center [167, 196] width 128 height 18
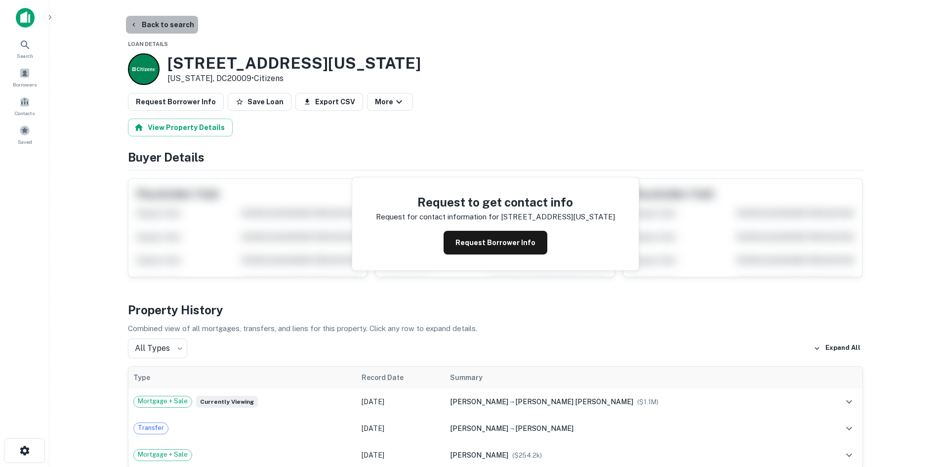
click at [182, 28] on button "Back to search" at bounding box center [162, 25] width 72 height 18
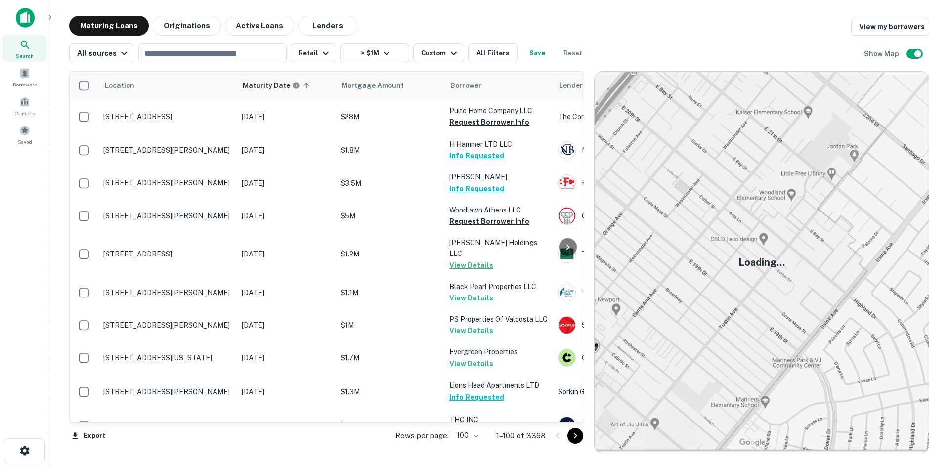
scroll to position [35, 0]
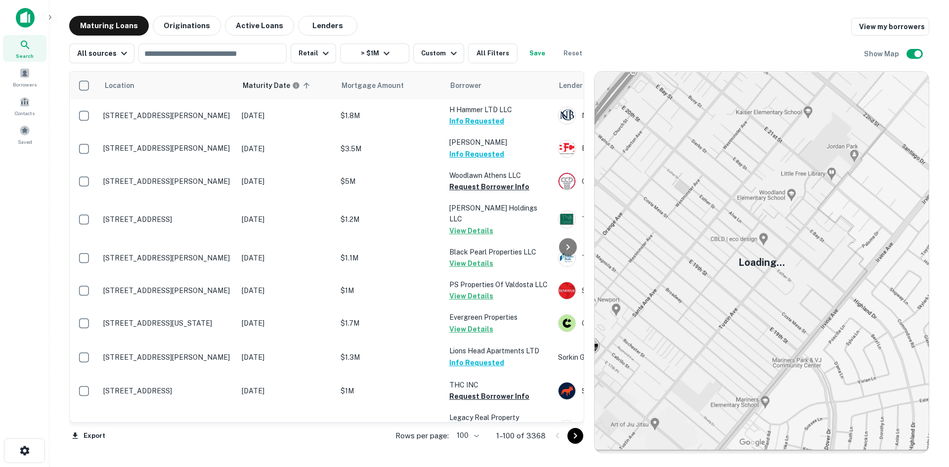
click at [569, 437] on button "Go to next page" at bounding box center [575, 436] width 16 height 16
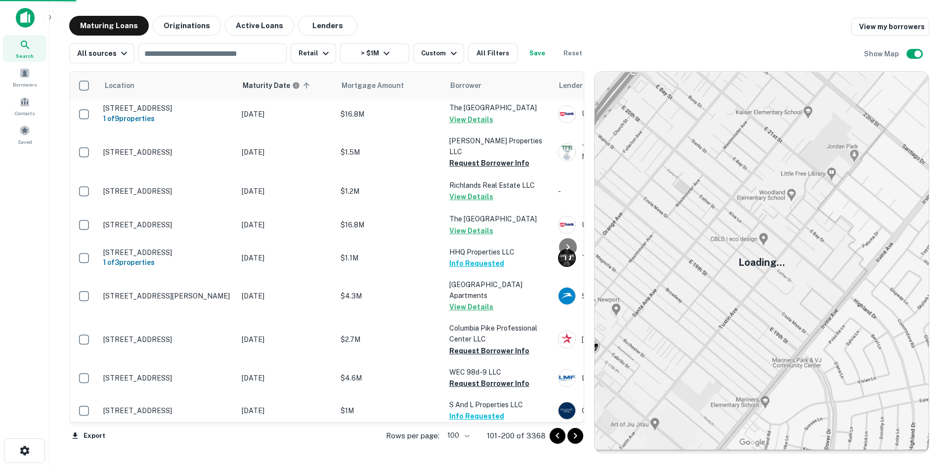
click at [571, 440] on icon "Go to next page" at bounding box center [575, 436] width 12 height 12
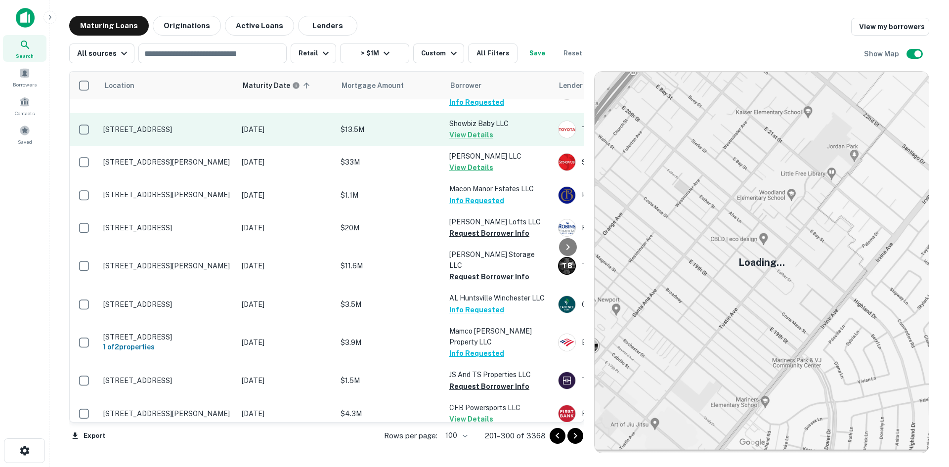
scroll to position [1764, 0]
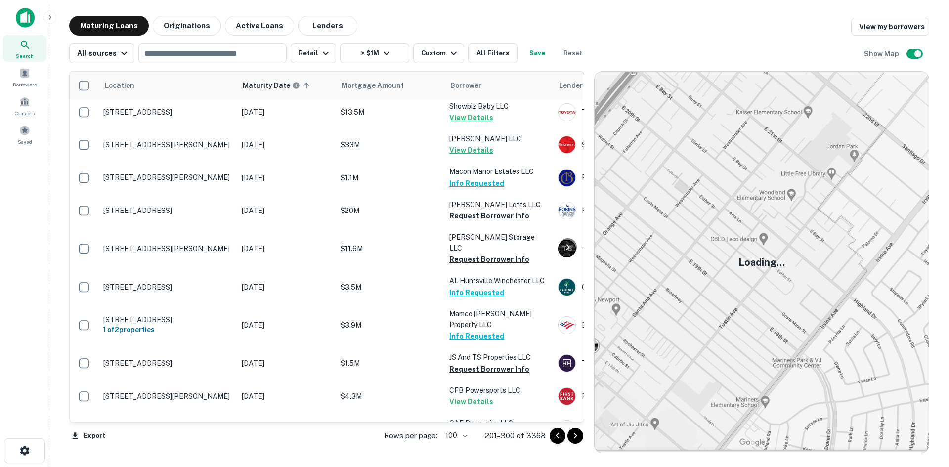
click at [574, 430] on icon "Go to next page" at bounding box center [575, 436] width 12 height 12
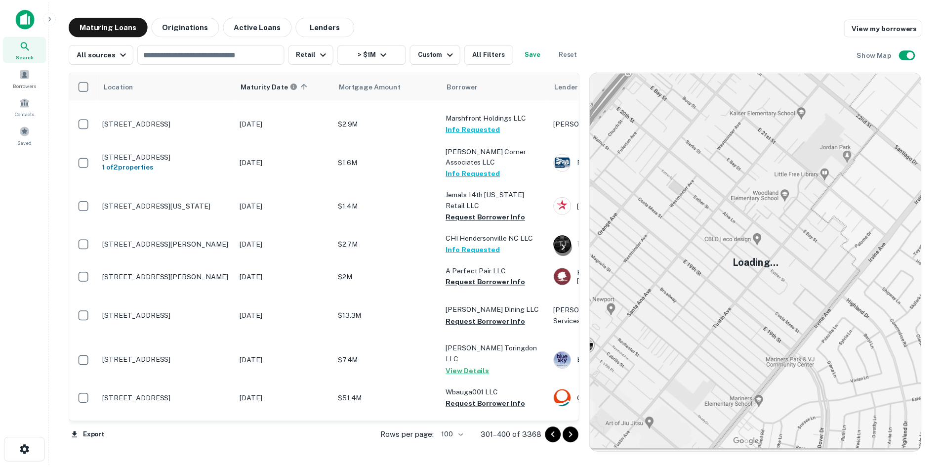
scroll to position [2802, 0]
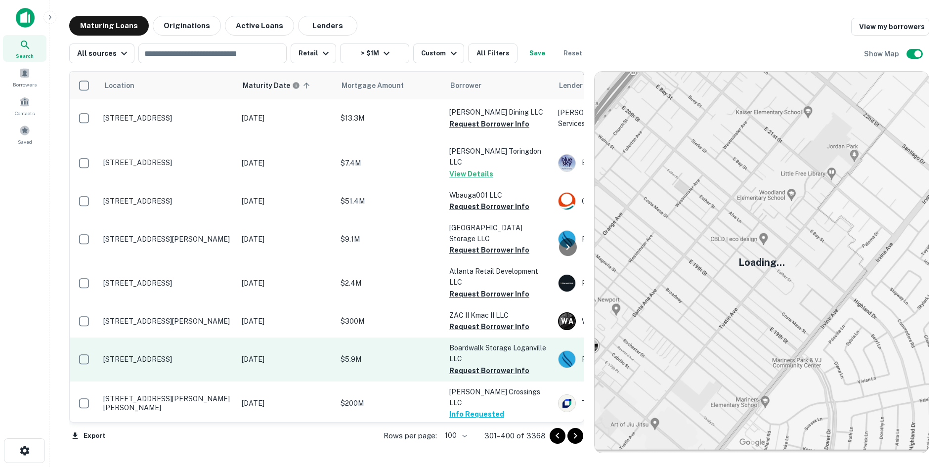
click at [154, 355] on p "[STREET_ADDRESS]" at bounding box center [167, 359] width 128 height 9
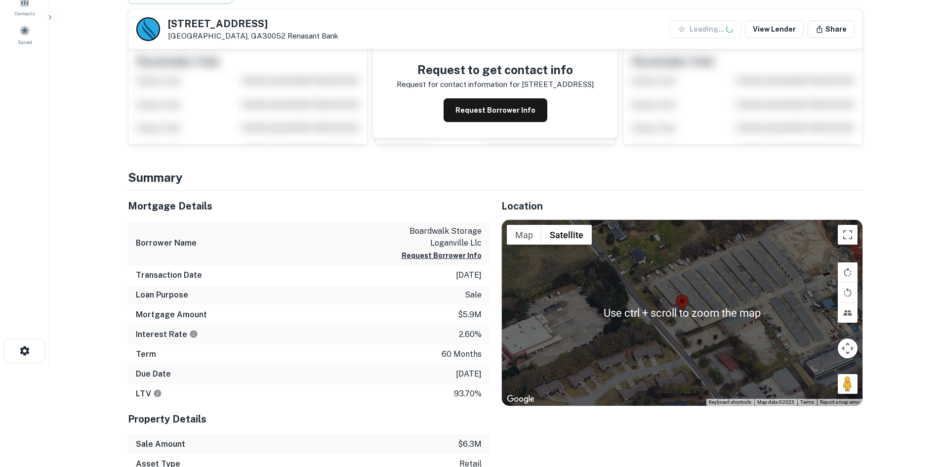
scroll to position [148, 0]
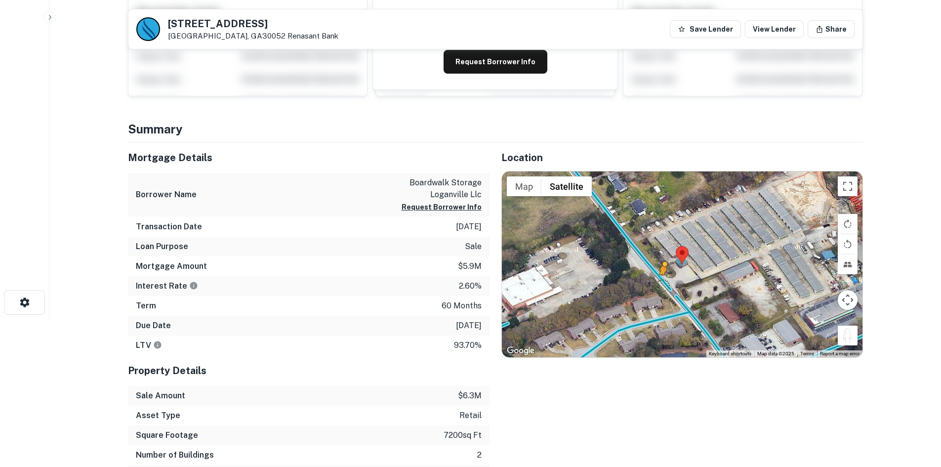
drag, startPoint x: 848, startPoint y: 334, endPoint x: 662, endPoint y: 282, distance: 193.5
click at [662, 282] on div "To activate drag with keyboard, press Alt + Enter. Once in keyboard drag state,…" at bounding box center [682, 264] width 361 height 186
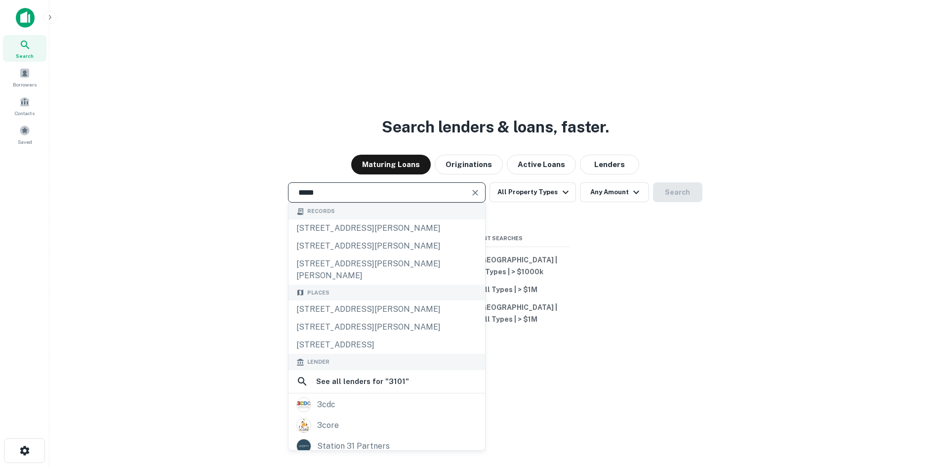
drag, startPoint x: 347, startPoint y: 195, endPoint x: 166, endPoint y: 163, distance: 184.2
click at [166, 163] on div "Search lenders & loans, faster. Maturing Loans Originations Active Loans Lender…" at bounding box center [495, 257] width 876 height 467
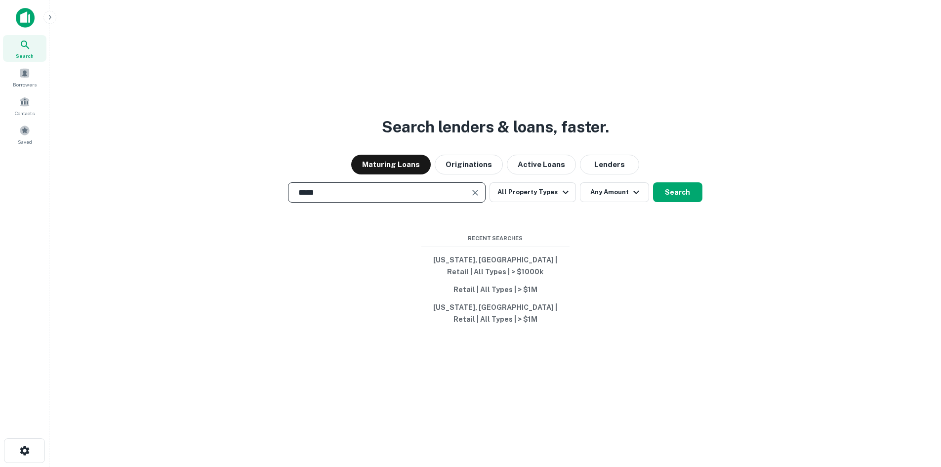
paste input "**********"
click at [665, 195] on button "Search" at bounding box center [677, 192] width 49 height 20
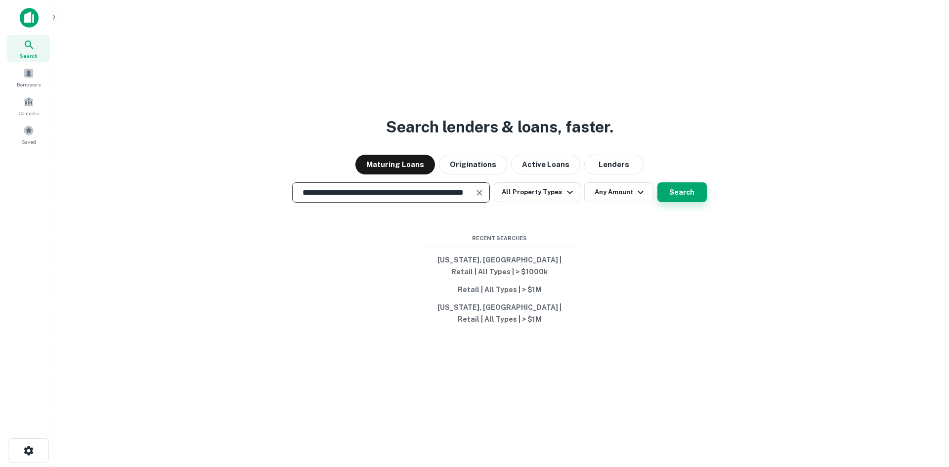
scroll to position [0, 0]
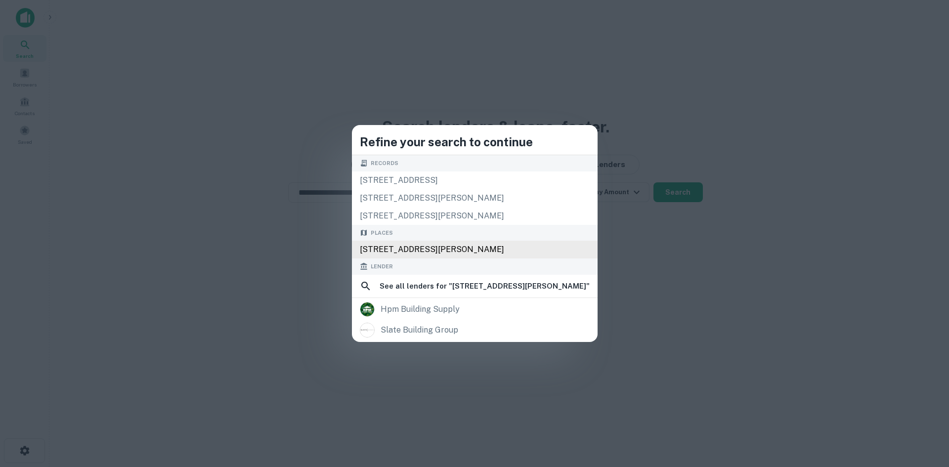
click at [463, 249] on div "3105 Shannon Rd suite 101 building 2, Durham, NC 27707, USA" at bounding box center [475, 250] width 246 height 18
type input "**********"
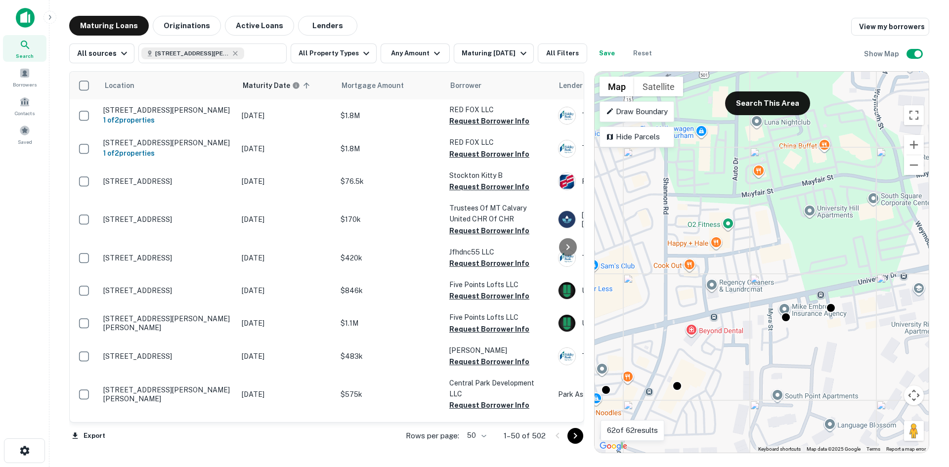
click at [32, 45] on div "Search" at bounding box center [24, 48] width 43 height 27
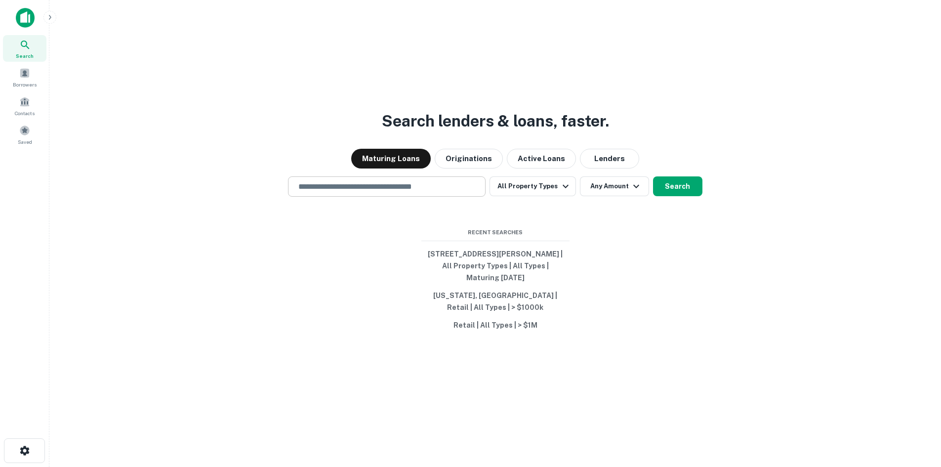
click at [320, 193] on div "​" at bounding box center [387, 186] width 198 height 20
paste input "**********"
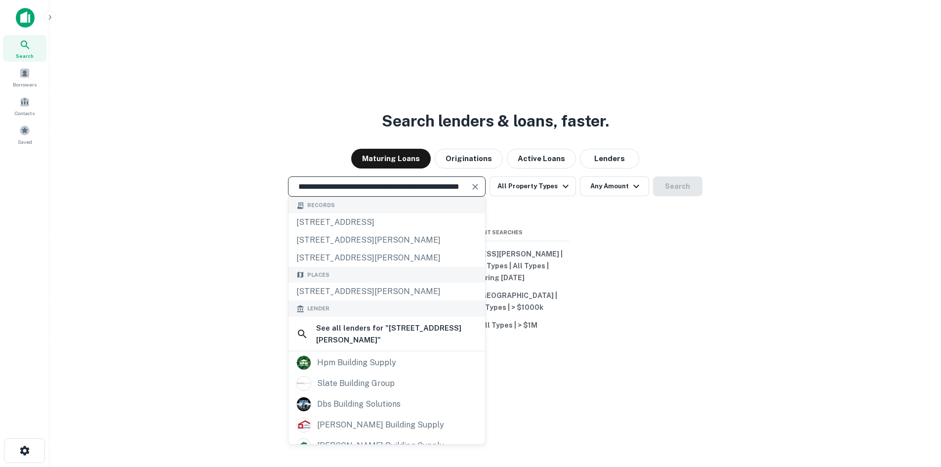
click at [391, 184] on input "**********" at bounding box center [380, 186] width 174 height 11
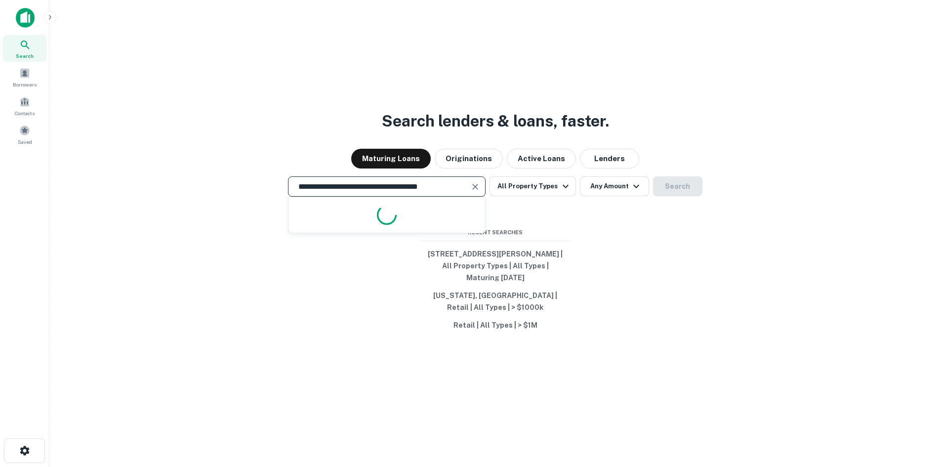
scroll to position [0, 0]
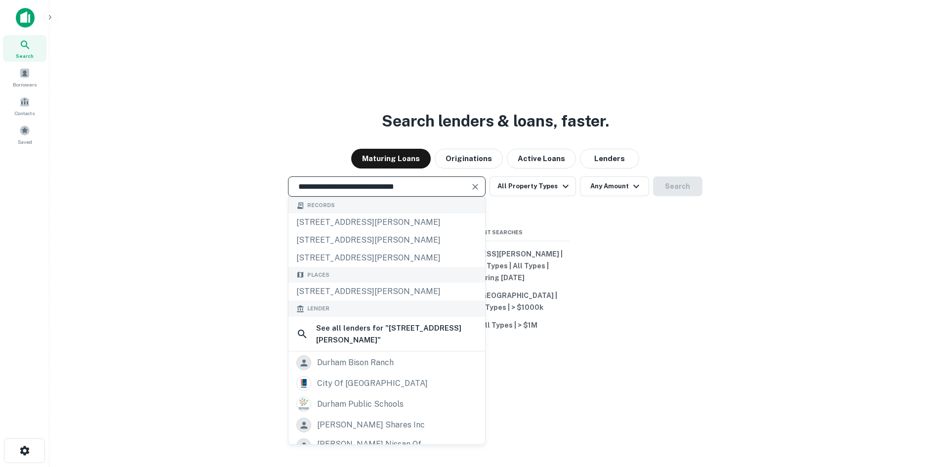
click at [448, 188] on input "**********" at bounding box center [380, 186] width 174 height 11
type input "**********"
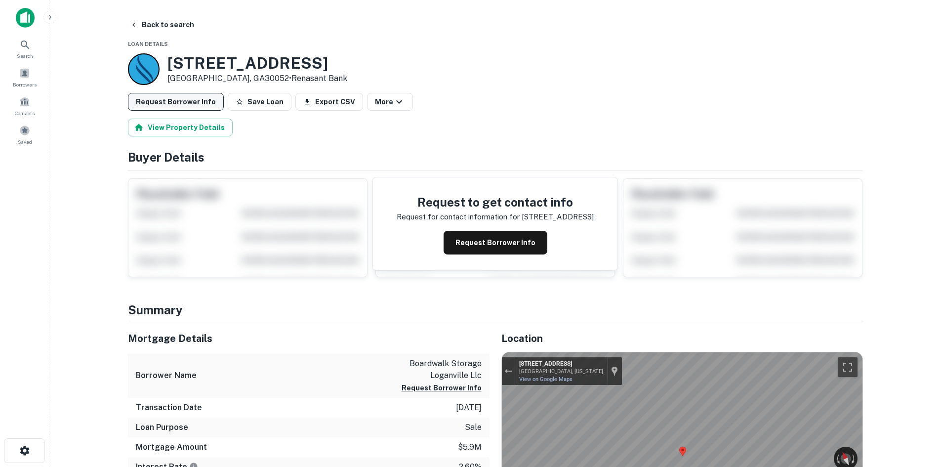
click at [194, 105] on button "Request Borrower Info" at bounding box center [176, 102] width 96 height 18
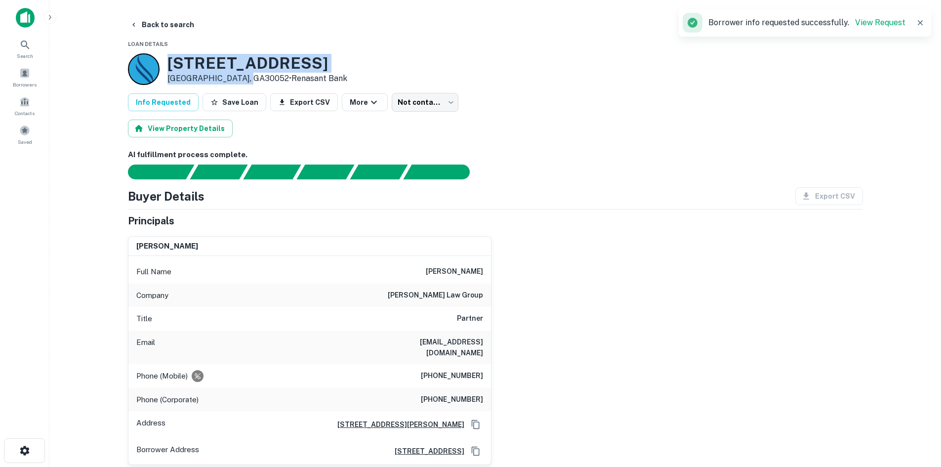
drag, startPoint x: 168, startPoint y: 61, endPoint x: 245, endPoint y: 82, distance: 79.7
click at [245, 82] on div "[STREET_ADDRESS] • Renasant Bank" at bounding box center [258, 69] width 180 height 31
copy div "[STREET_ADDRESS]"
click at [163, 22] on button "Back to search" at bounding box center [162, 25] width 72 height 18
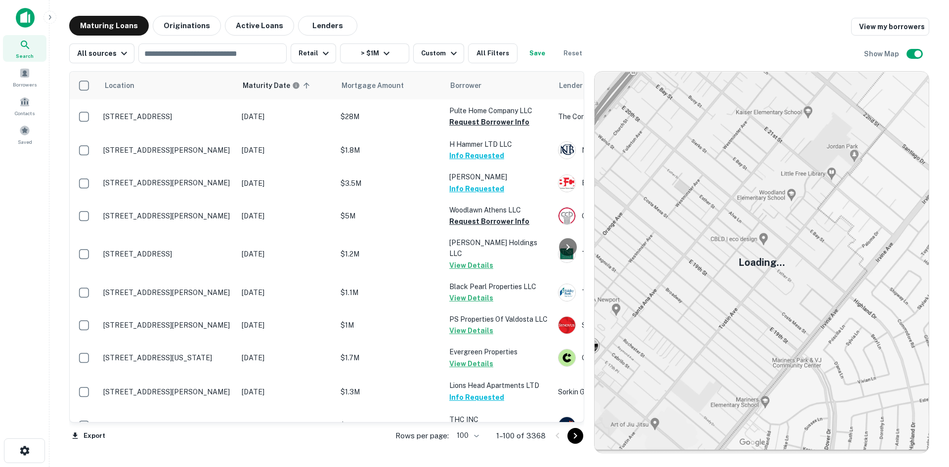
scroll to position [2254, 0]
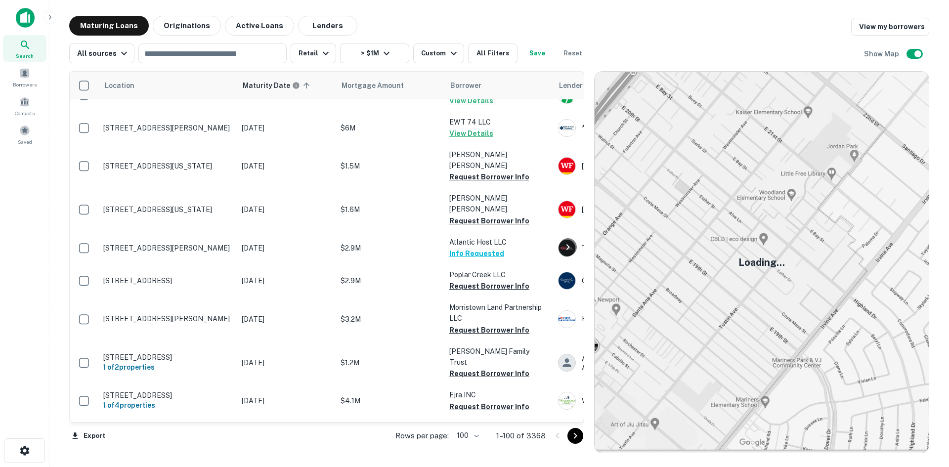
drag, startPoint x: 577, startPoint y: 434, endPoint x: 574, endPoint y: 467, distance: 32.8
click at [577, 436] on icon "Go to next page" at bounding box center [575, 436] width 12 height 12
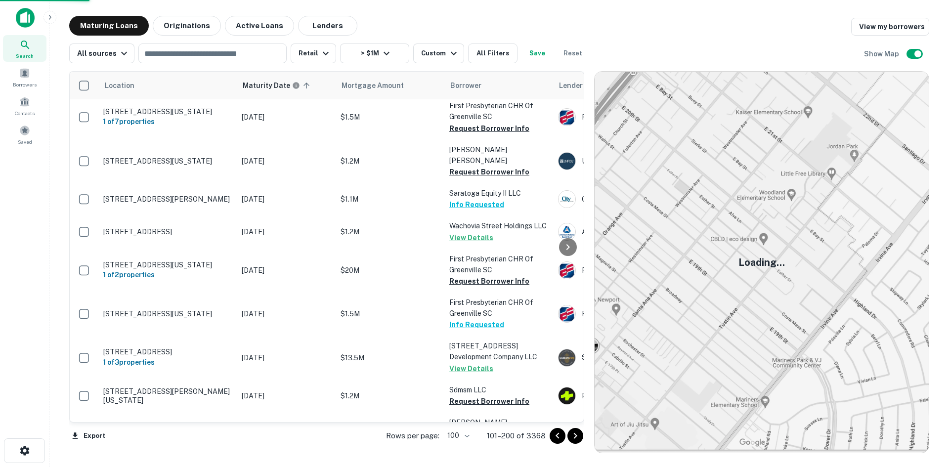
click at [578, 442] on button "Go to next page" at bounding box center [575, 436] width 16 height 16
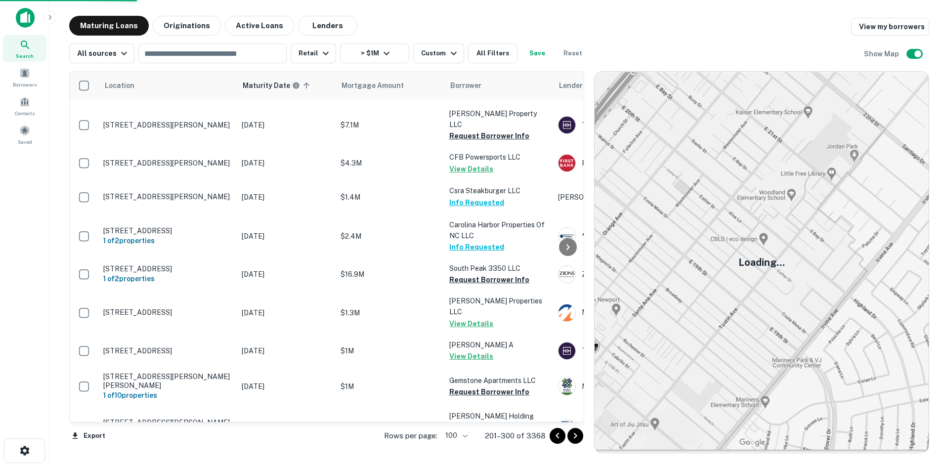
click at [570, 430] on icon "Go to next page" at bounding box center [575, 436] width 12 height 12
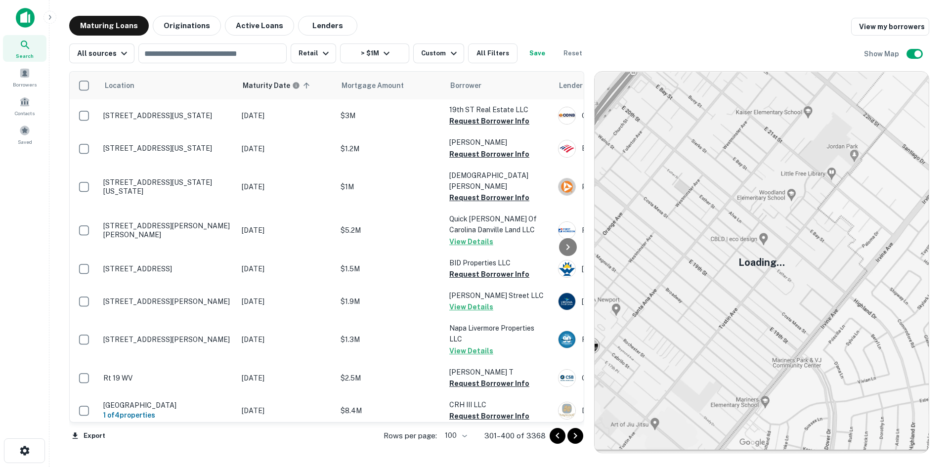
click at [579, 438] on icon "Go to next page" at bounding box center [575, 436] width 12 height 12
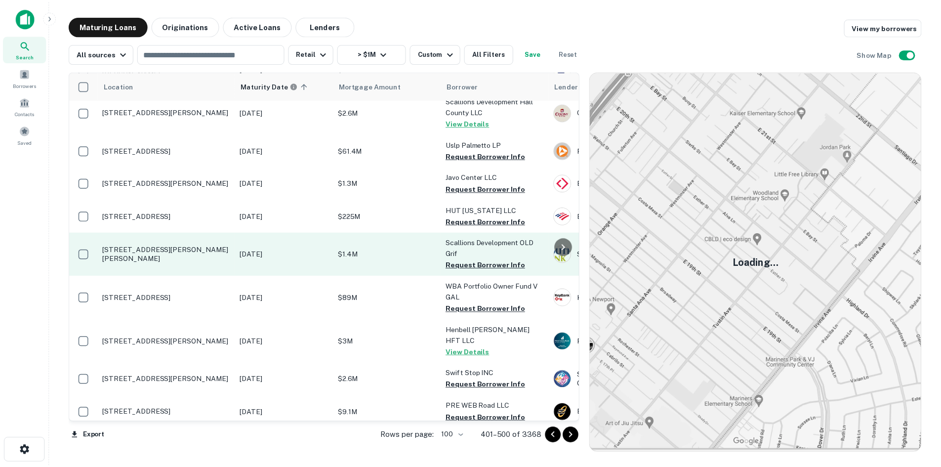
scroll to position [247, 0]
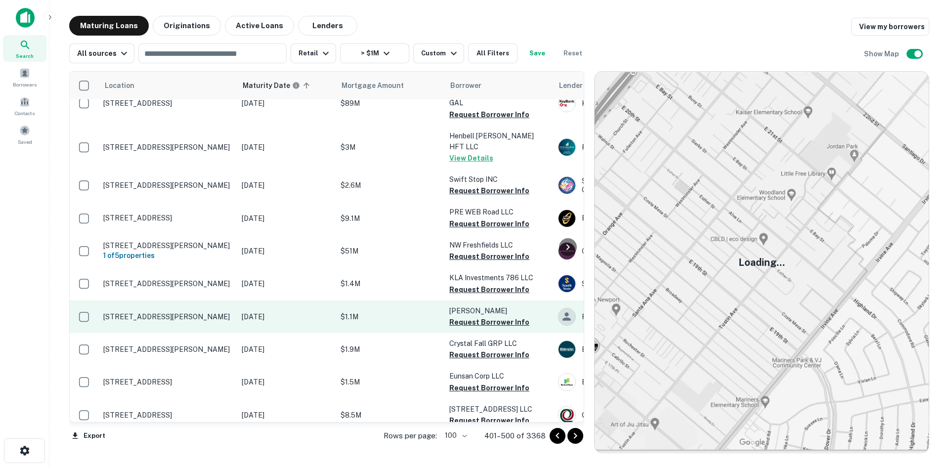
click at [180, 312] on p "133 Kellerhals Ln Fort Oglethorpe, GA30742" at bounding box center [167, 316] width 128 height 9
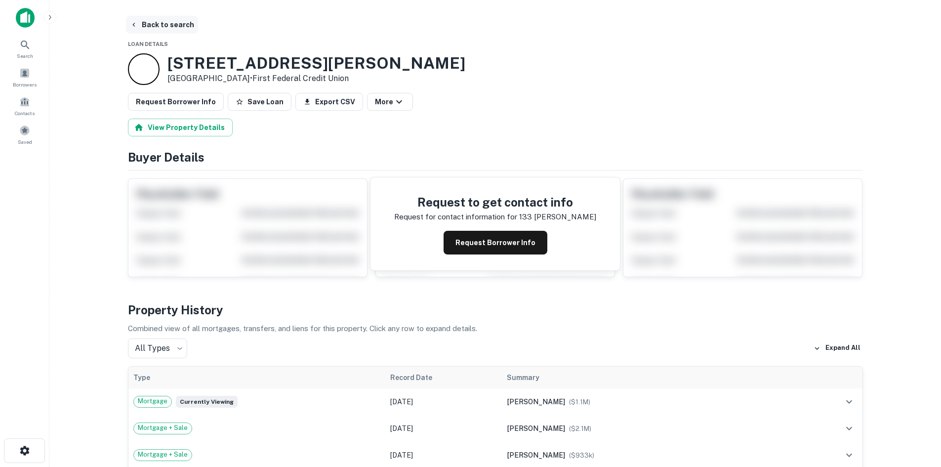
click at [171, 29] on button "Back to search" at bounding box center [162, 25] width 72 height 18
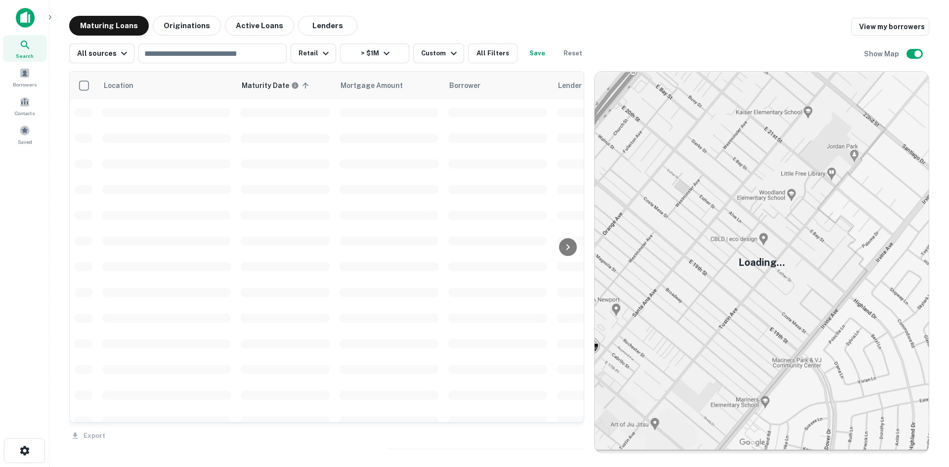
scroll to position [247, 0]
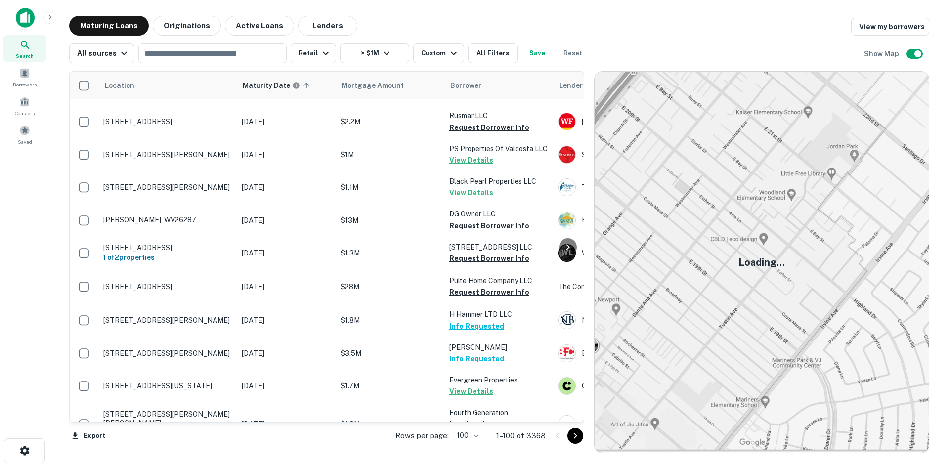
click at [575, 435] on icon "Go to next page" at bounding box center [575, 436] width 12 height 12
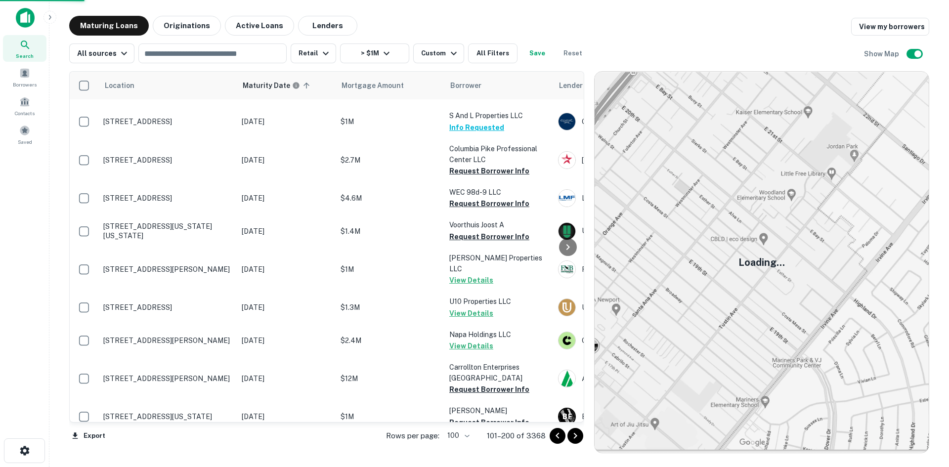
click at [575, 435] on icon "Go to next page" at bounding box center [575, 436] width 12 height 12
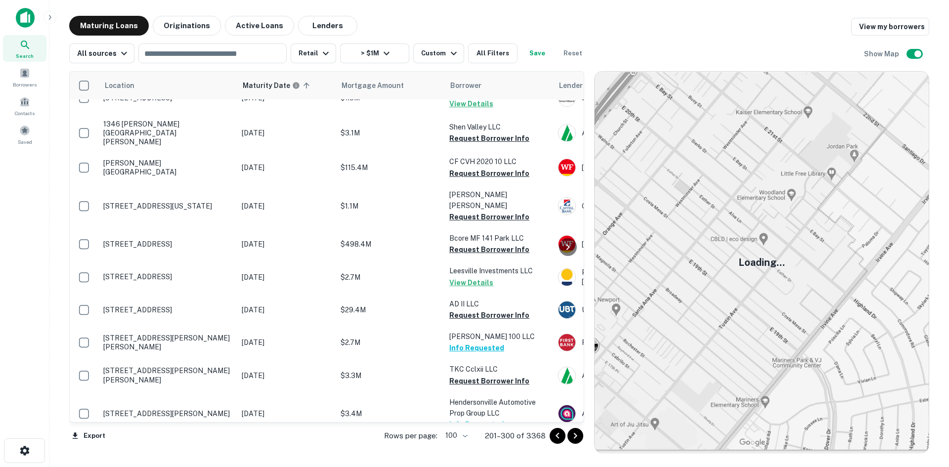
click at [575, 435] on icon "Go to next page" at bounding box center [575, 436] width 12 height 12
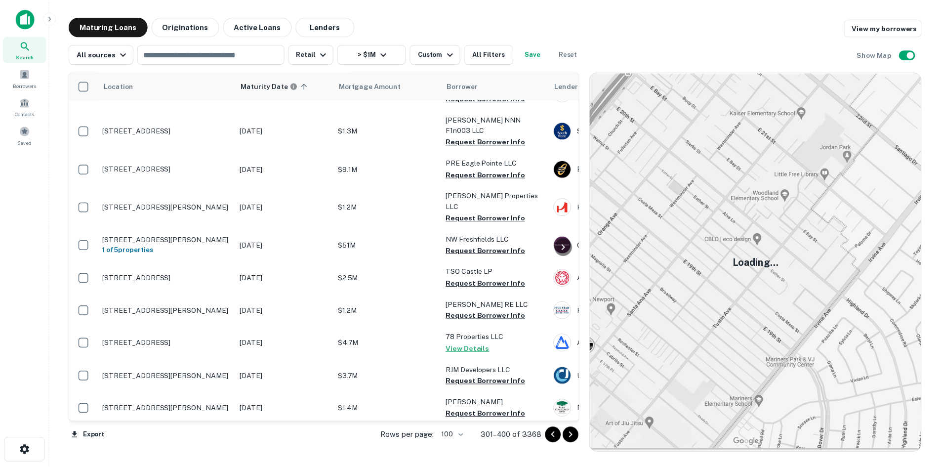
scroll to position [3173, 0]
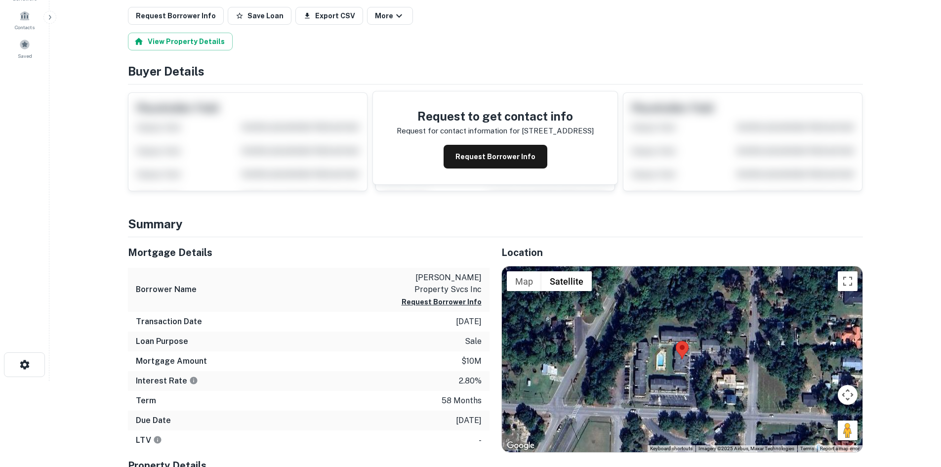
scroll to position [99, 0]
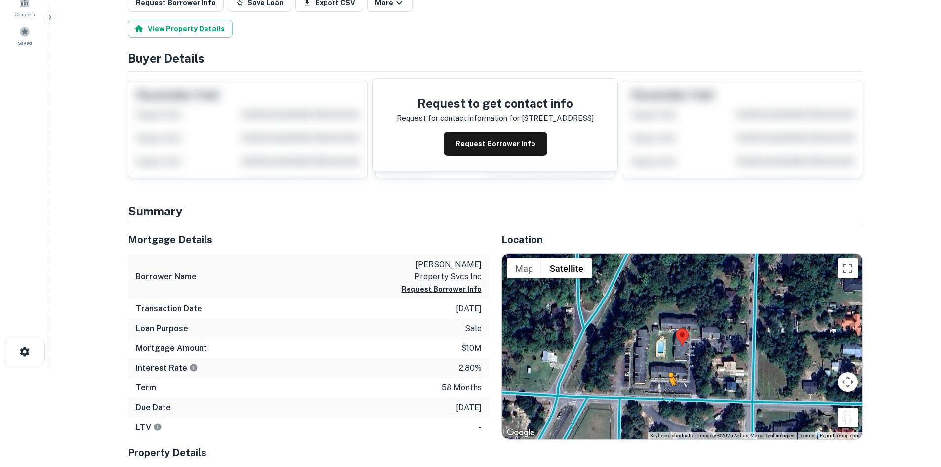
drag, startPoint x: 855, startPoint y: 418, endPoint x: 666, endPoint y: 393, distance: 190.5
click at [666, 393] on div "To activate drag with keyboard, press Alt + Enter. Once in keyboard drag state,…" at bounding box center [682, 347] width 361 height 186
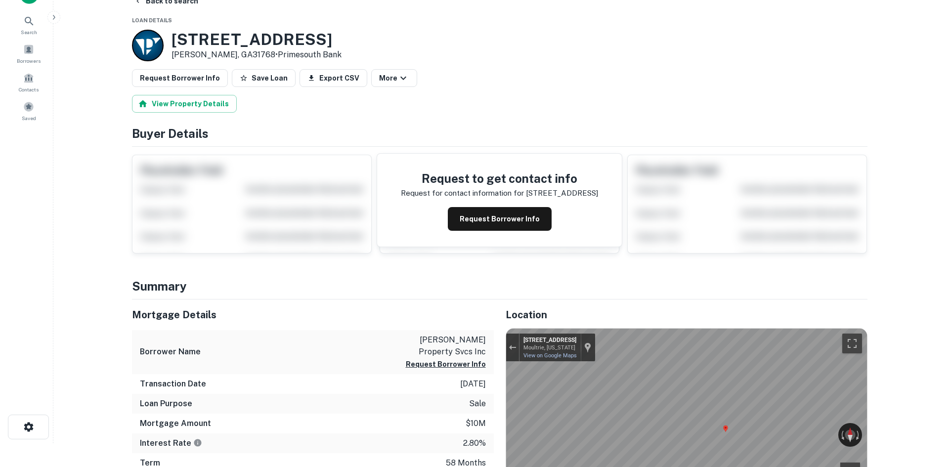
scroll to position [0, 0]
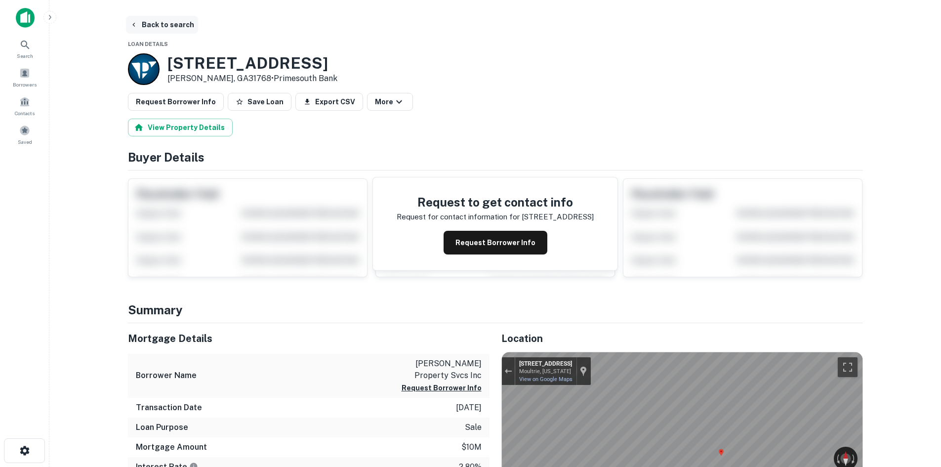
click at [161, 23] on button "Back to search" at bounding box center [162, 25] width 72 height 18
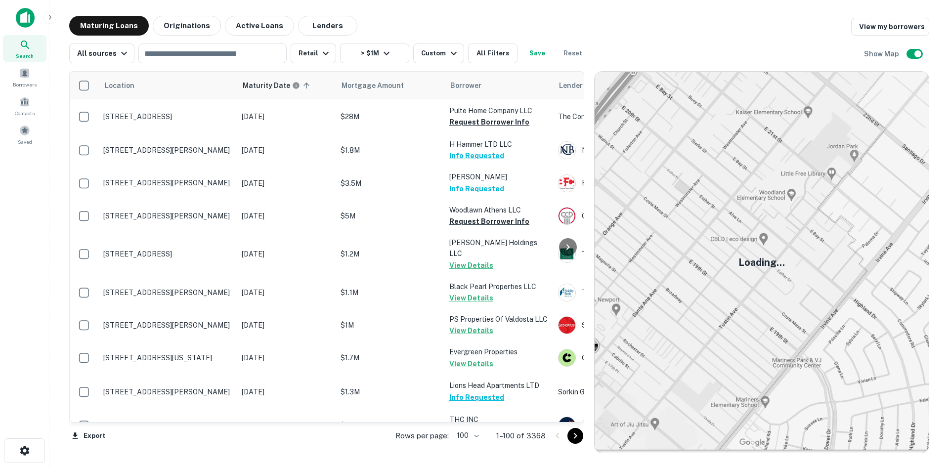
scroll to position [2254, 0]
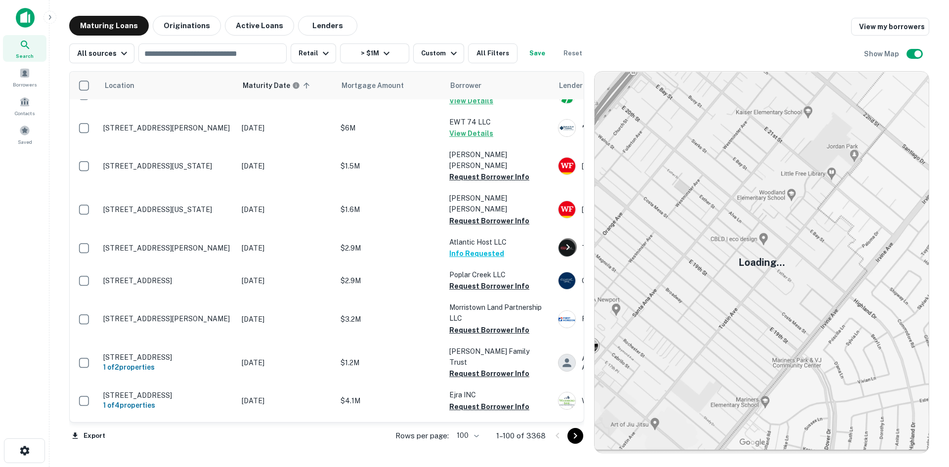
click at [578, 435] on icon "Go to next page" at bounding box center [575, 436] width 12 height 12
click at [573, 434] on icon "Go to next page" at bounding box center [575, 436] width 12 height 12
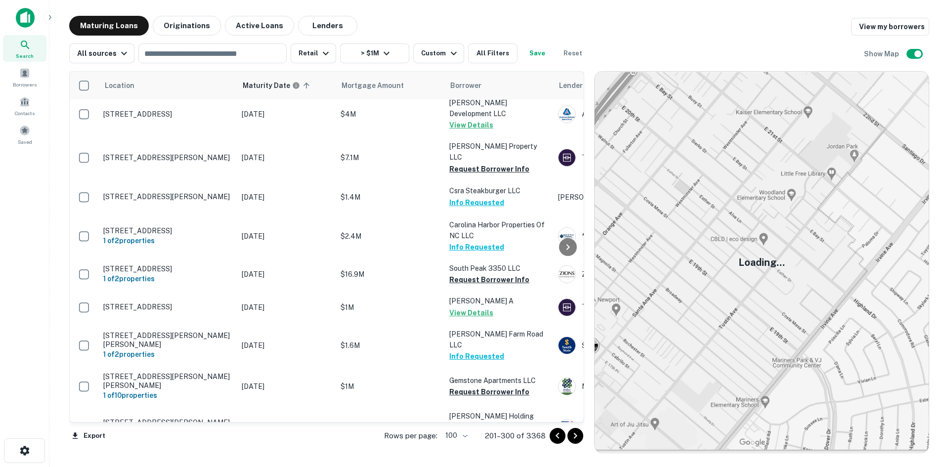
click at [579, 438] on icon "Go to next page" at bounding box center [575, 436] width 12 height 12
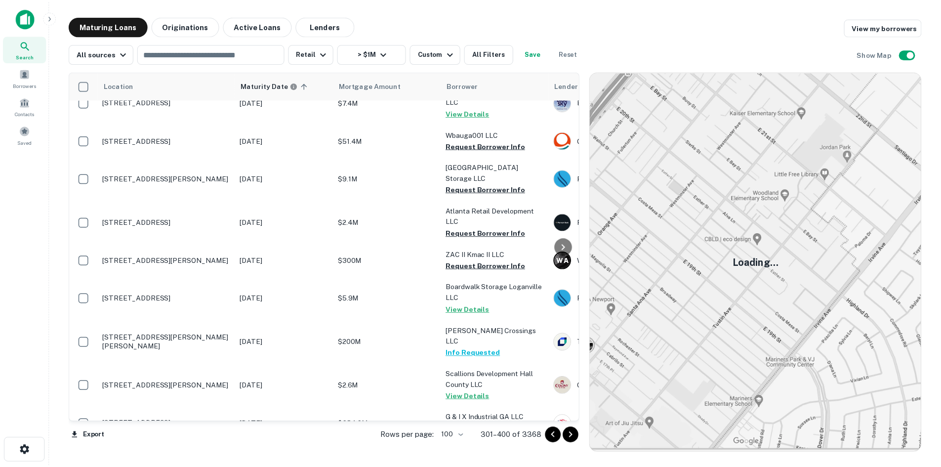
scroll to position [3095, 0]
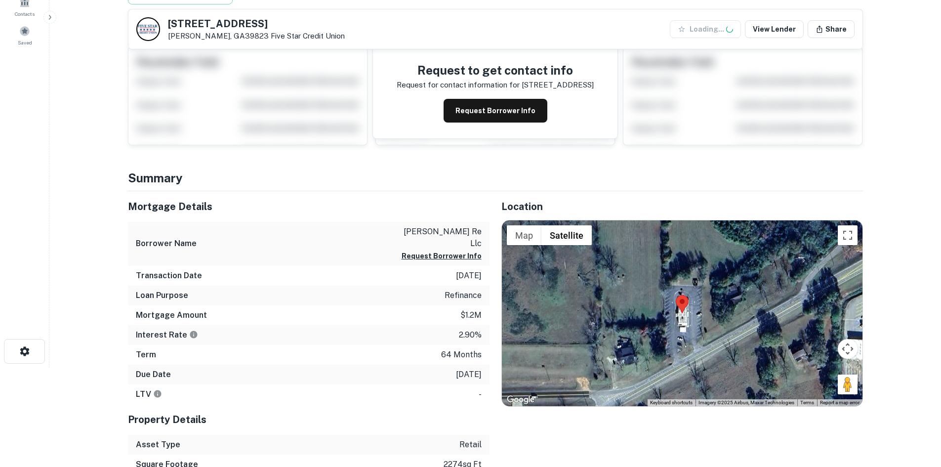
scroll to position [148, 0]
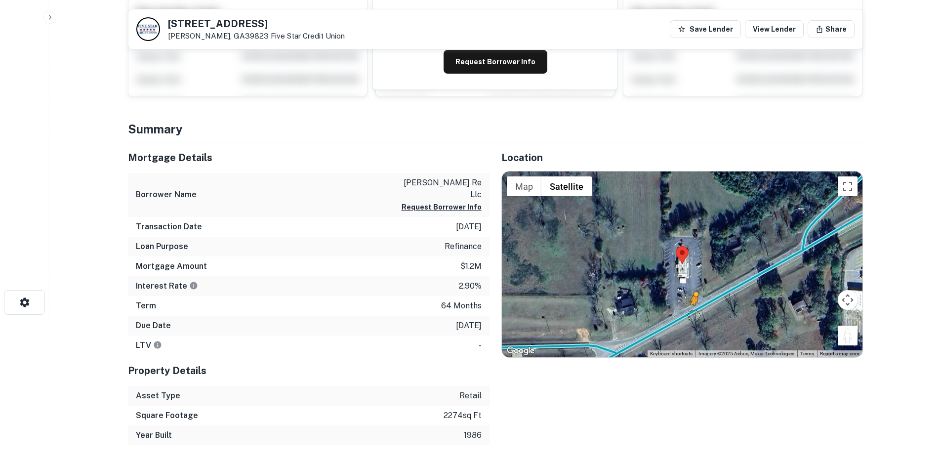
drag, startPoint x: 846, startPoint y: 338, endPoint x: 685, endPoint y: 312, distance: 162.7
click at [685, 312] on div "To activate drag with keyboard, press Alt + Enter. Once in keyboard drag state,…" at bounding box center [682, 264] width 361 height 186
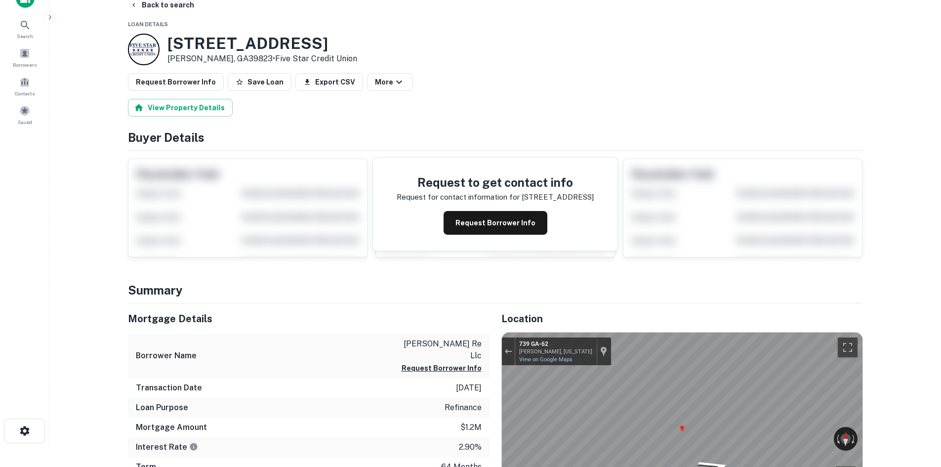
scroll to position [0, 0]
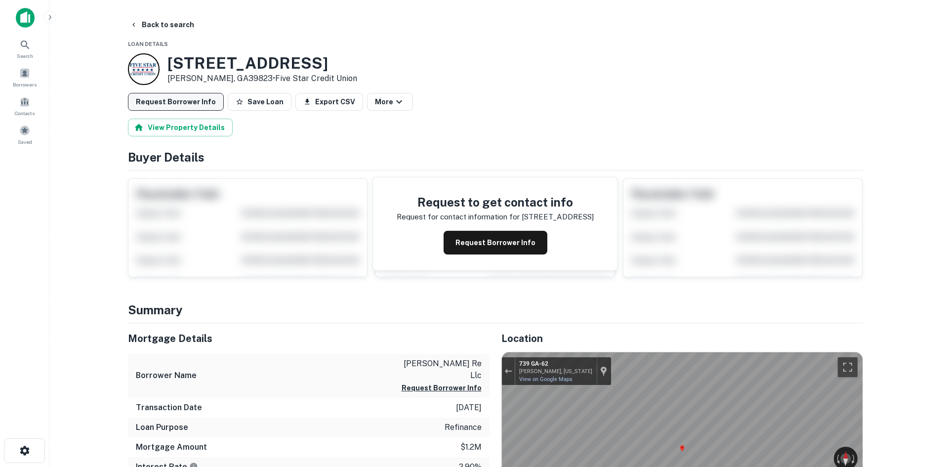
click at [183, 101] on button "Request Borrower Info" at bounding box center [176, 102] width 96 height 18
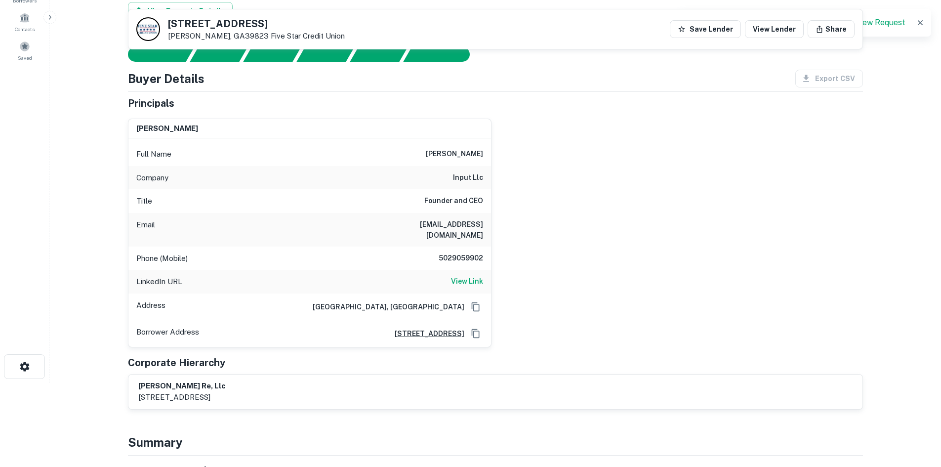
scroll to position [198, 0]
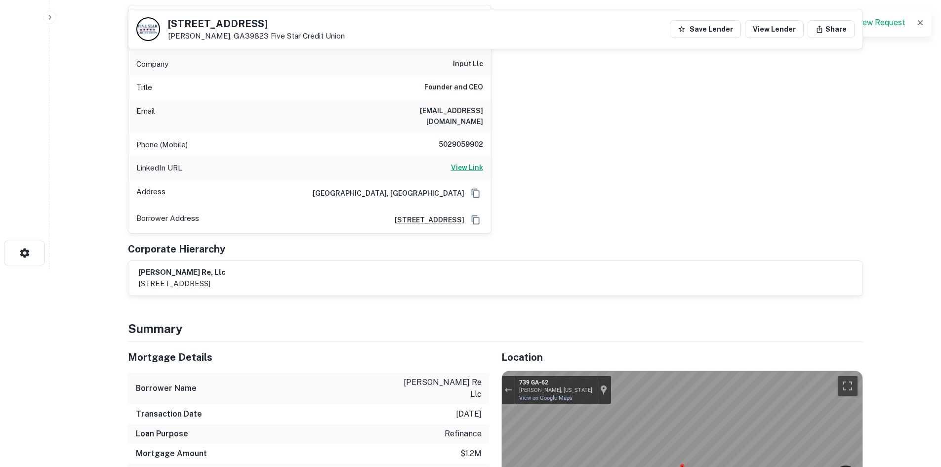
click at [459, 162] on h6 "View Link" at bounding box center [467, 167] width 32 height 11
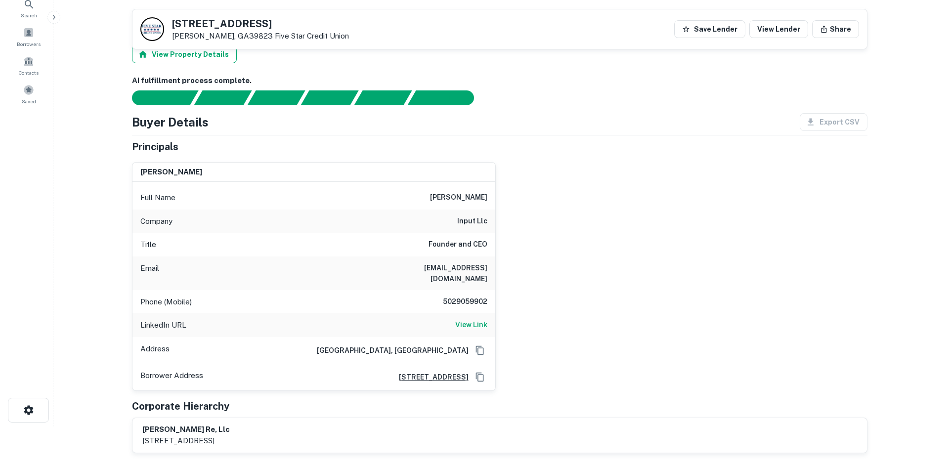
scroll to position [0, 0]
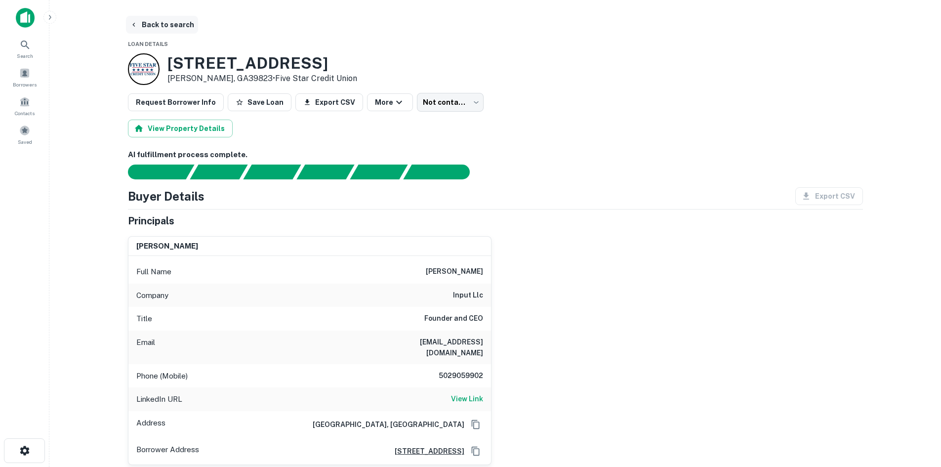
click at [180, 23] on button "Back to search" at bounding box center [162, 25] width 72 height 18
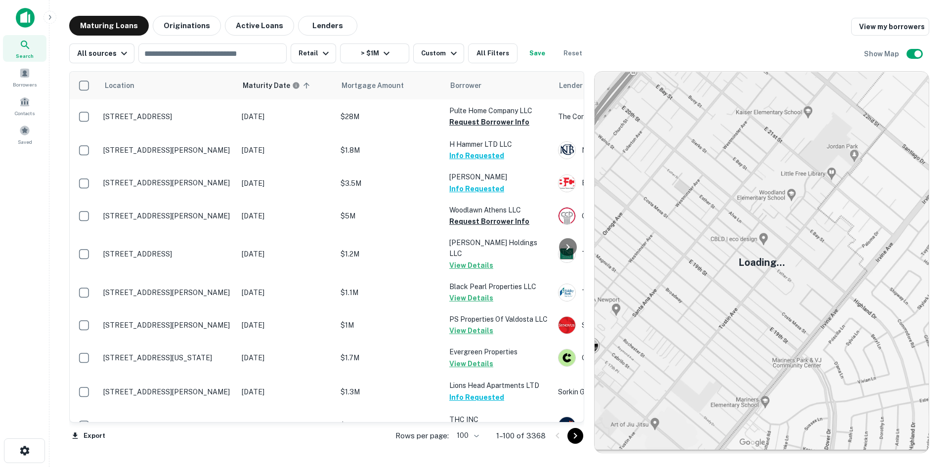
scroll to position [2254, 0]
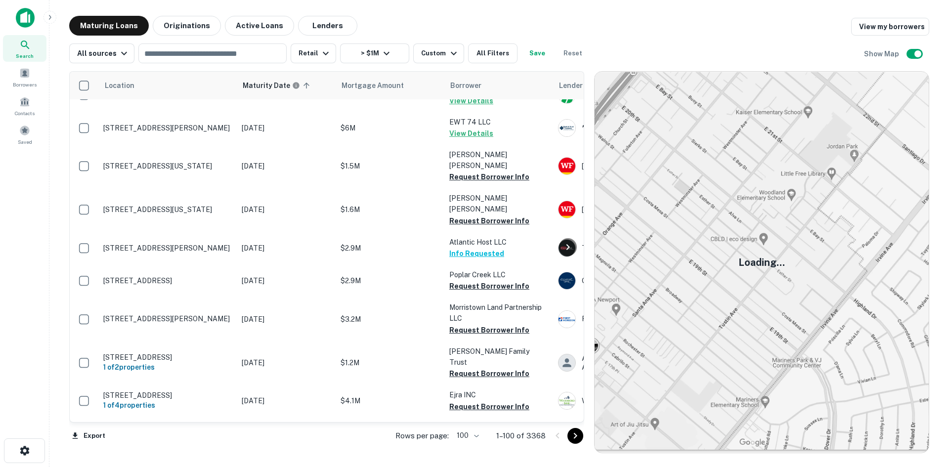
click at [579, 431] on icon "Go to next page" at bounding box center [575, 436] width 12 height 12
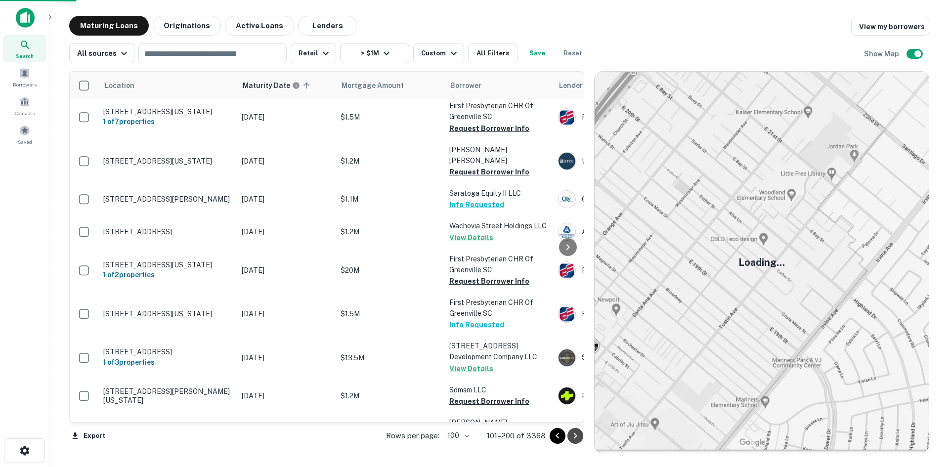
click at [578, 436] on icon "Go to next page" at bounding box center [575, 436] width 12 height 12
click at [576, 434] on icon "Go to next page" at bounding box center [575, 436] width 12 height 12
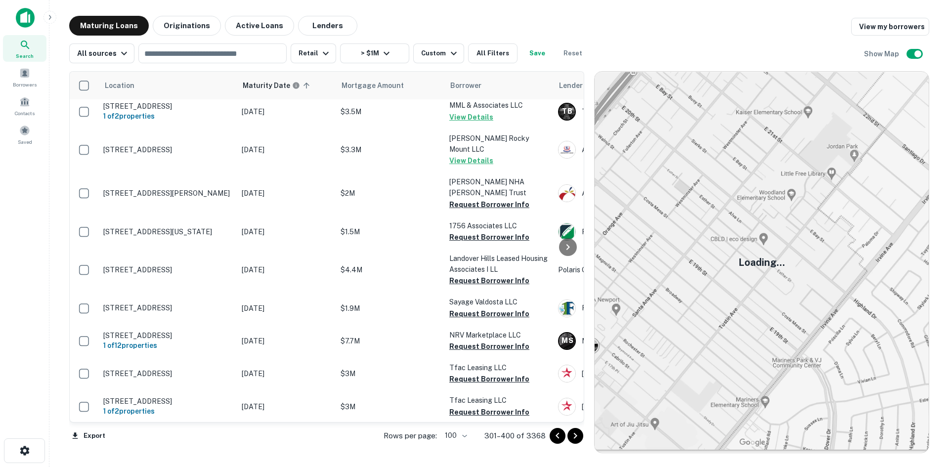
scroll to position [2304, 0]
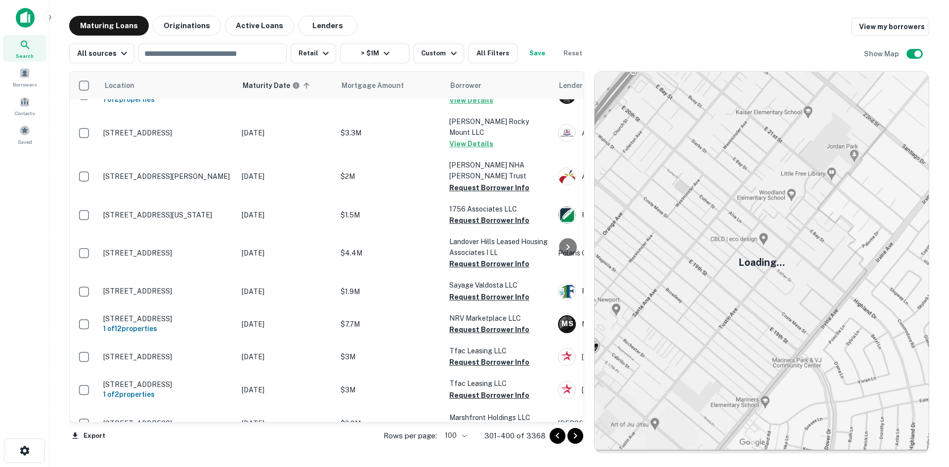
drag, startPoint x: 580, startPoint y: 439, endPoint x: 538, endPoint y: 464, distance: 48.6
click at [580, 439] on icon "Go to next page" at bounding box center [575, 436] width 12 height 12
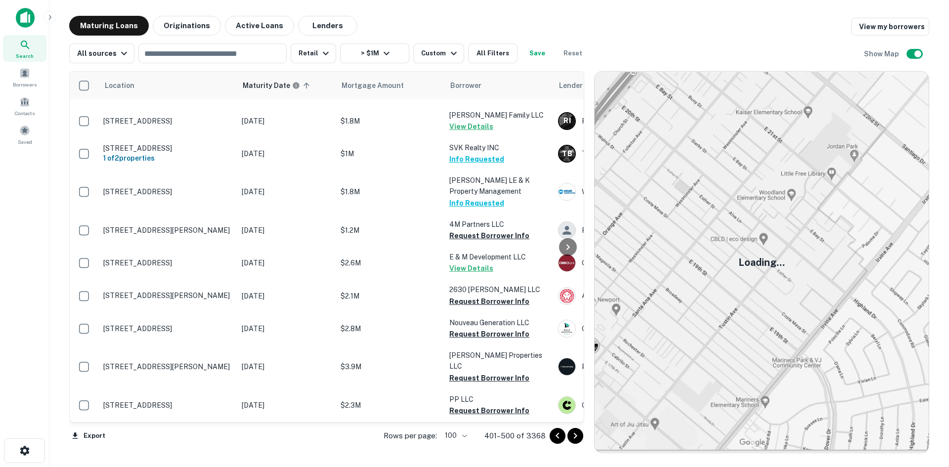
scroll to position [2798, 0]
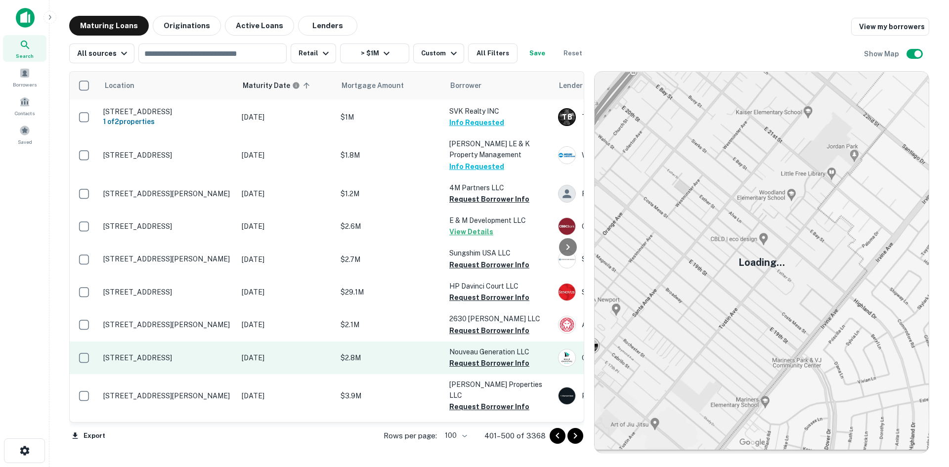
click at [206, 353] on p "339 Buckhead Ave Ne Atlanta, GA30305" at bounding box center [167, 357] width 128 height 9
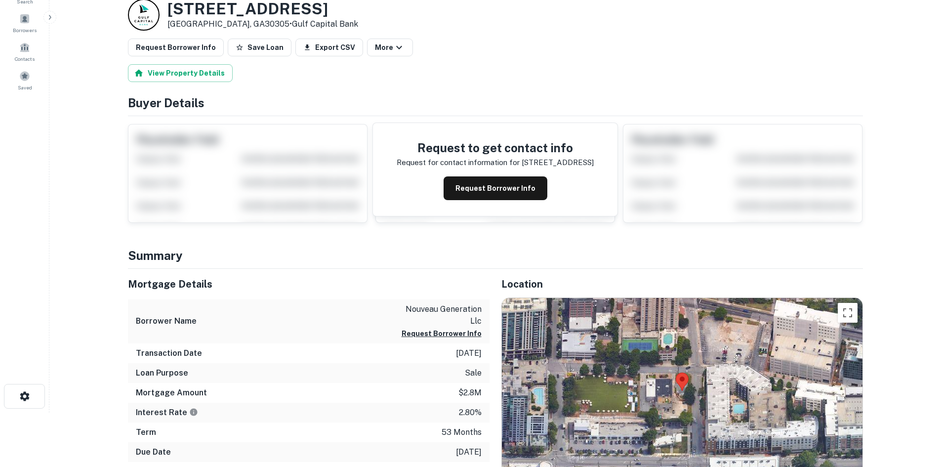
scroll to position [99, 0]
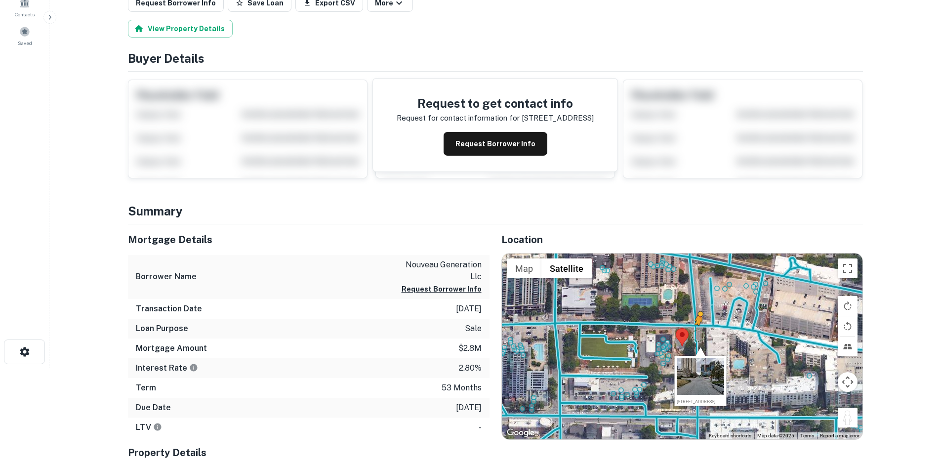
drag, startPoint x: 845, startPoint y: 417, endPoint x: 699, endPoint y: 335, distance: 167.5
click at [699, 335] on div "To activate drag with keyboard, press Alt + Enter. Once in keyboard drag state,…" at bounding box center [682, 347] width 361 height 186
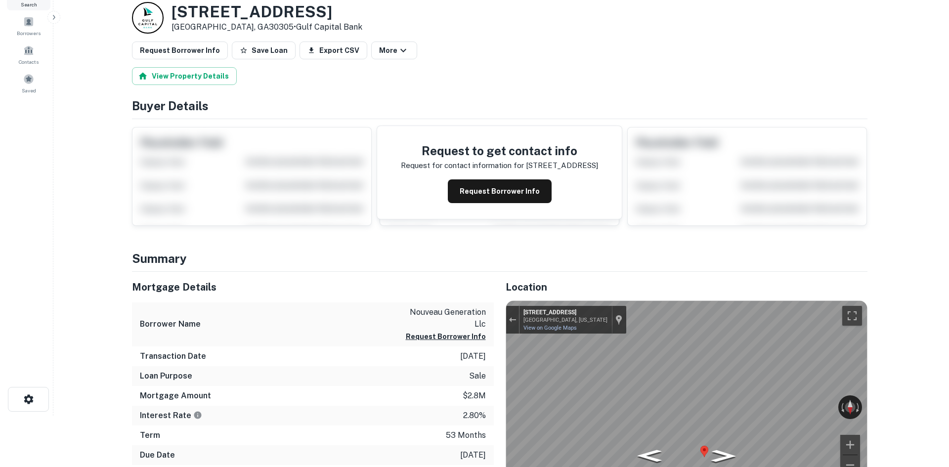
scroll to position [0, 0]
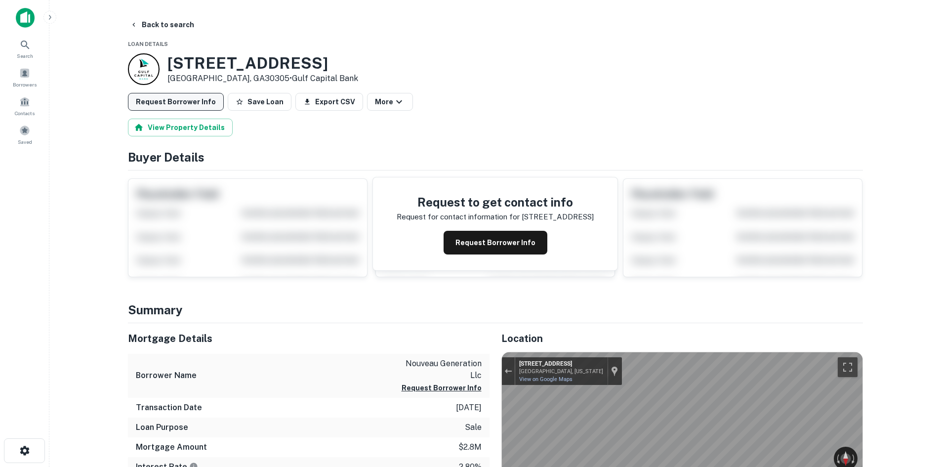
click at [169, 97] on button "Request Borrower Info" at bounding box center [176, 102] width 96 height 18
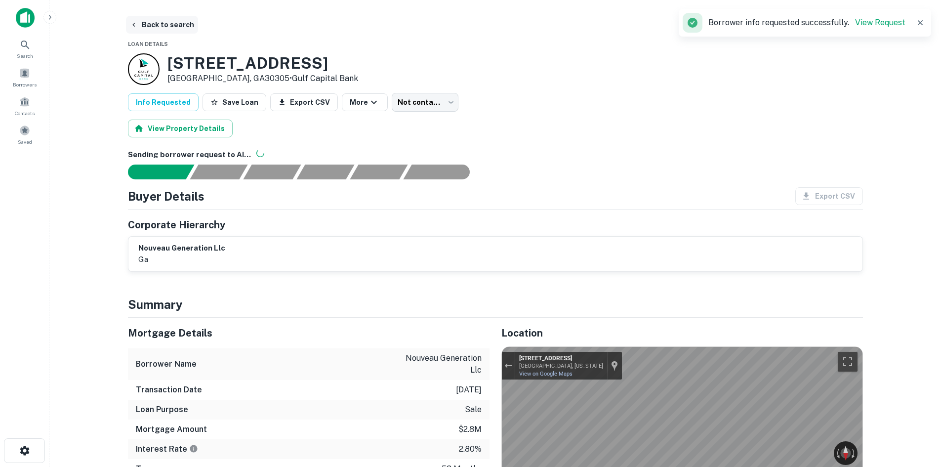
click at [169, 32] on button "Back to search" at bounding box center [162, 25] width 72 height 18
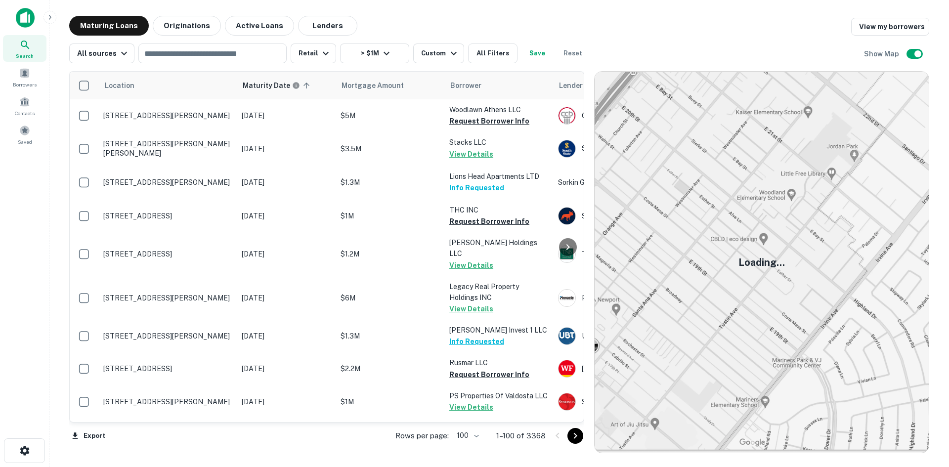
scroll to position [2254, 0]
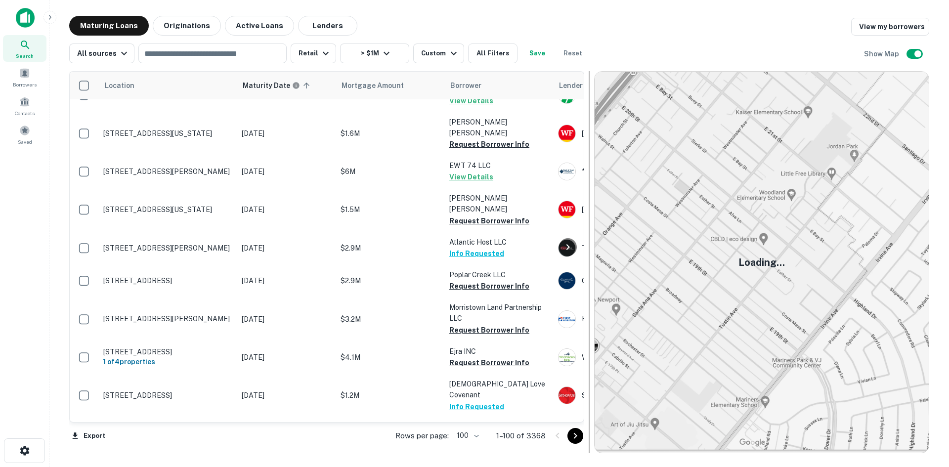
click at [582, 434] on button "Go to next page" at bounding box center [575, 436] width 16 height 16
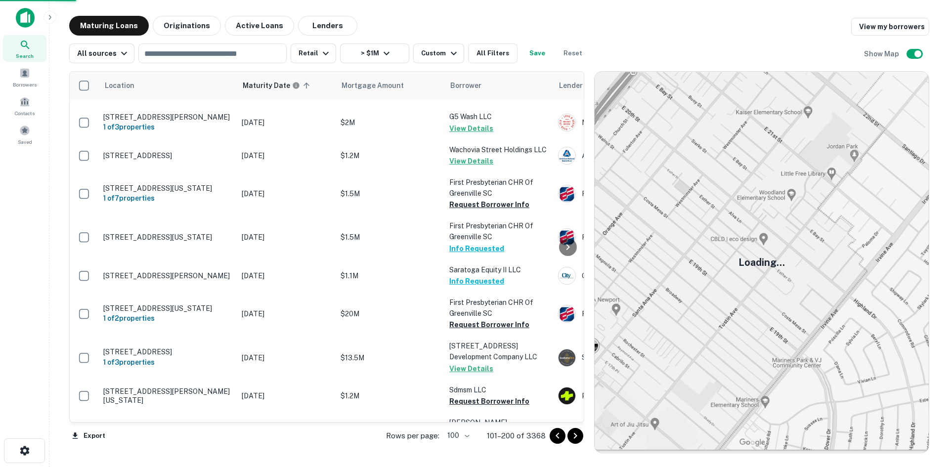
click at [581, 437] on icon "Go to next page" at bounding box center [575, 436] width 12 height 12
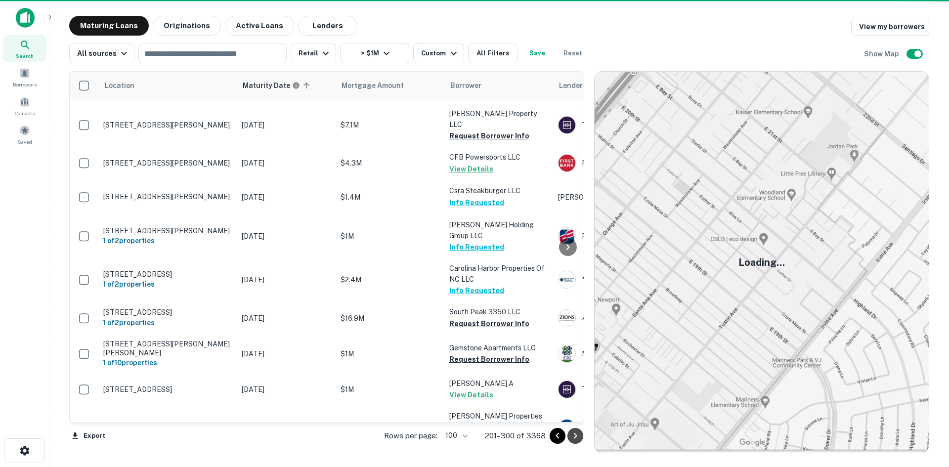
click at [571, 436] on icon "Go to next page" at bounding box center [575, 436] width 12 height 12
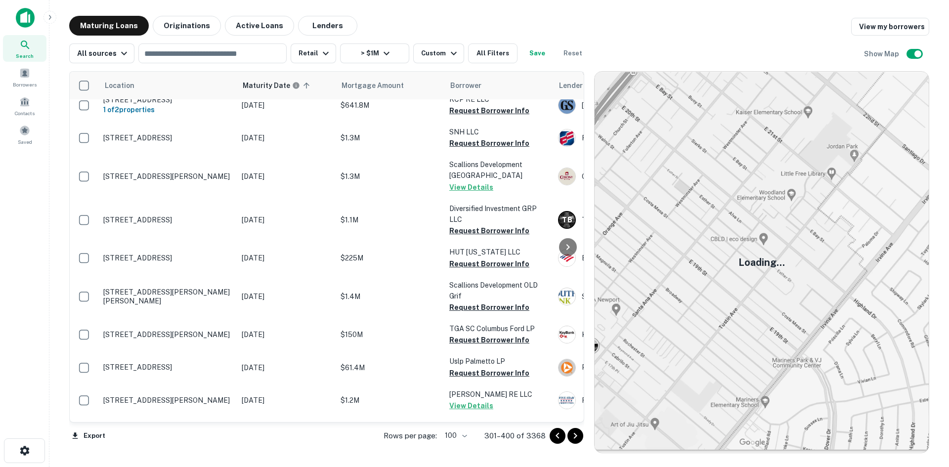
scroll to position [3217, 0]
click at [570, 433] on icon "Go to next page" at bounding box center [575, 436] width 12 height 12
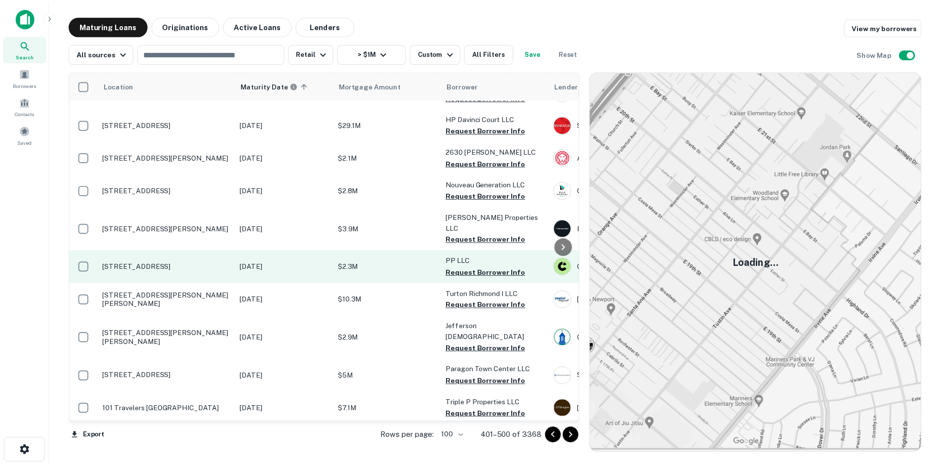
scroll to position [2942, 0]
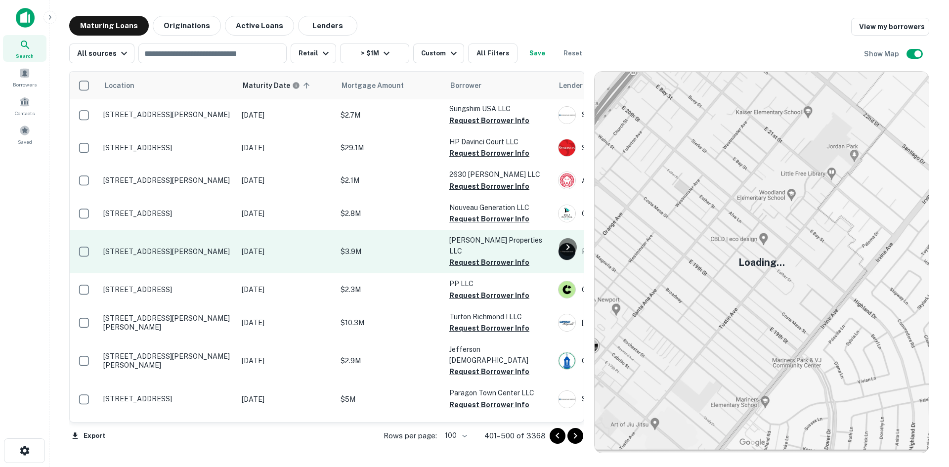
click at [190, 247] on p "2001 Pleasant Hill Rd Duluth, GA30096" at bounding box center [167, 251] width 128 height 9
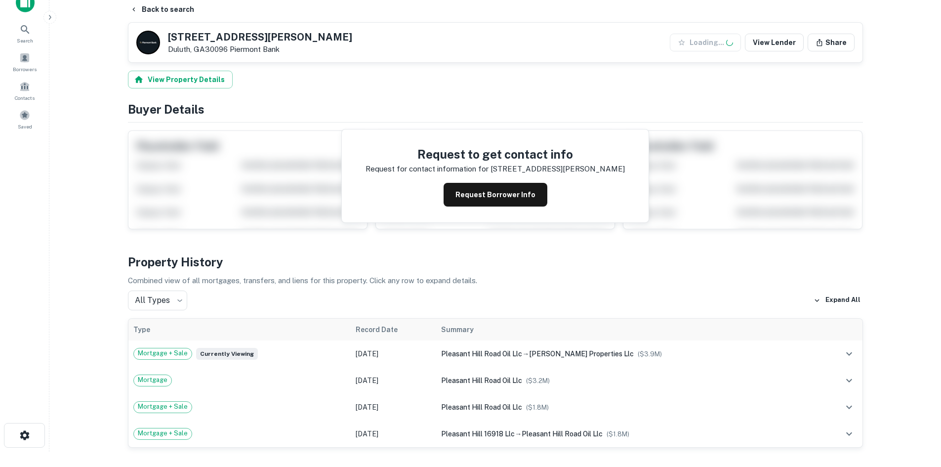
scroll to position [395, 0]
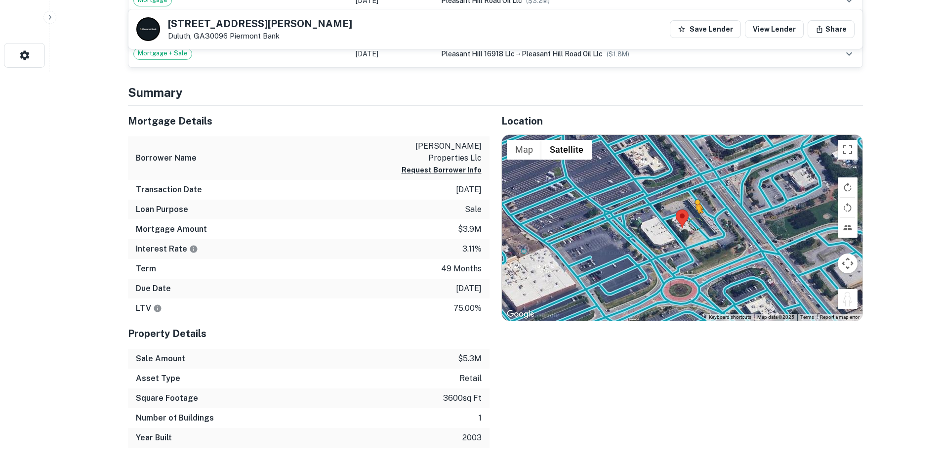
drag, startPoint x: 840, startPoint y: 301, endPoint x: 696, endPoint y: 222, distance: 164.3
click at [696, 222] on div "To activate drag with keyboard, press Alt + Enter. Once in keyboard drag state,…" at bounding box center [682, 228] width 361 height 186
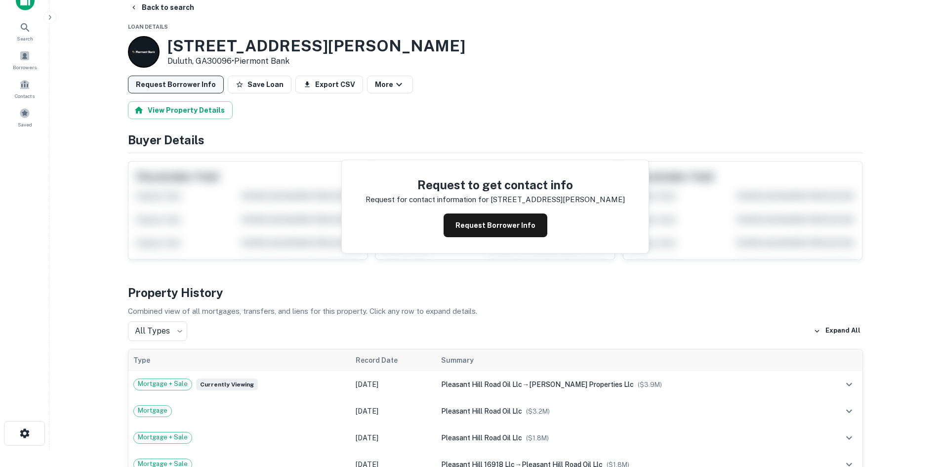
scroll to position [0, 0]
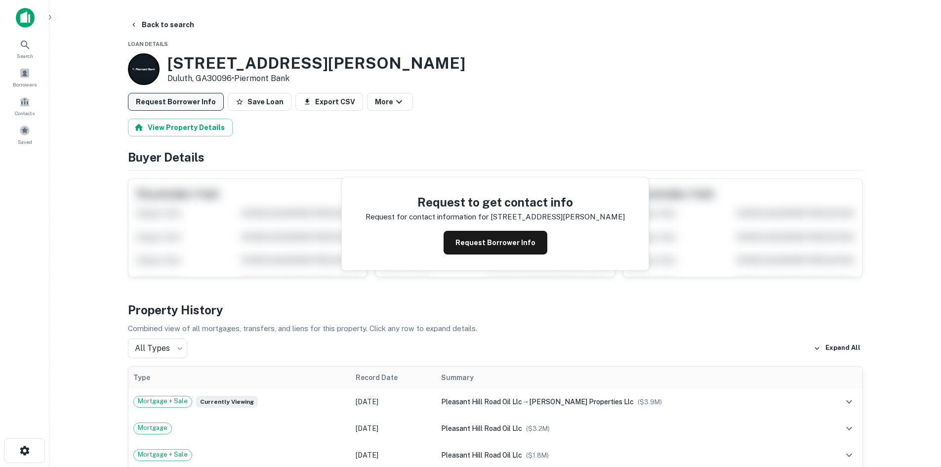
click at [203, 103] on button "Request Borrower Info" at bounding box center [176, 102] width 96 height 18
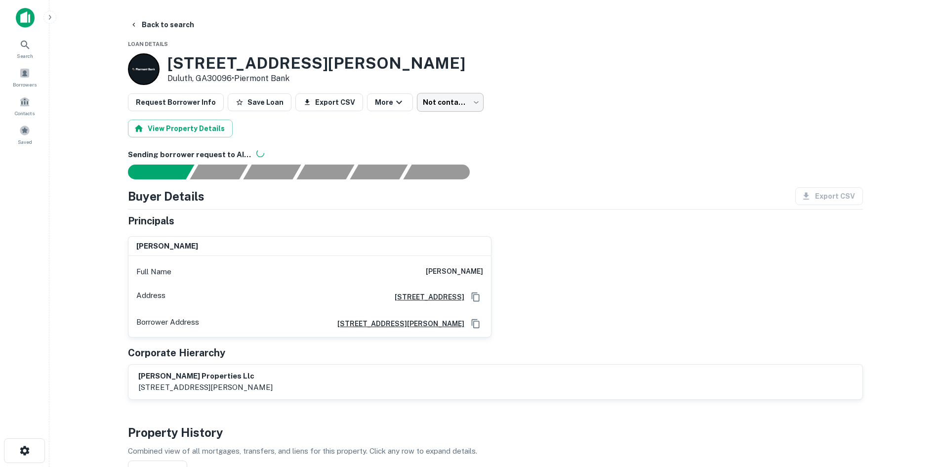
click at [438, 95] on body "Search Borrowers Contacts Saved Back to search Loan Details 2001 Pleasant Hill …" at bounding box center [470, 233] width 941 height 467
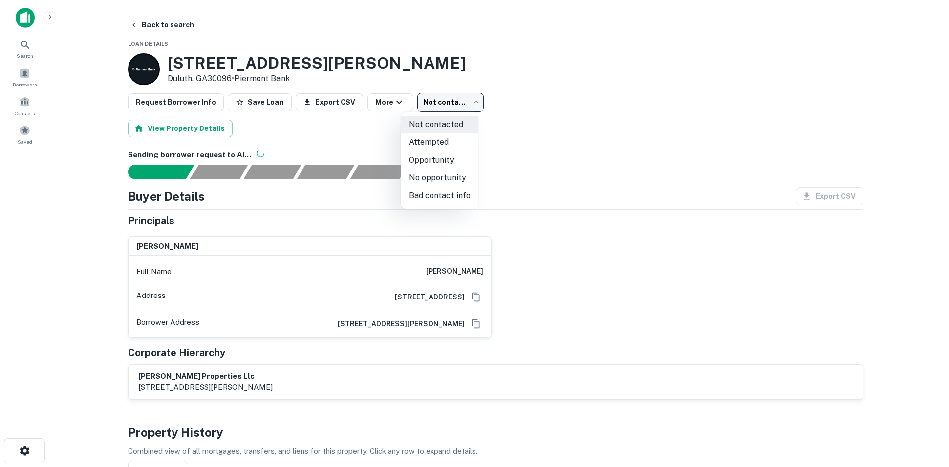
click at [455, 167] on li "Opportunity" at bounding box center [440, 160] width 78 height 18
type input "**********"
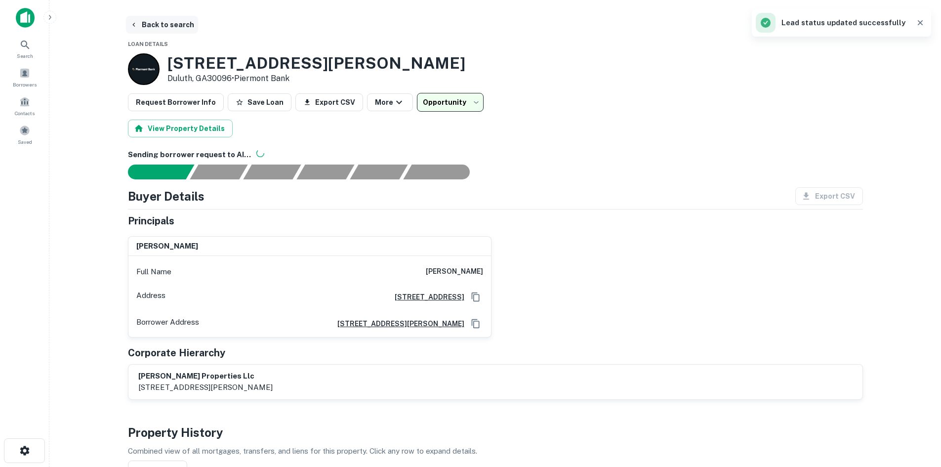
click at [173, 19] on button "Back to search" at bounding box center [162, 25] width 72 height 18
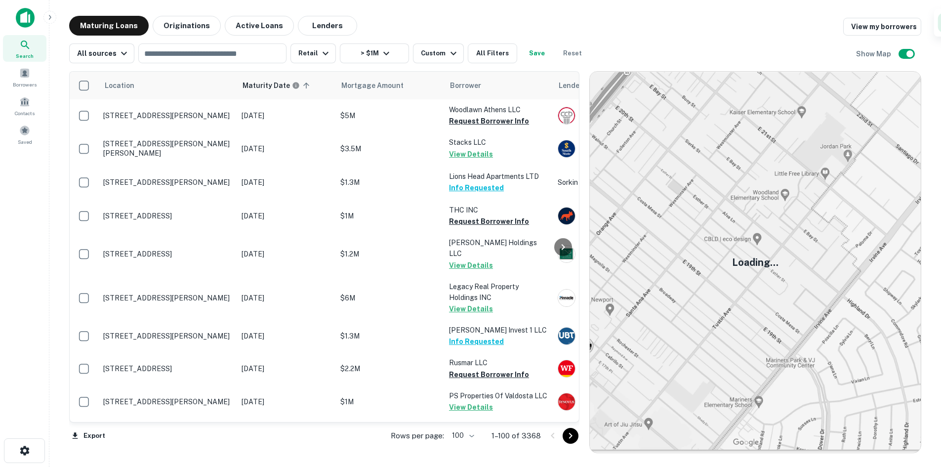
click at [575, 435] on icon "Go to next page" at bounding box center [571, 436] width 12 height 12
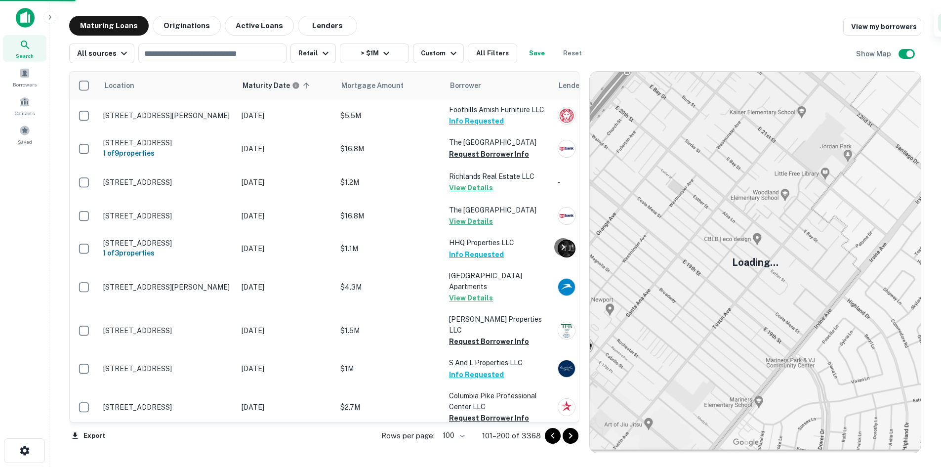
click at [575, 435] on icon "Go to next page" at bounding box center [571, 436] width 12 height 12
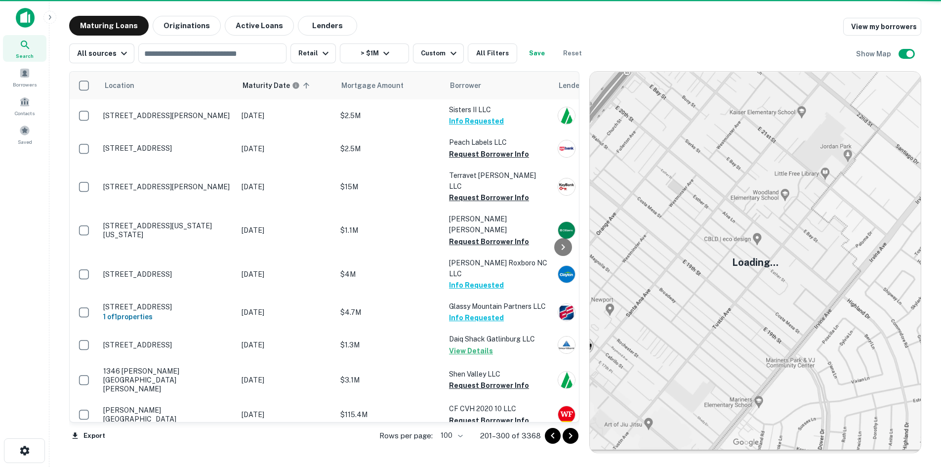
click at [575, 435] on icon "Go to next page" at bounding box center [571, 436] width 12 height 12
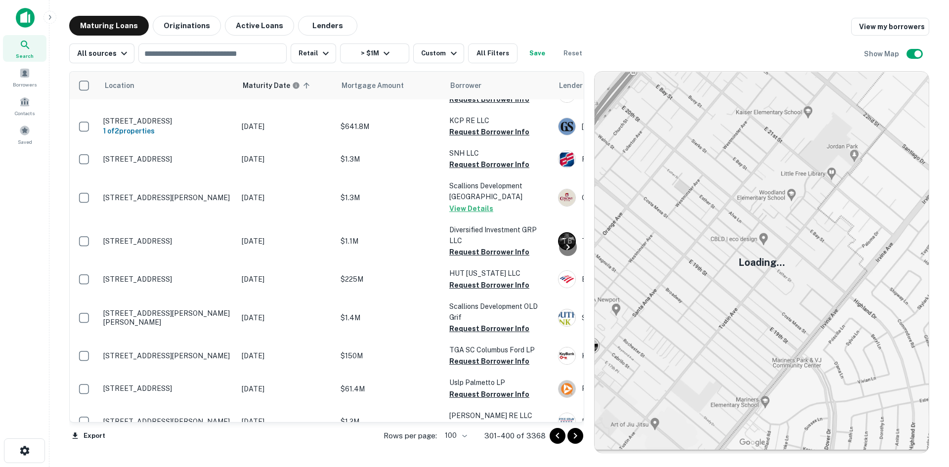
scroll to position [3217, 0]
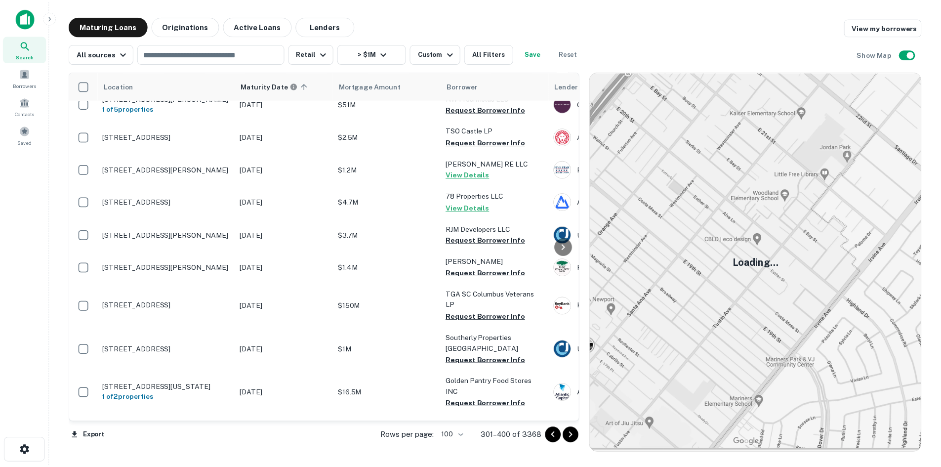
scroll to position [3173, 0]
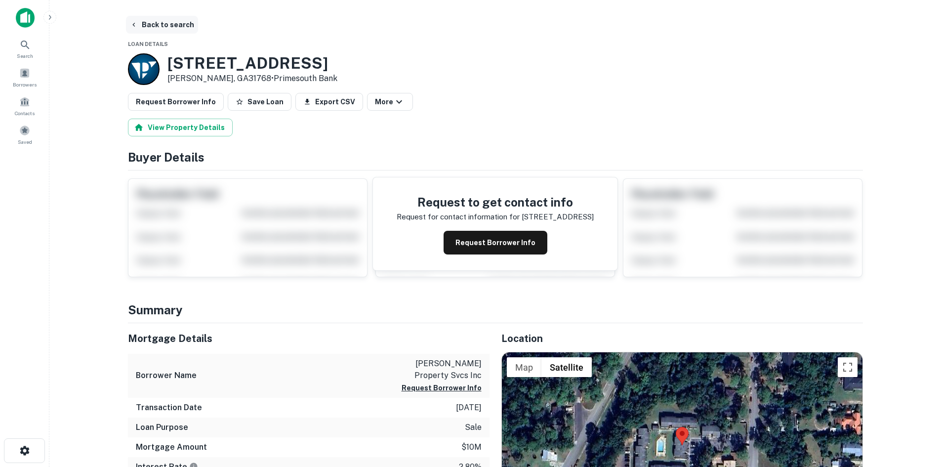
click at [167, 21] on button "Back to search" at bounding box center [162, 25] width 72 height 18
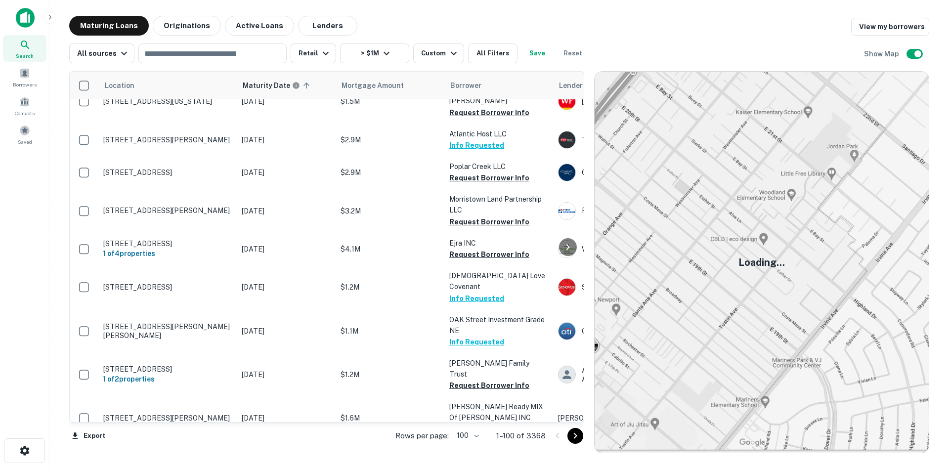
scroll to position [2452, 0]
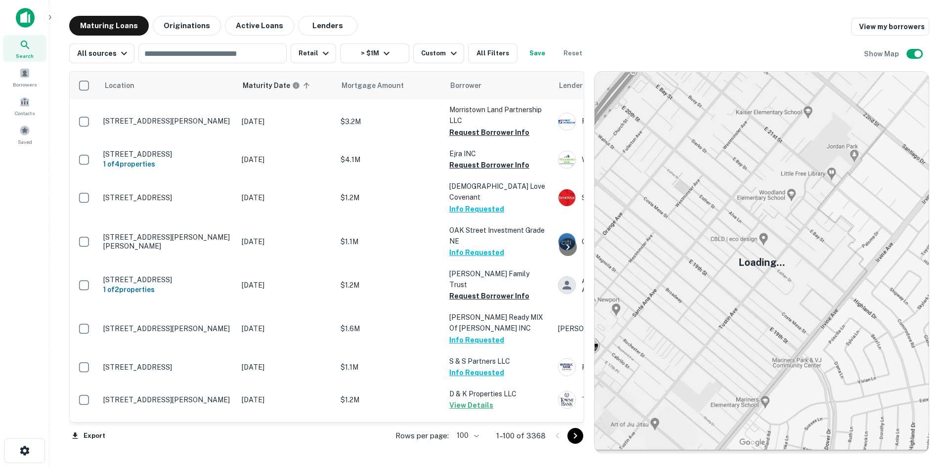
click at [572, 436] on icon "Go to next page" at bounding box center [575, 436] width 12 height 12
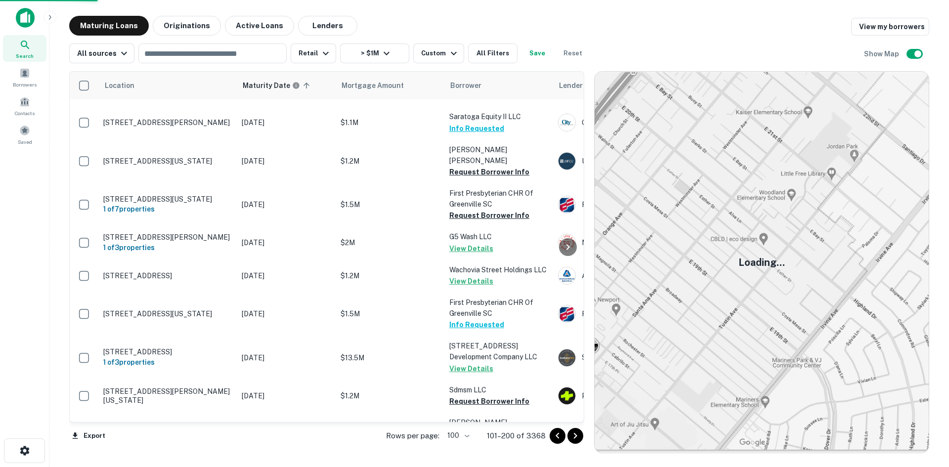
scroll to position [2452, 0]
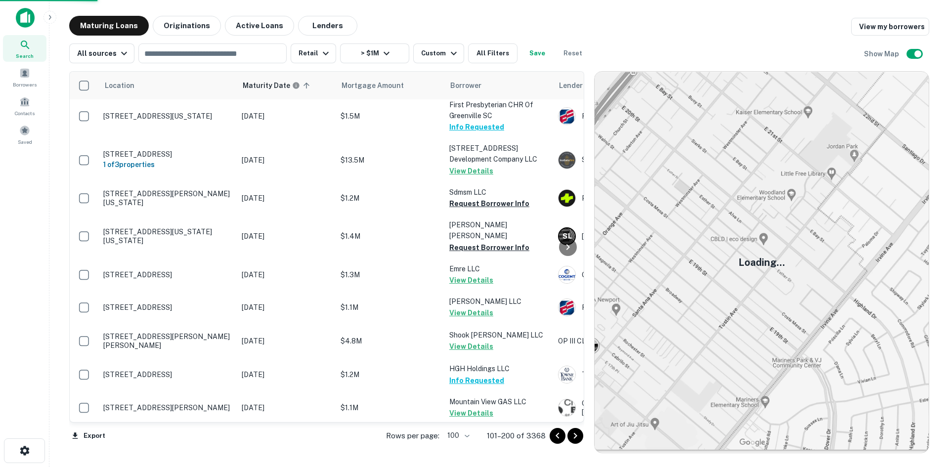
click at [579, 430] on icon "Go to next page" at bounding box center [575, 436] width 12 height 12
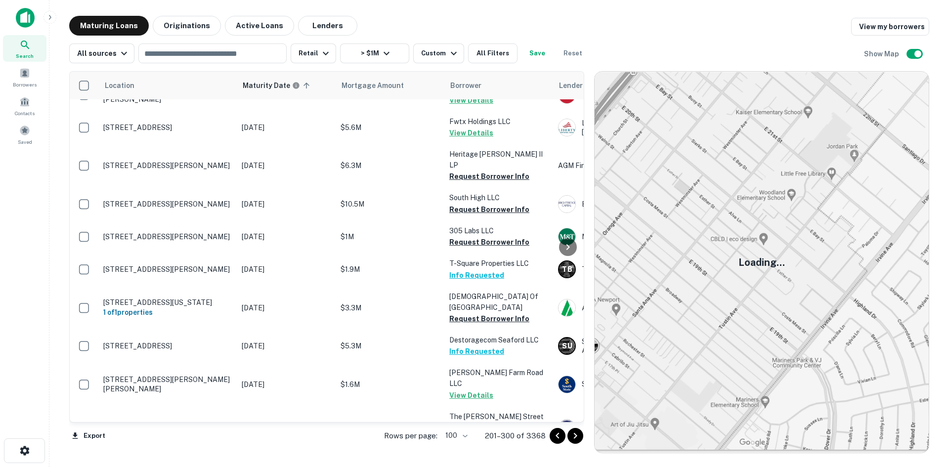
scroll to position [2798, 0]
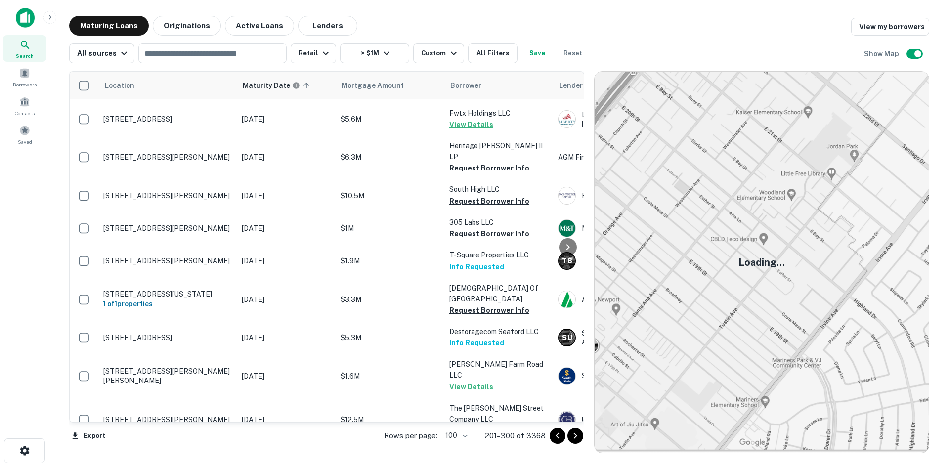
click at [575, 432] on icon "Go to next page" at bounding box center [575, 436] width 12 height 12
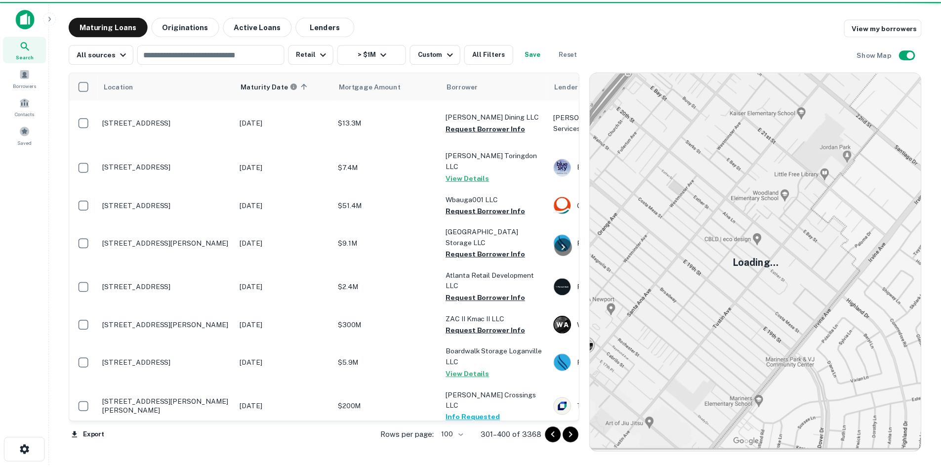
scroll to position [3217, 0]
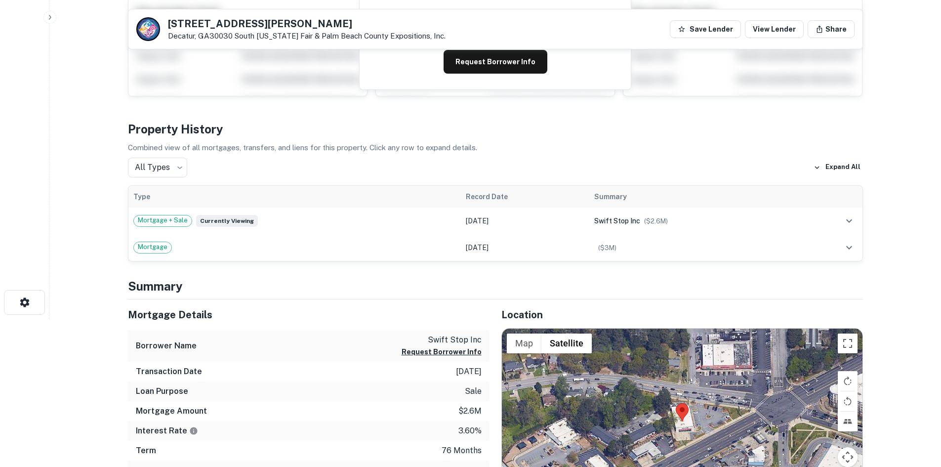
scroll to position [297, 0]
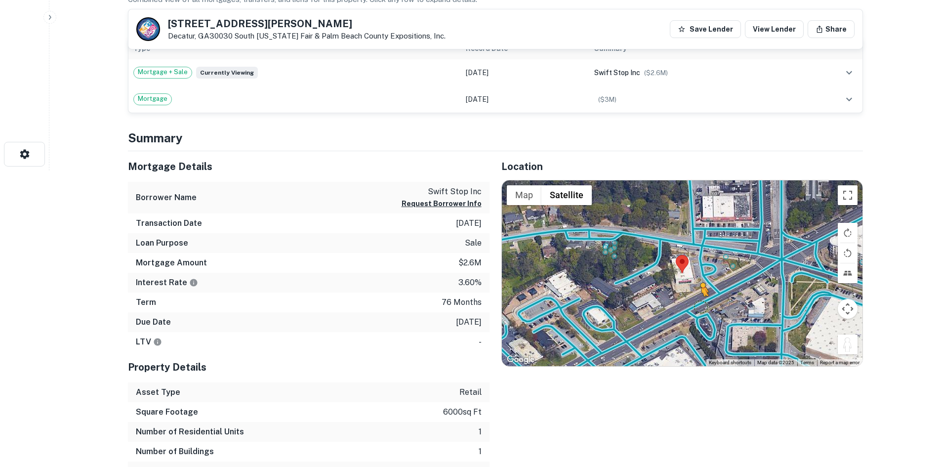
drag, startPoint x: 846, startPoint y: 347, endPoint x: 693, endPoint y: 297, distance: 160.8
click at [693, 297] on div "To activate drag with keyboard, press Alt + Enter. Once in keyboard drag state,…" at bounding box center [682, 273] width 361 height 186
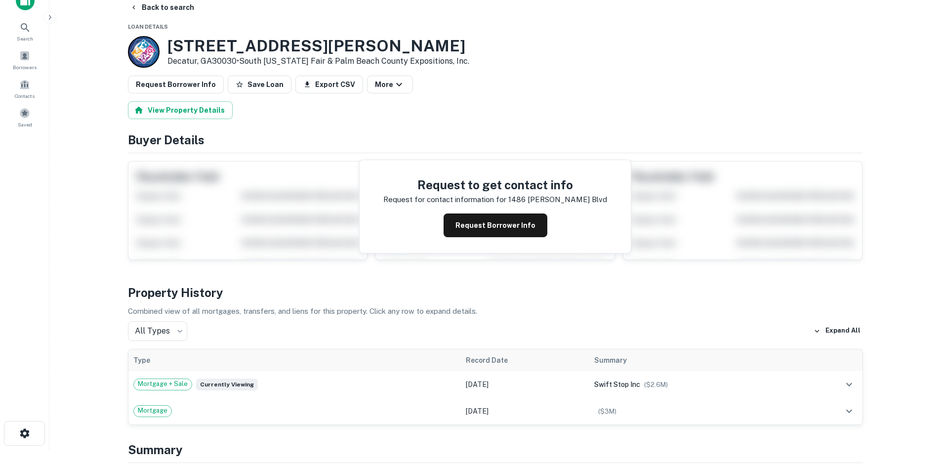
scroll to position [0, 0]
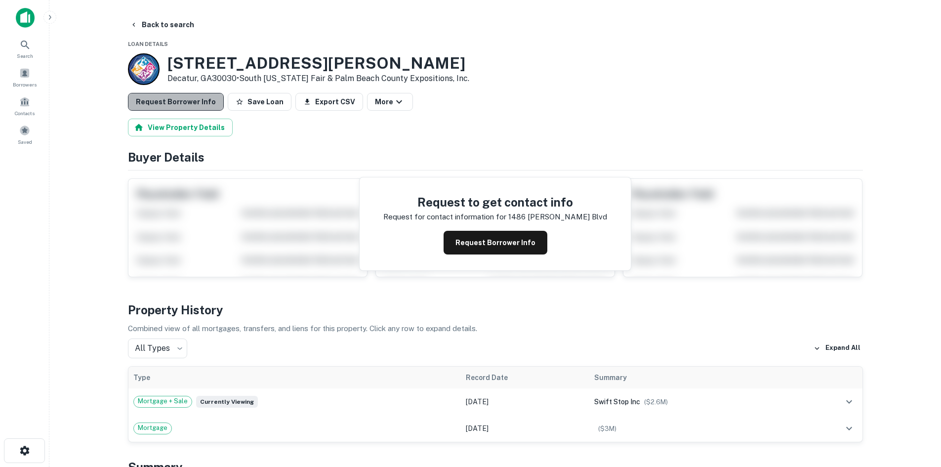
click at [178, 97] on button "Request Borrower Info" at bounding box center [176, 102] width 96 height 18
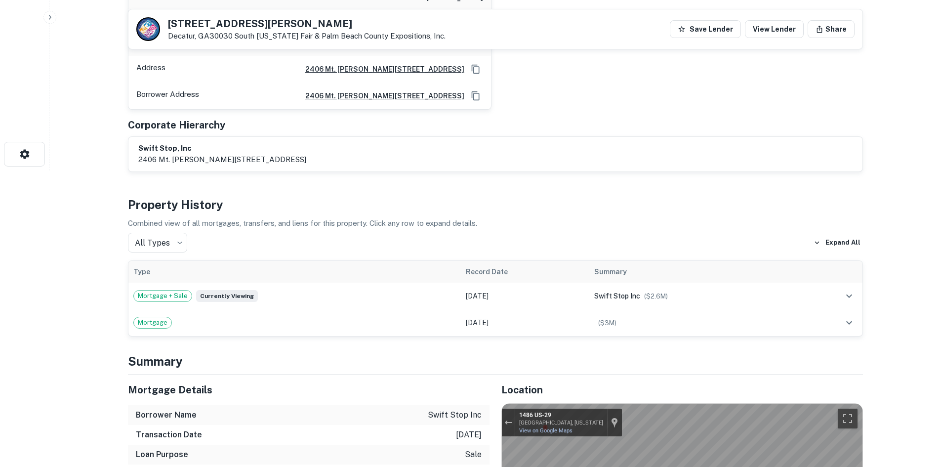
scroll to position [148, 0]
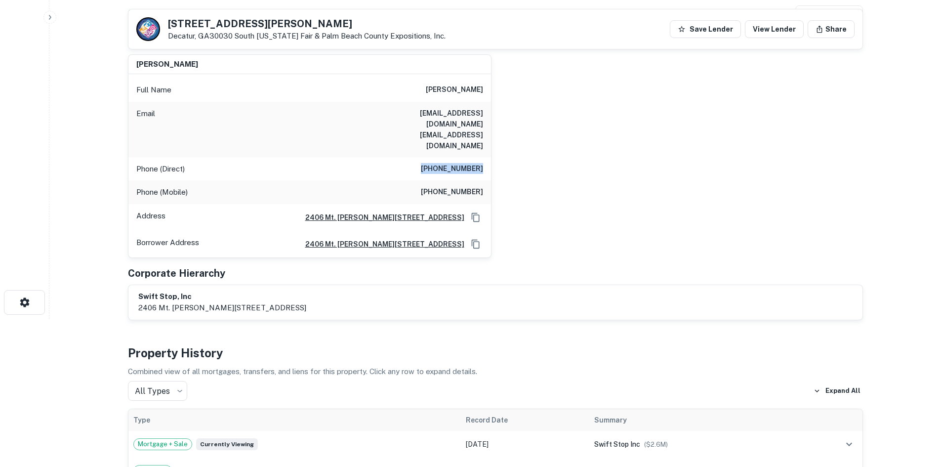
drag, startPoint x: 425, startPoint y: 144, endPoint x: 492, endPoint y: 148, distance: 67.4
click at [492, 148] on div "[PERSON_NAME] Full Name [PERSON_NAME] Email [EMAIL_ADDRESS][DOMAIN_NAME] [EMAIL…" at bounding box center [491, 152] width 743 height 212
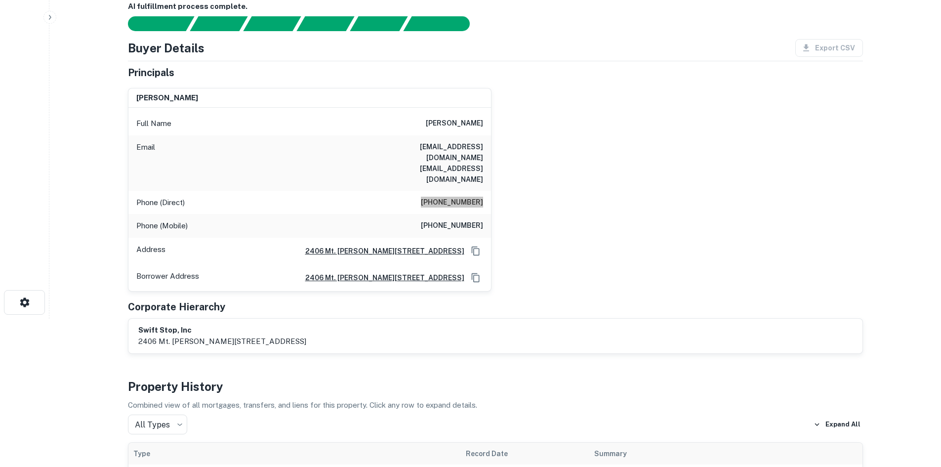
scroll to position [0, 0]
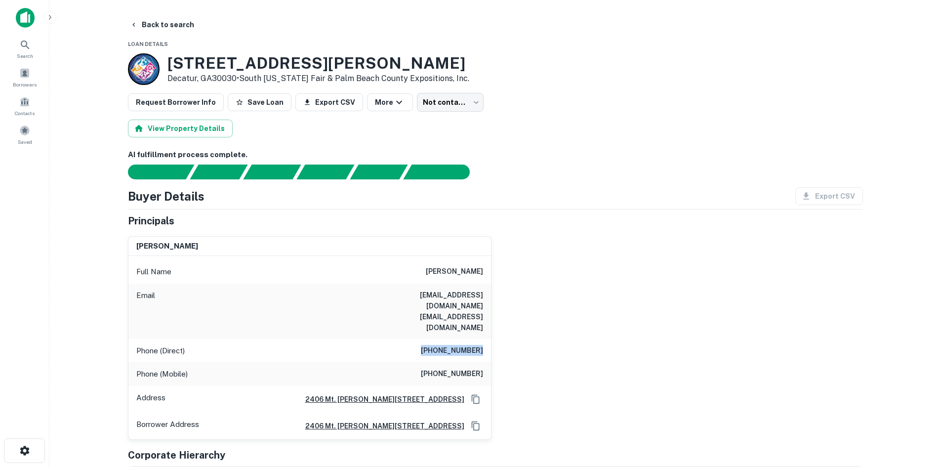
click at [472, 368] on h6 "[PHONE_NUMBER]" at bounding box center [452, 374] width 62 height 12
copy h6 "[PHONE_NUMBER]"
click at [424, 111] on body "Search Borrowers Contacts Saved Back to search Loan Details [STREET_ADDRESS][PE…" at bounding box center [470, 233] width 941 height 467
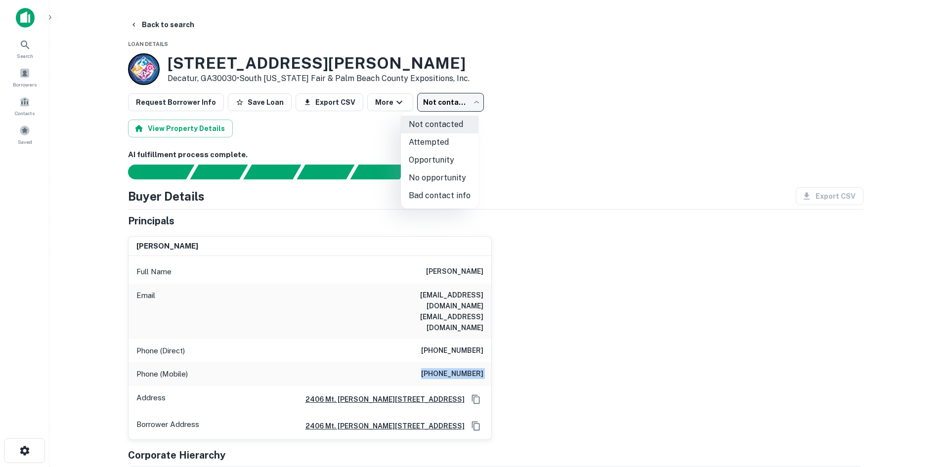
click at [424, 162] on li "Opportunity" at bounding box center [440, 160] width 78 height 18
type input "**********"
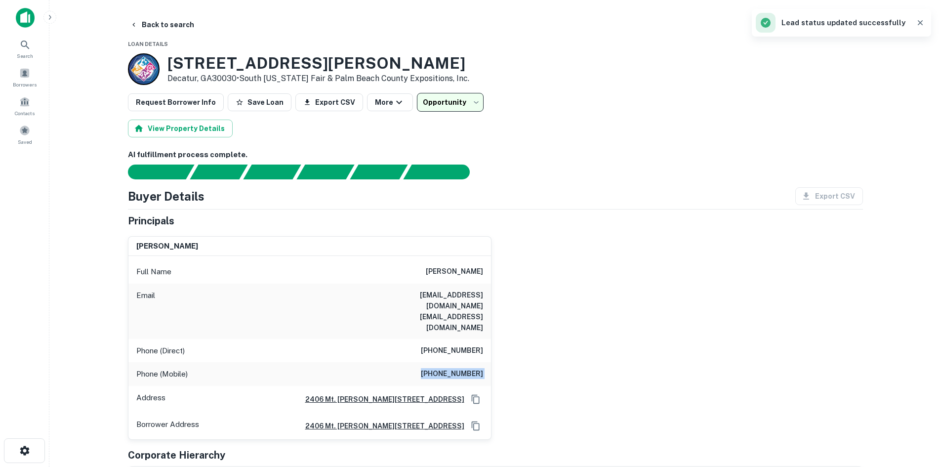
drag, startPoint x: 181, startPoint y: 23, endPoint x: 180, endPoint y: 38, distance: 14.4
click at [181, 23] on button "Back to search" at bounding box center [162, 25] width 72 height 18
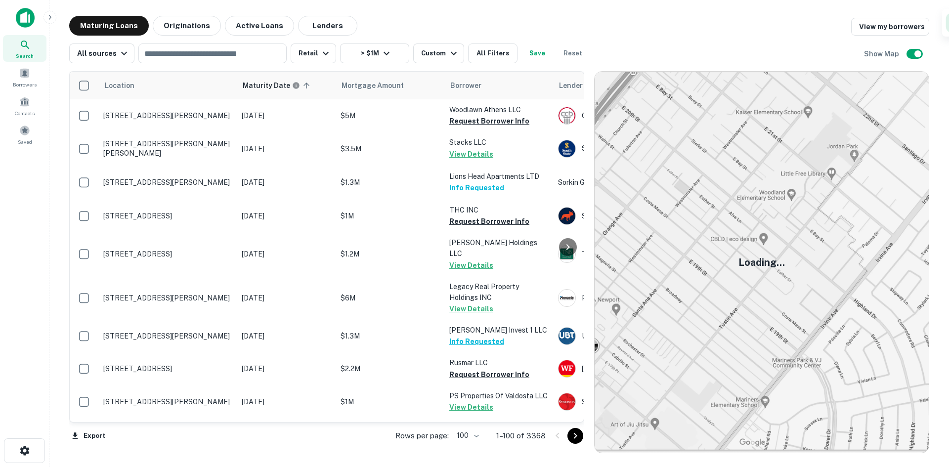
scroll to position [2353, 0]
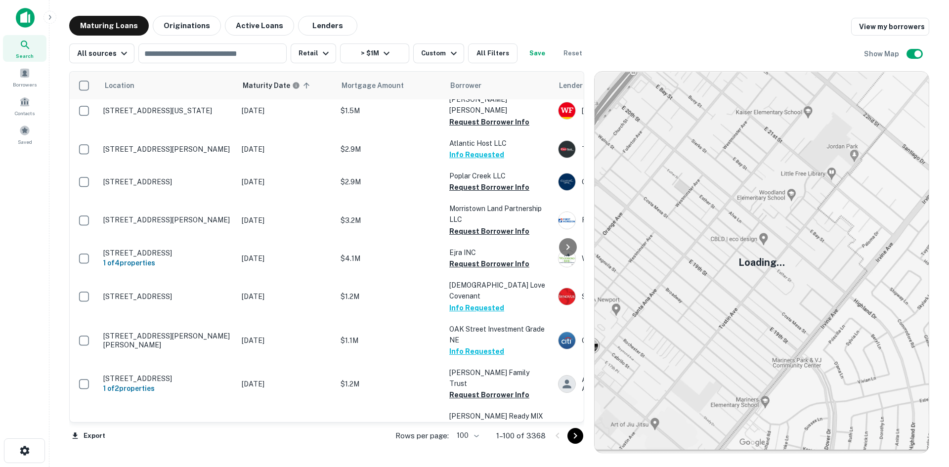
click at [579, 430] on icon "Go to next page" at bounding box center [575, 436] width 12 height 12
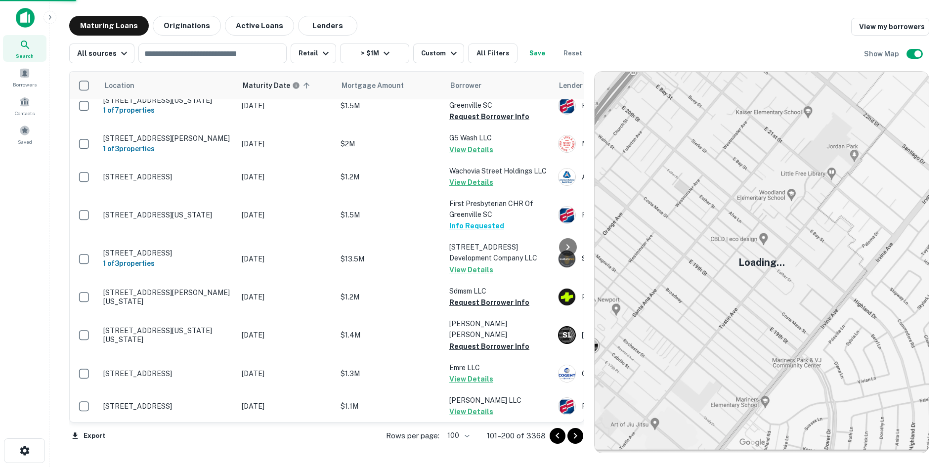
click at [577, 439] on icon "Go to next page" at bounding box center [575, 436] width 12 height 12
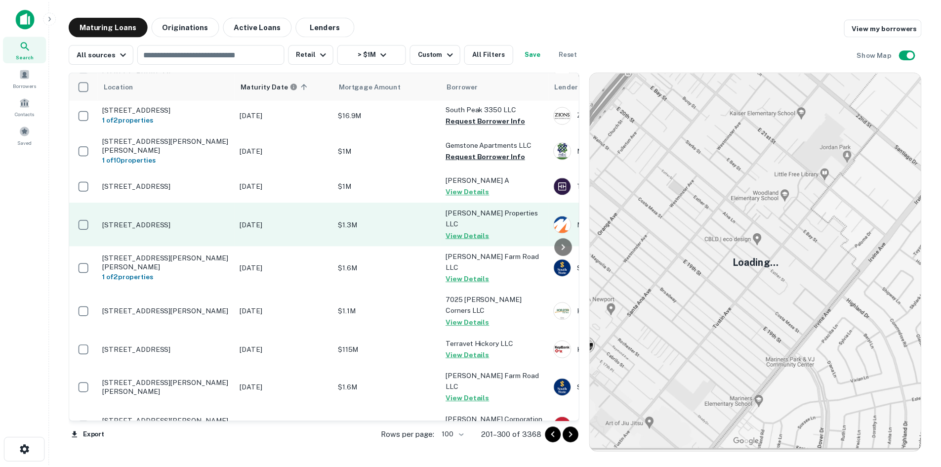
scroll to position [2502, 0]
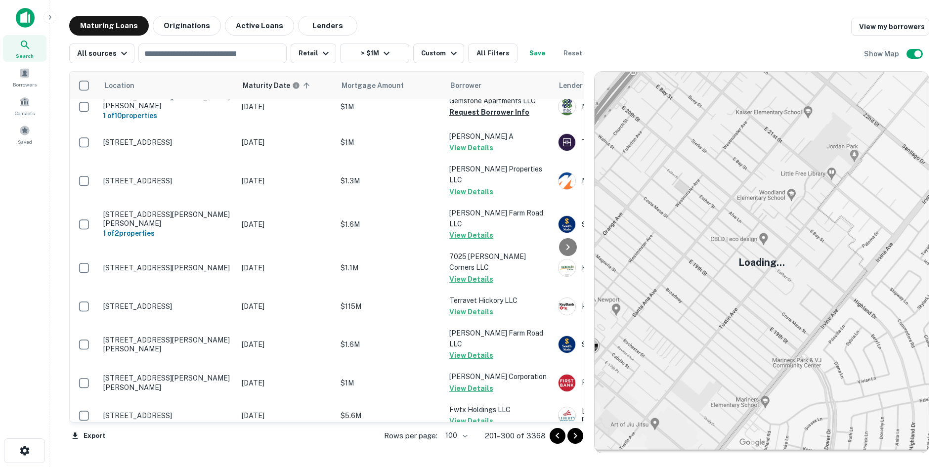
click at [178, 432] on td "[STREET_ADDRESS][PERSON_NAME]" at bounding box center [167, 453] width 138 height 43
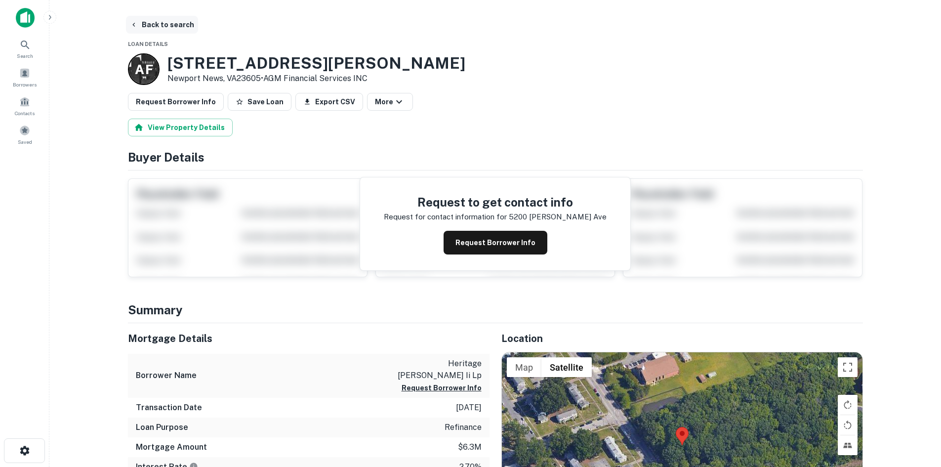
click at [170, 26] on button "Back to search" at bounding box center [162, 25] width 72 height 18
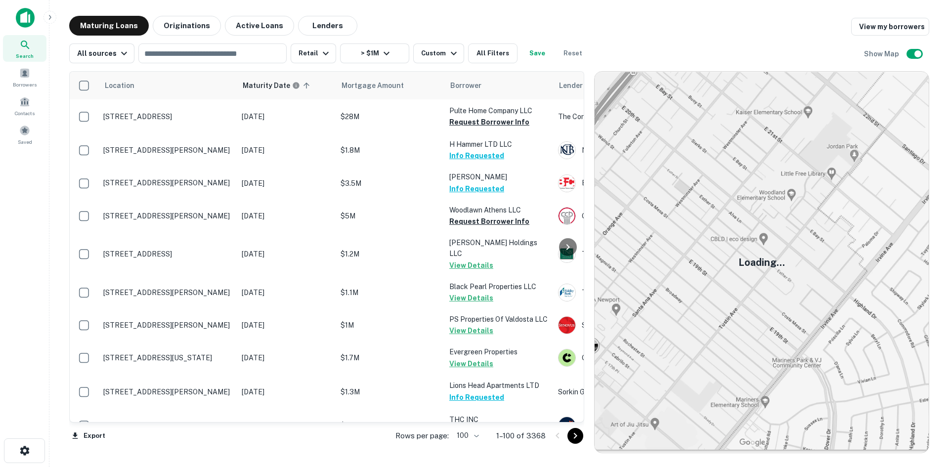
scroll to position [2254, 0]
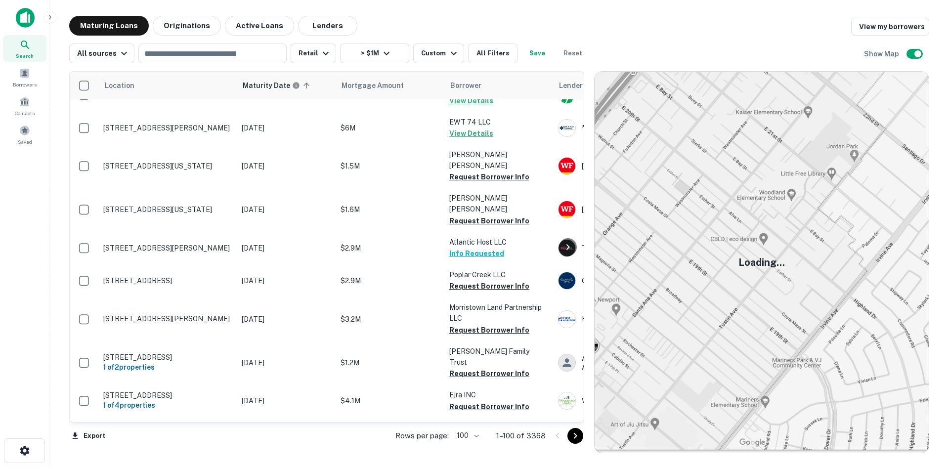
click at [578, 432] on icon "Go to next page" at bounding box center [575, 436] width 12 height 12
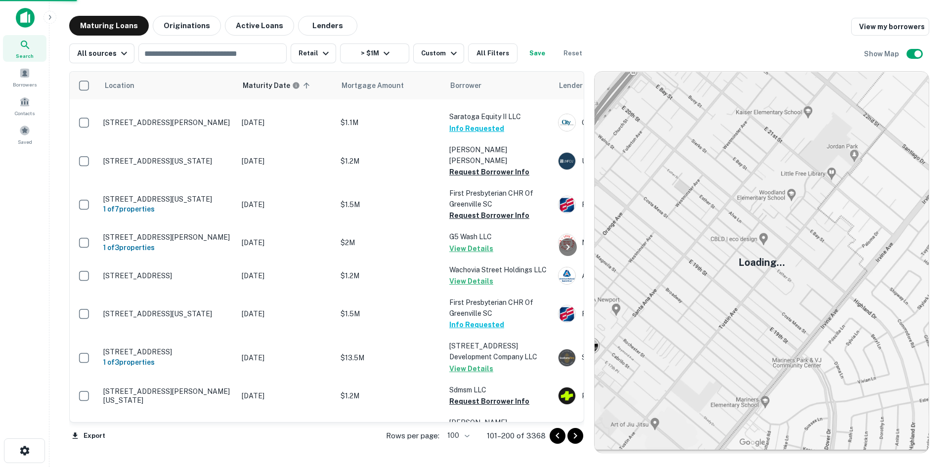
click at [577, 434] on icon "Go to next page" at bounding box center [575, 436] width 12 height 12
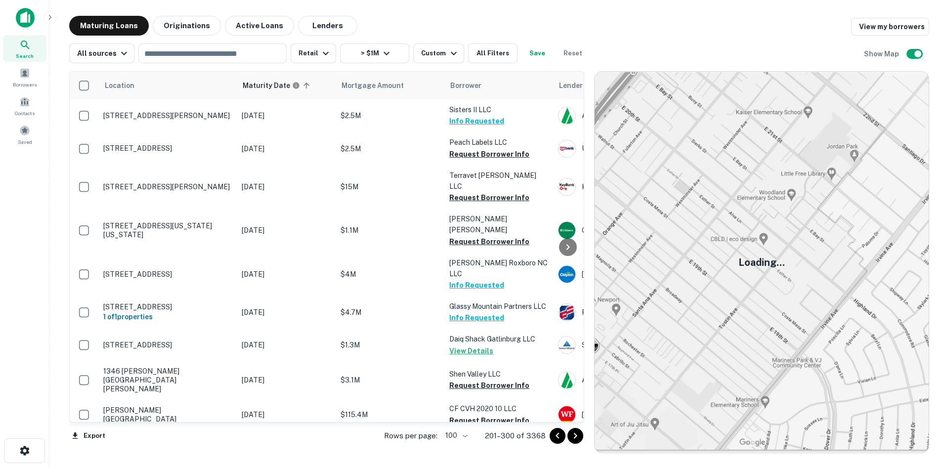
click at [577, 434] on icon "Go to next page" at bounding box center [575, 436] width 12 height 12
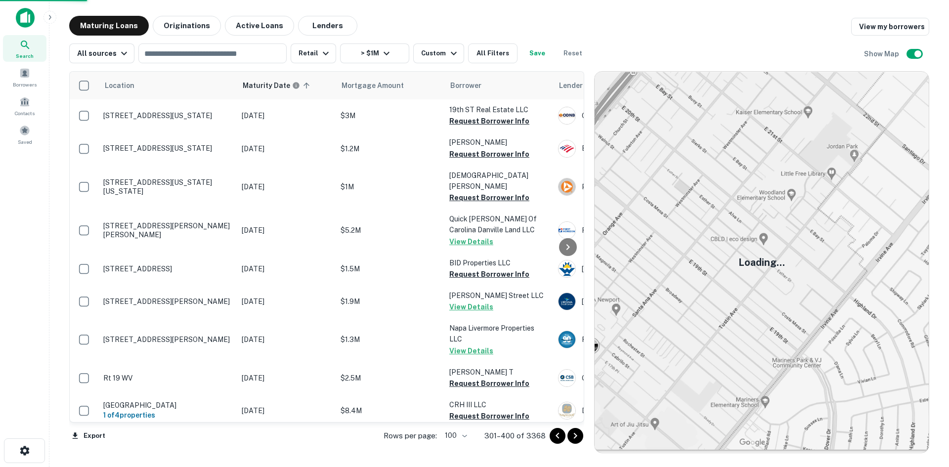
scroll to position [593, 0]
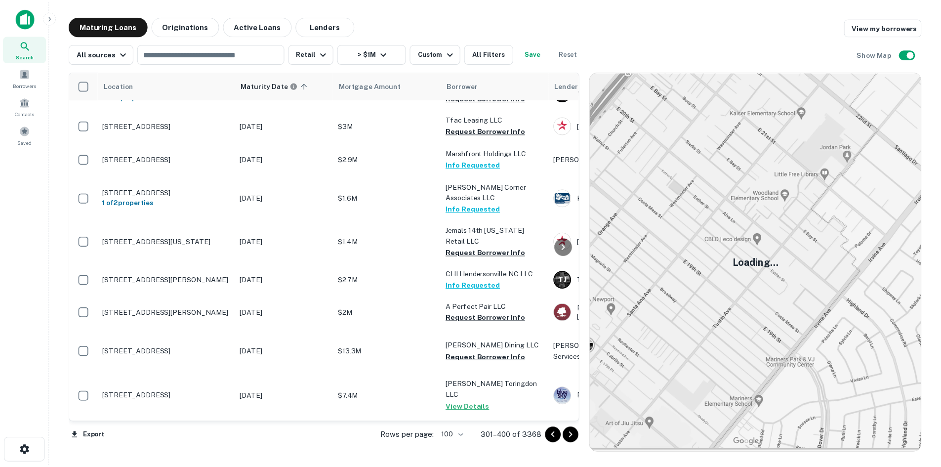
scroll to position [2471, 0]
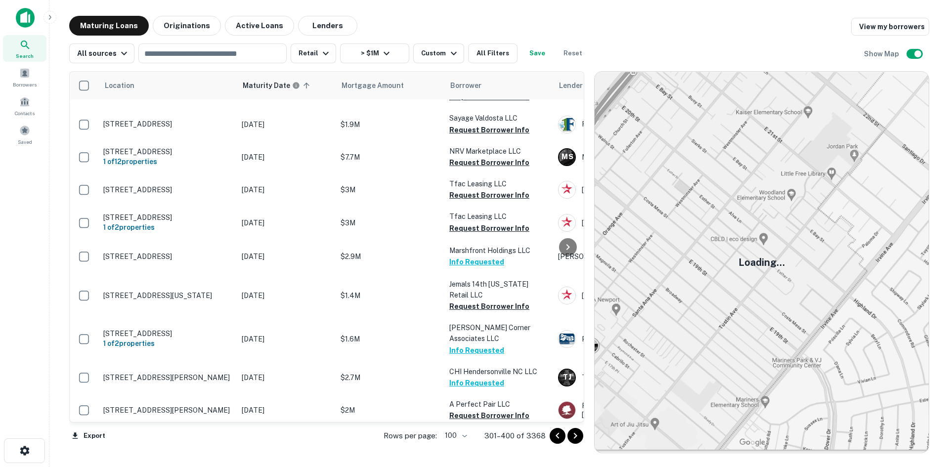
click at [190, 426] on td "11321 Polo Pl Midlothian, VA23113" at bounding box center [167, 448] width 138 height 45
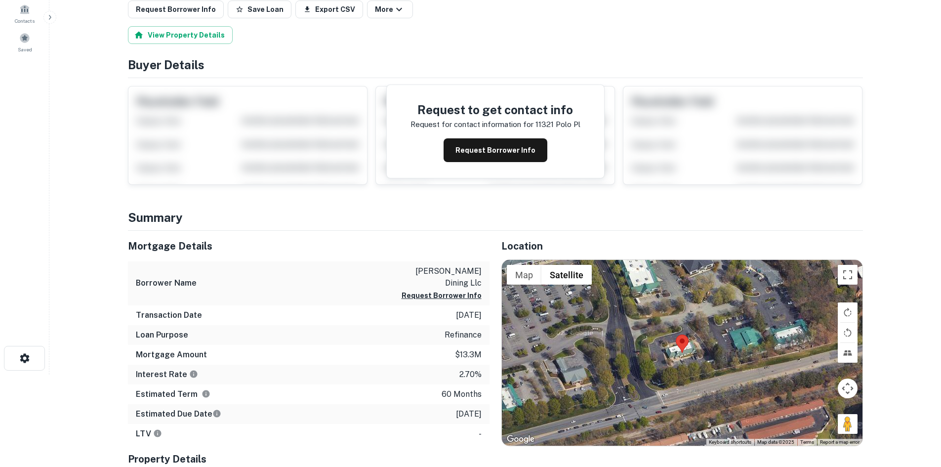
scroll to position [99, 0]
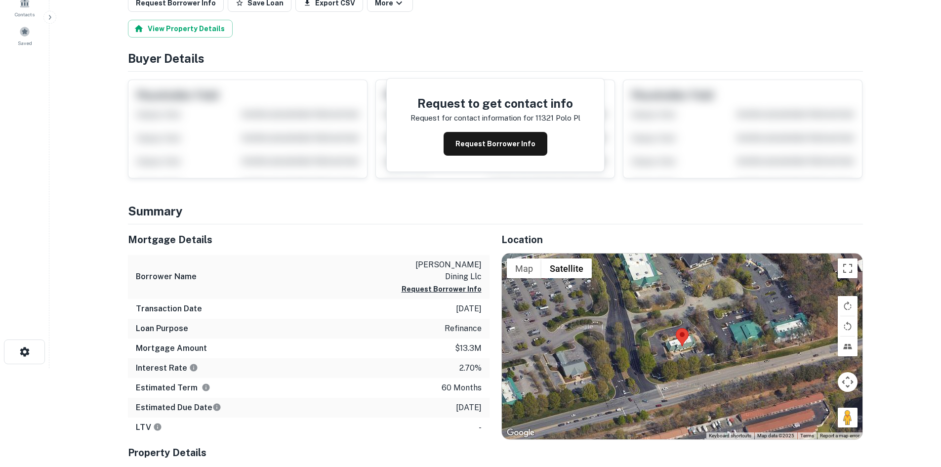
drag, startPoint x: 845, startPoint y: 413, endPoint x: 724, endPoint y: 356, distance: 133.1
click at [660, 332] on div "Map Terrain Satellite Labels Keyboard shortcuts Map Data Map data ©2025 Map dat…" at bounding box center [682, 347] width 361 height 186
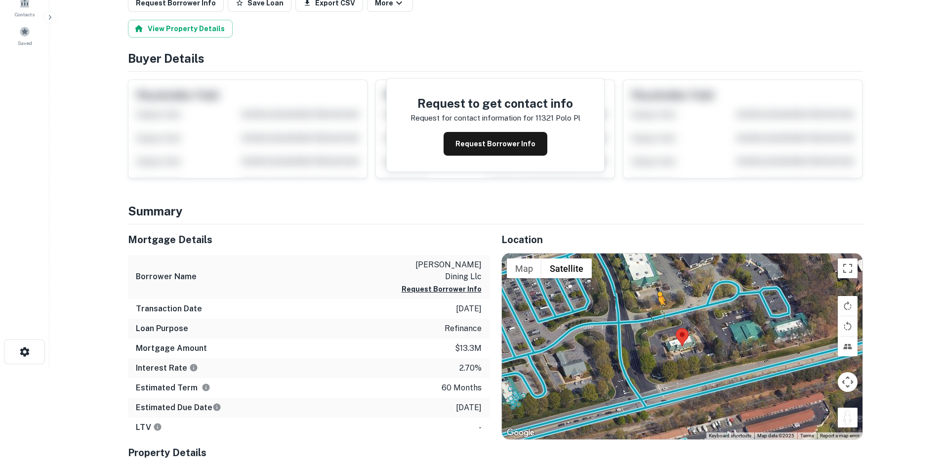
drag, startPoint x: 849, startPoint y: 415, endPoint x: 658, endPoint y: 314, distance: 215.8
click at [658, 314] on div "To activate drag with keyboard, press Alt + Enter. Once in keyboard drag state,…" at bounding box center [682, 347] width 361 height 186
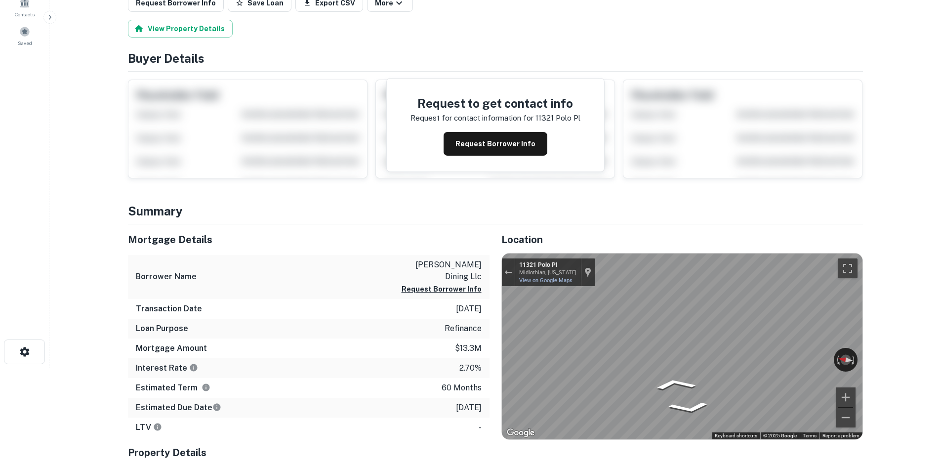
click at [420, 327] on div "Mortgage Details Borrower Name ramsell dining llc Request Borrower Info Transac…" at bounding box center [489, 375] width 747 height 303
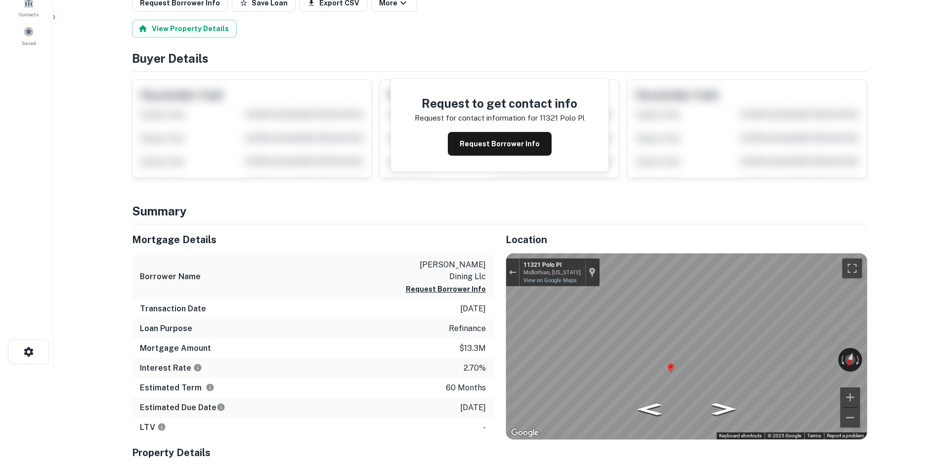
scroll to position [0, 0]
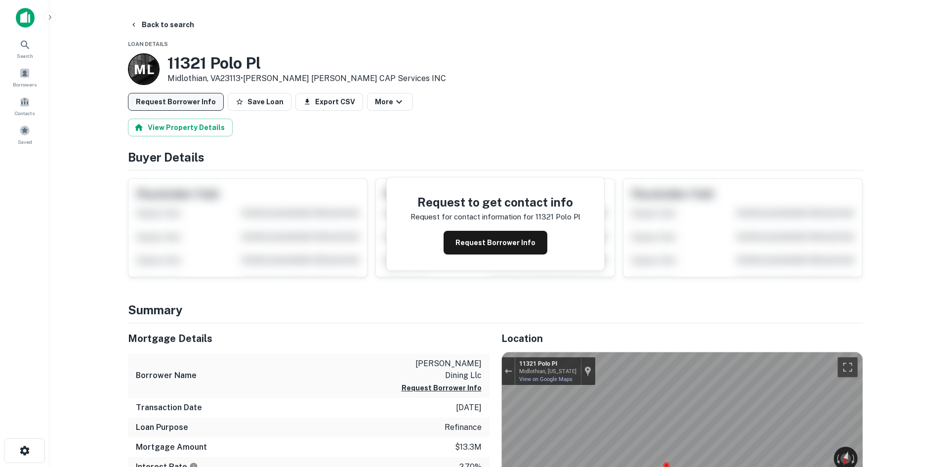
click at [152, 101] on button "Request Borrower Info" at bounding box center [176, 102] width 96 height 18
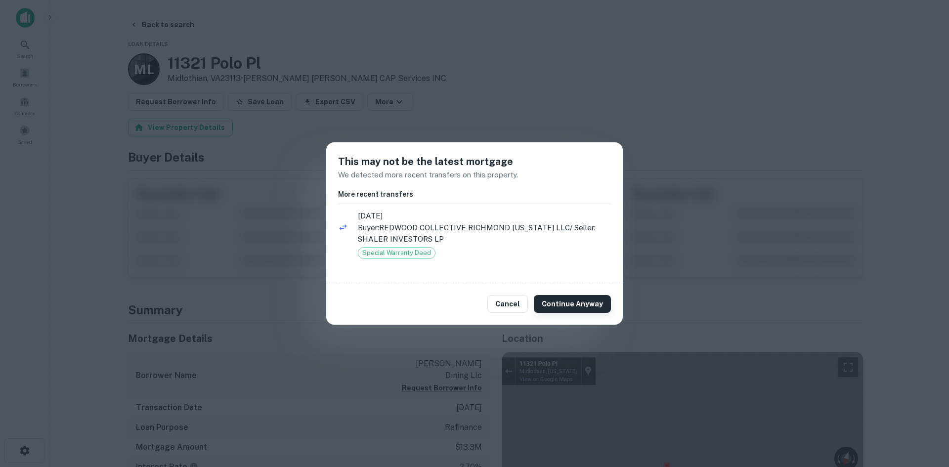
click at [557, 307] on button "Continue Anyway" at bounding box center [572, 304] width 77 height 18
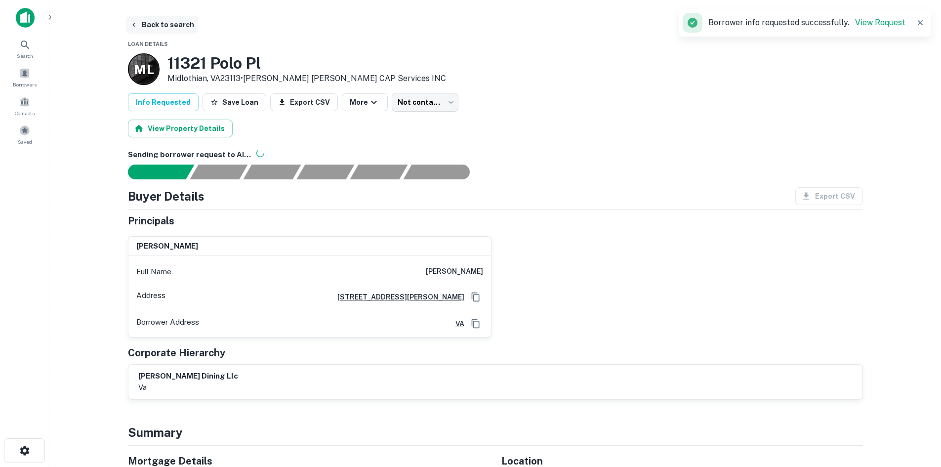
click at [159, 21] on button "Back to search" at bounding box center [162, 25] width 72 height 18
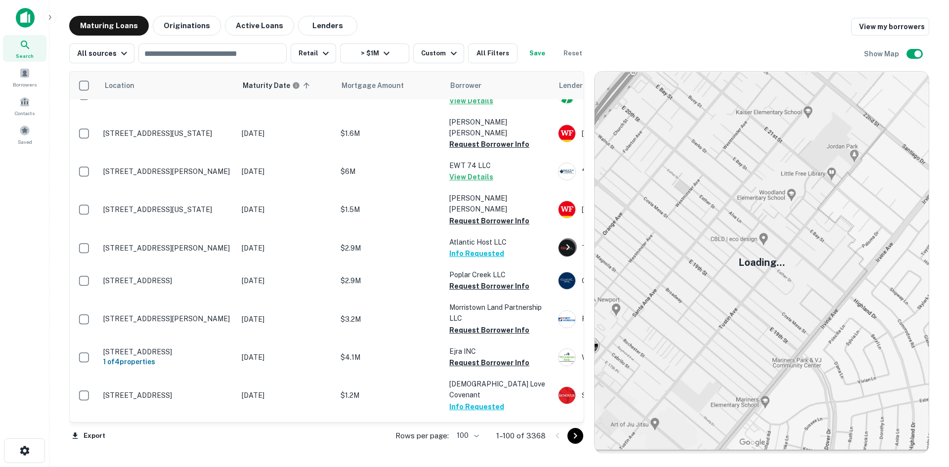
scroll to position [2254, 0]
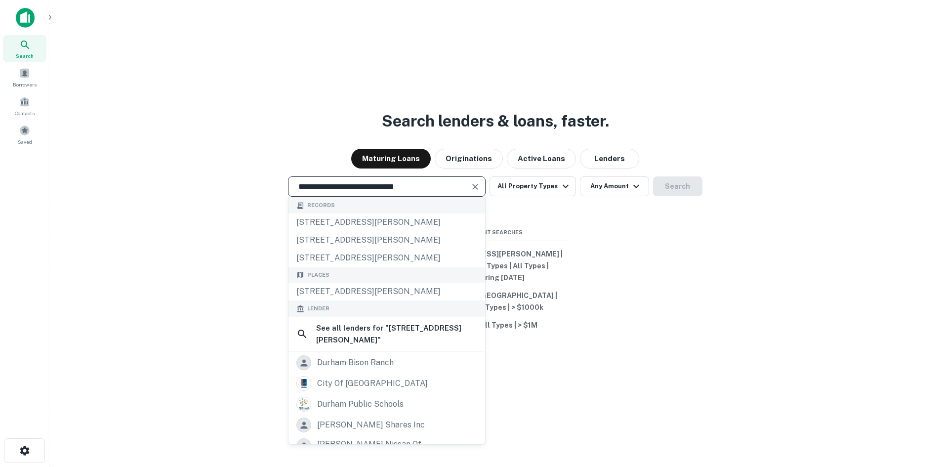
drag, startPoint x: 459, startPoint y: 187, endPoint x: 260, endPoint y: 164, distance: 200.0
click at [260, 164] on div "**********" at bounding box center [495, 257] width 876 height 467
